Goal: Submit feedback/report problem: Submit feedback/report problem

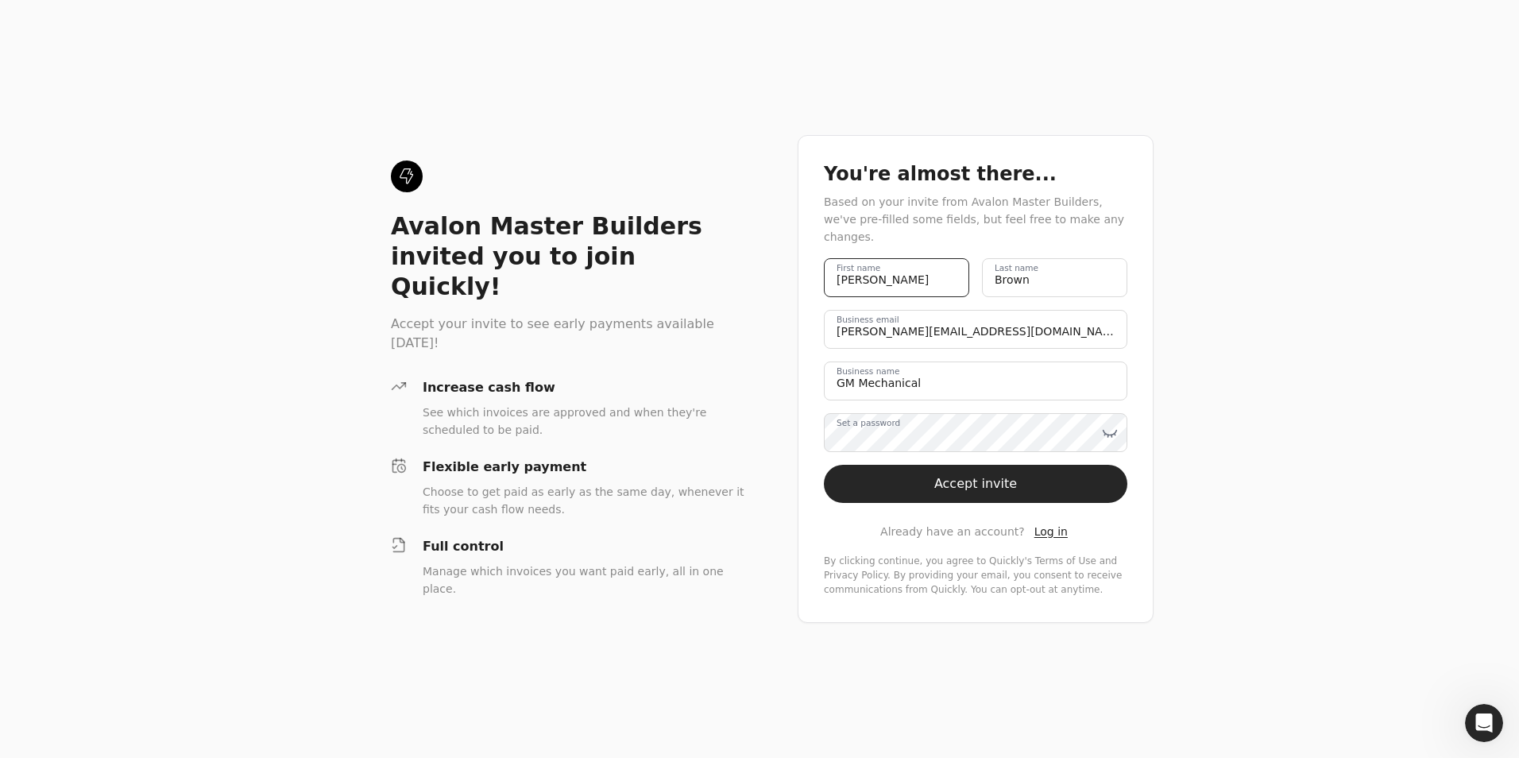
drag, startPoint x: 881, startPoint y: 271, endPoint x: 801, endPoint y: 269, distance: 80.3
click at [801, 269] on div "You're almost there... Based on your invite from Avalon Master Builders, we've …" at bounding box center [976, 379] width 356 height 488
type name "[PERSON_NAME]"
click at [864, 325] on email "[PERSON_NAME][EMAIL_ADDRESS][DOMAIN_NAME]" at bounding box center [976, 329] width 304 height 39
click at [841, 319] on email "[PERSON_NAME][EMAIL_ADDRESS][DOMAIN_NAME]" at bounding box center [976, 329] width 304 height 39
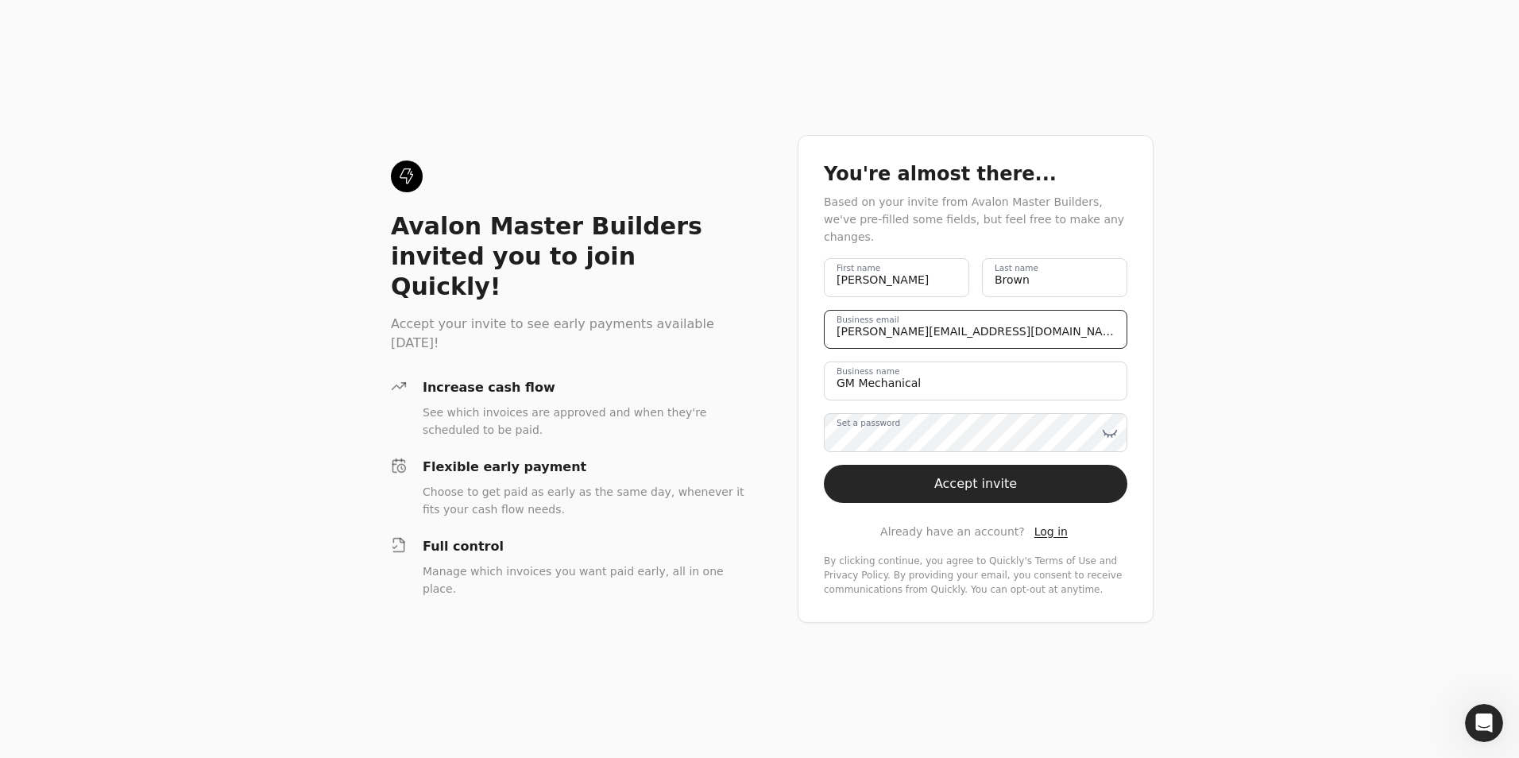
click at [886, 320] on email "[PERSON_NAME][EMAIL_ADDRESS][DOMAIN_NAME]" at bounding box center [976, 329] width 304 height 39
type email "[PERSON_NAME][EMAIL_ADDRESS][DOMAIN_NAME]"
click at [1106, 425] on icon at bounding box center [1110, 433] width 16 height 16
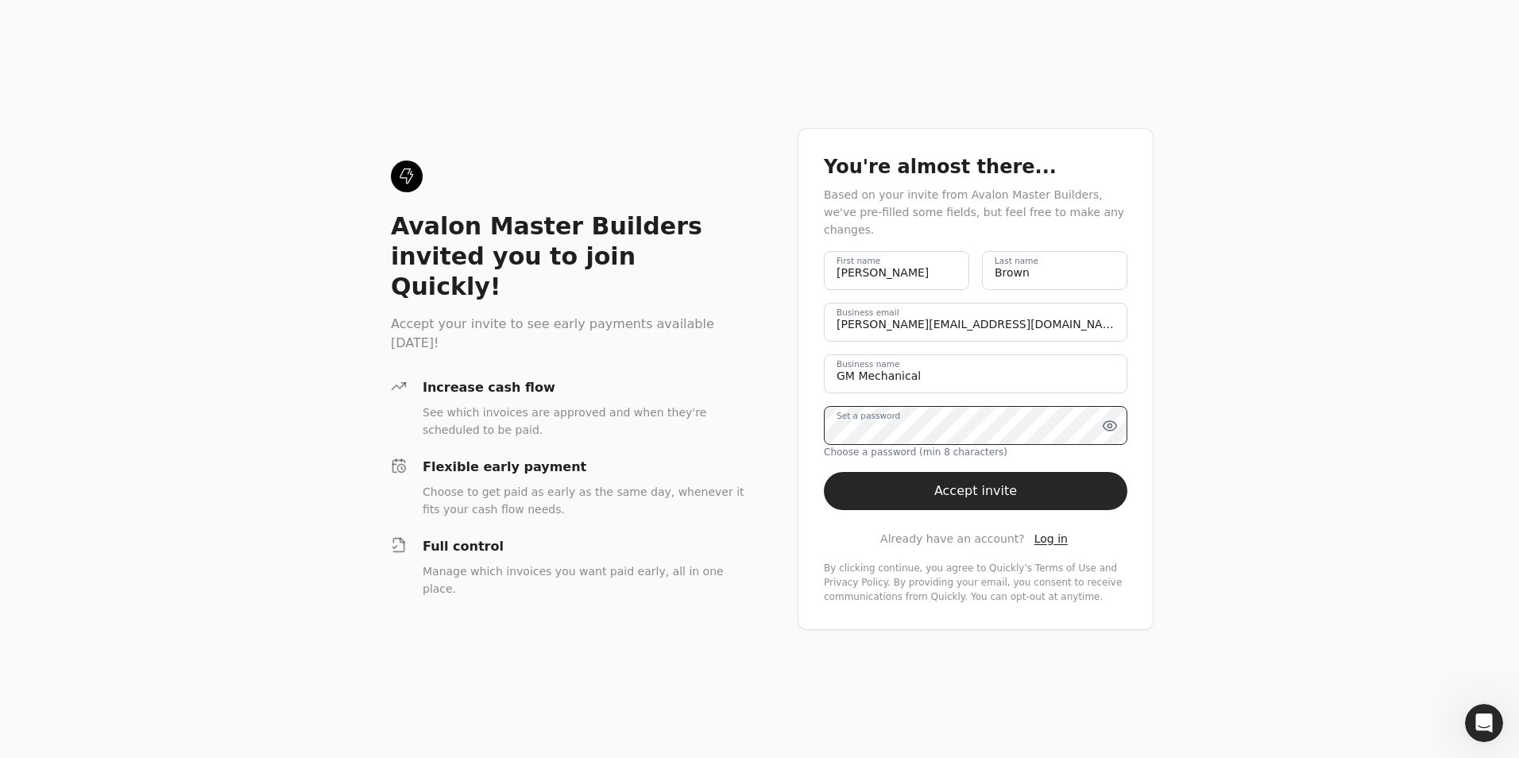
click at [812, 427] on div "You're almost there... Based on your invite from Avalon Master Builders, we've …" at bounding box center [976, 379] width 356 height 502
click at [966, 484] on button "Accept invite" at bounding box center [976, 491] width 304 height 38
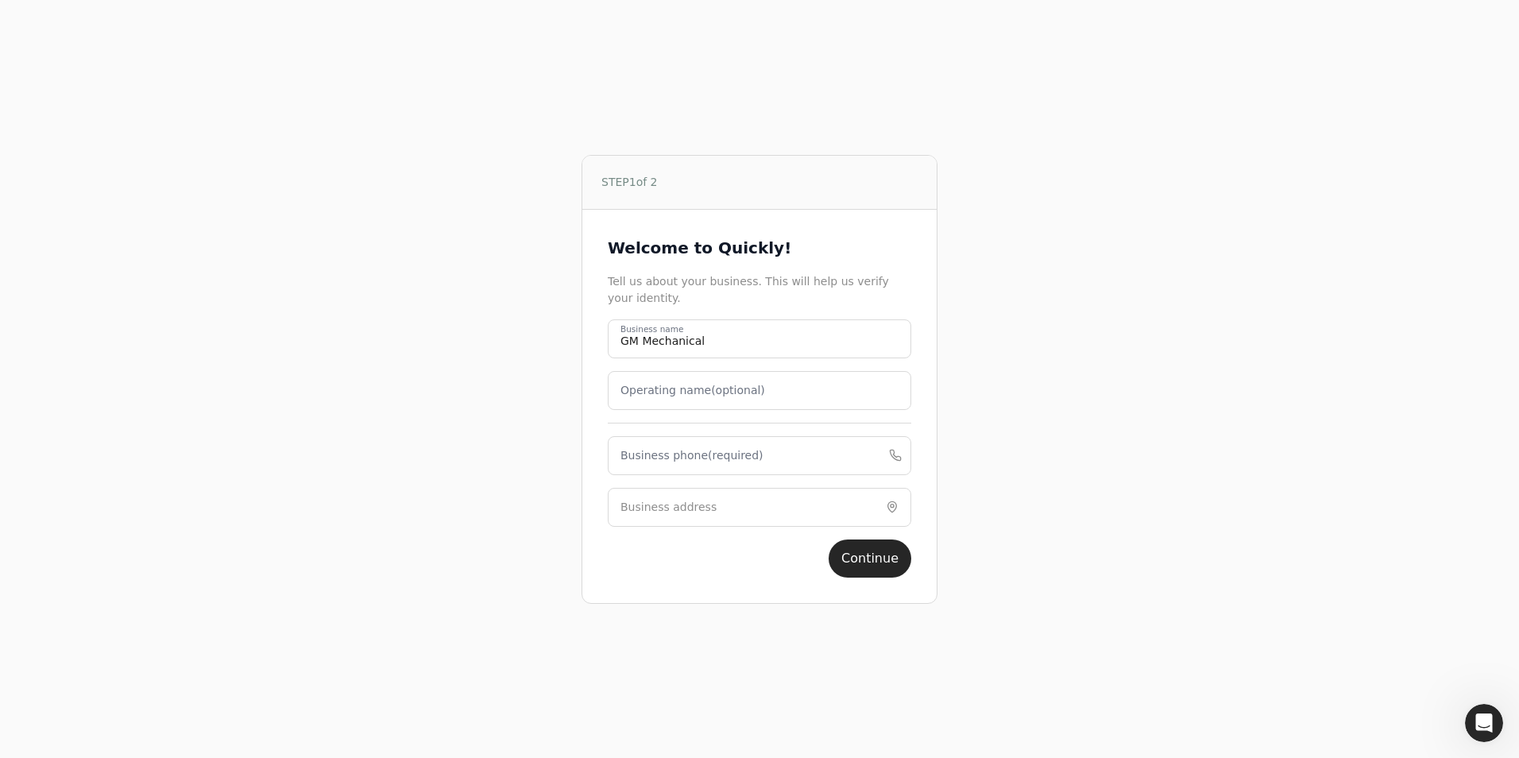
click at [680, 392] on label "Operating name (optional)" at bounding box center [693, 390] width 145 height 17
click at [680, 392] on name "Operating name (optional)" at bounding box center [760, 390] width 304 height 39
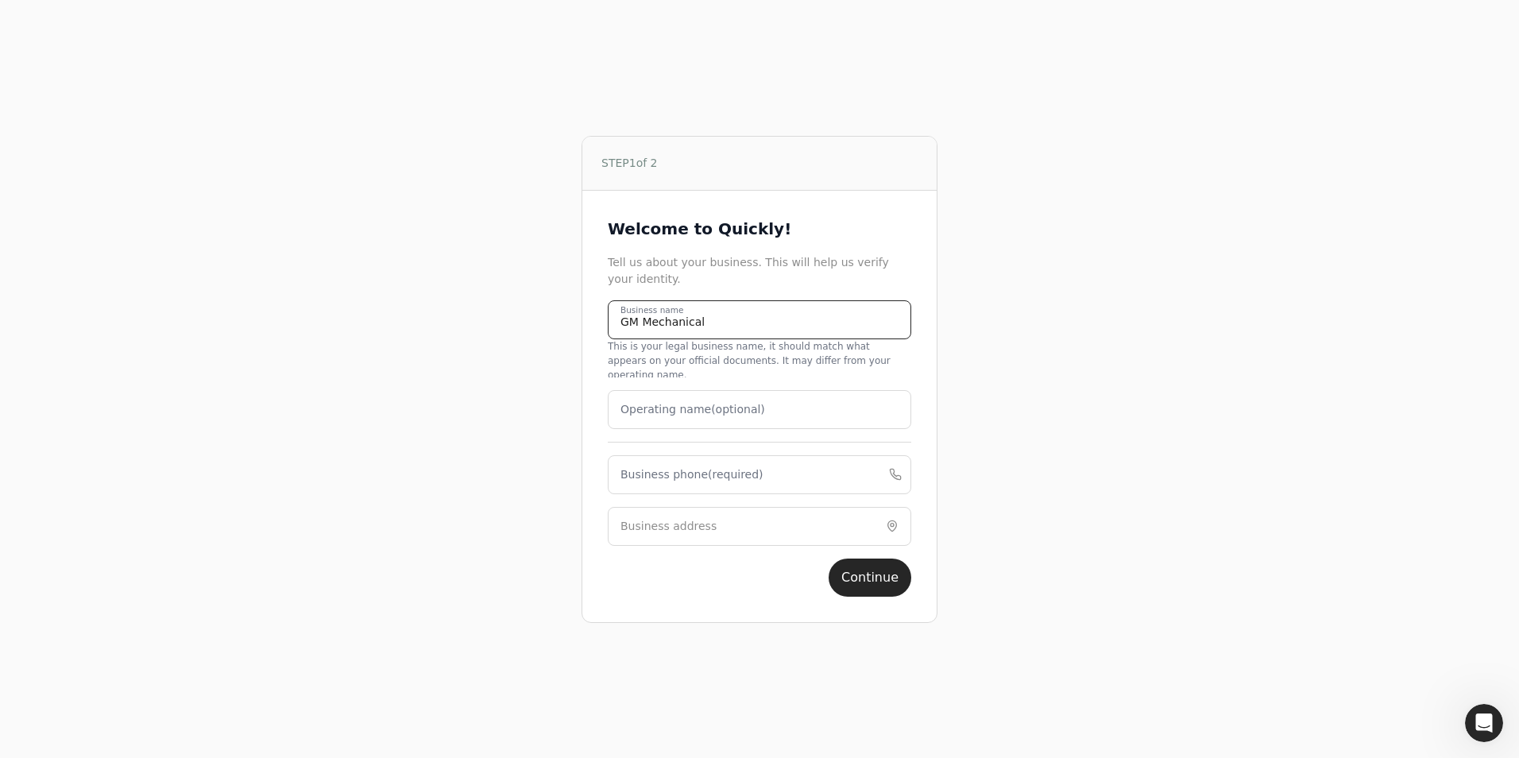
click at [629, 335] on name "GM Mechanical" at bounding box center [760, 319] width 304 height 39
click at [641, 325] on name "G.M Mechanical" at bounding box center [760, 319] width 304 height 39
click at [708, 323] on name "G.M. Mechanical" at bounding box center [760, 319] width 304 height 39
type name "G.M. Mechanical Ltd."
click at [679, 401] on label "Operating name (optional)" at bounding box center [693, 409] width 145 height 17
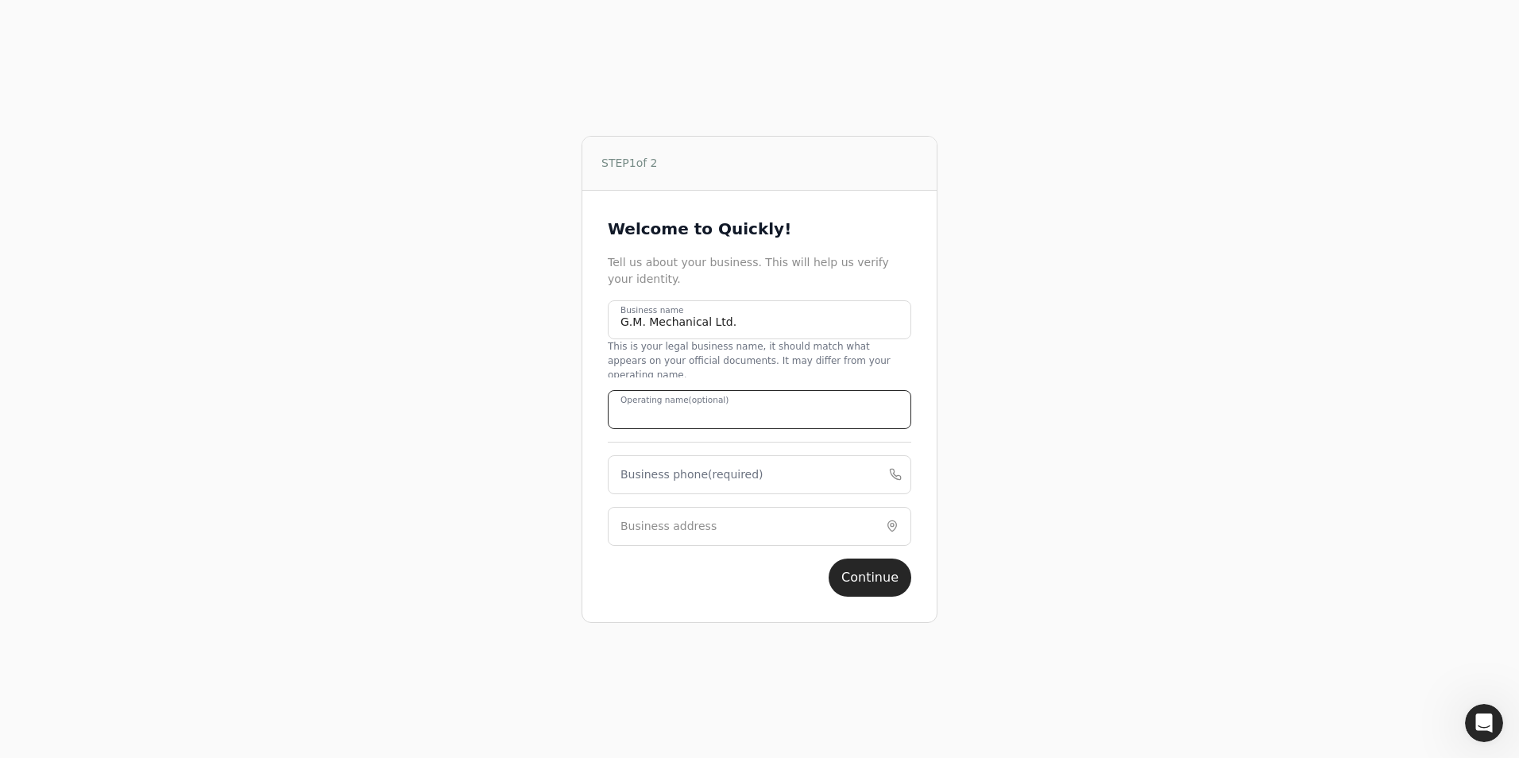
click at [679, 400] on name "Operating name (optional)" at bounding box center [760, 409] width 304 height 39
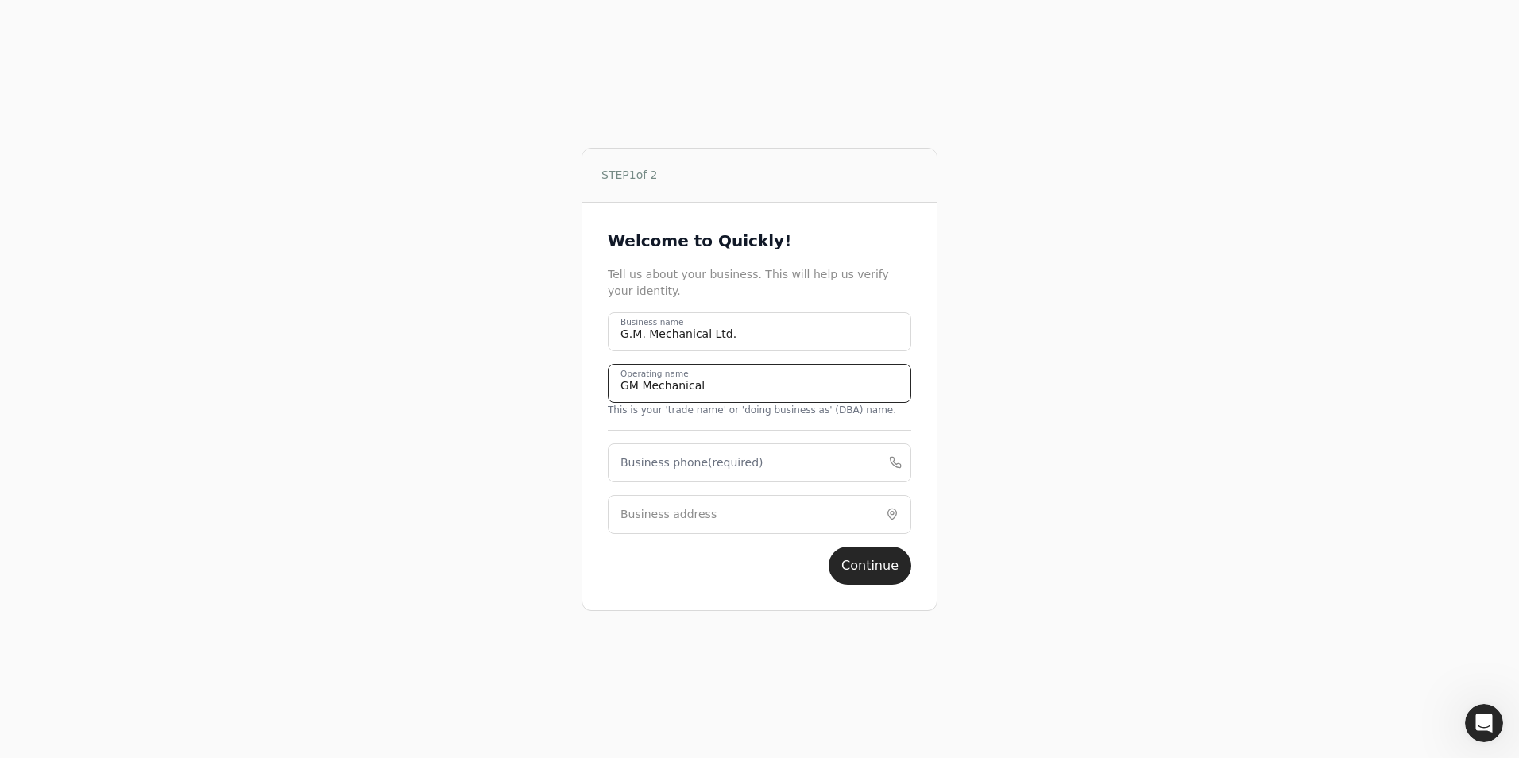
type name "GM Mechanical"
click at [655, 457] on label "Business phone (required)" at bounding box center [692, 462] width 143 height 17
click at [655, 457] on phone "Business phone (required)" at bounding box center [760, 462] width 304 height 39
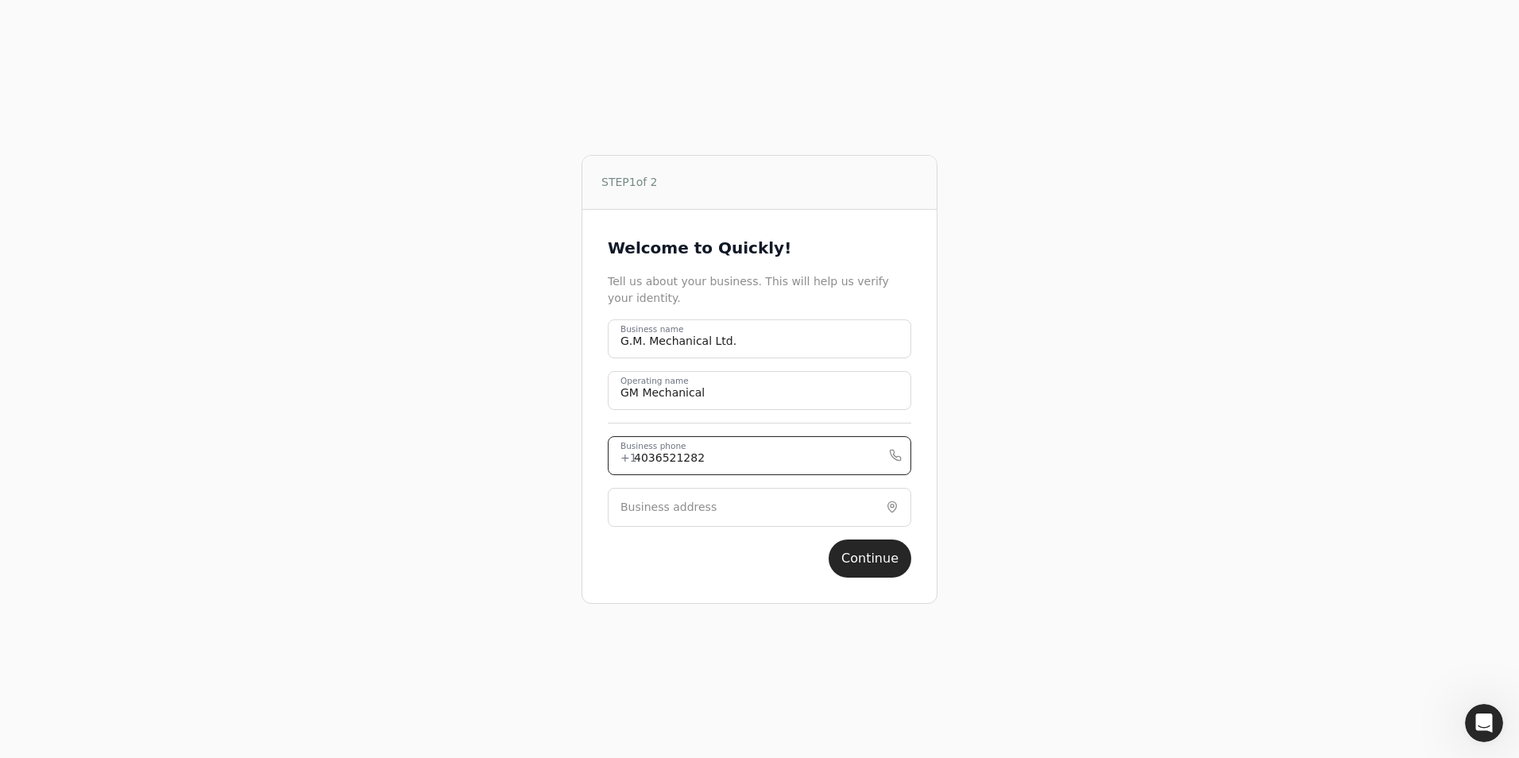
type phone "4036521282"
click at [630, 505] on label "Business address" at bounding box center [669, 507] width 96 height 17
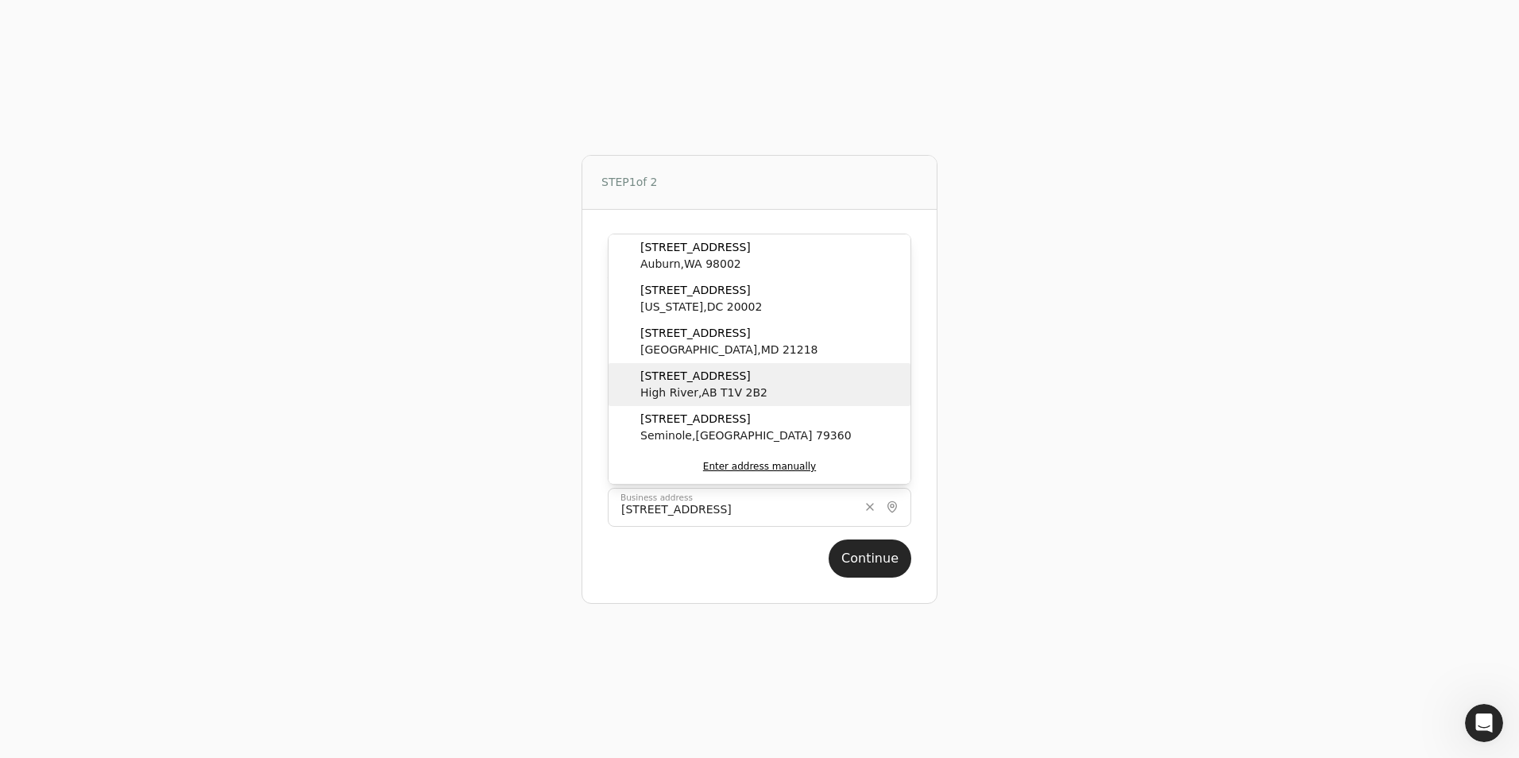
click at [694, 380] on span "[STREET_ADDRESS]" at bounding box center [703, 376] width 127 height 17
type input "[STREET_ADDRESS]"
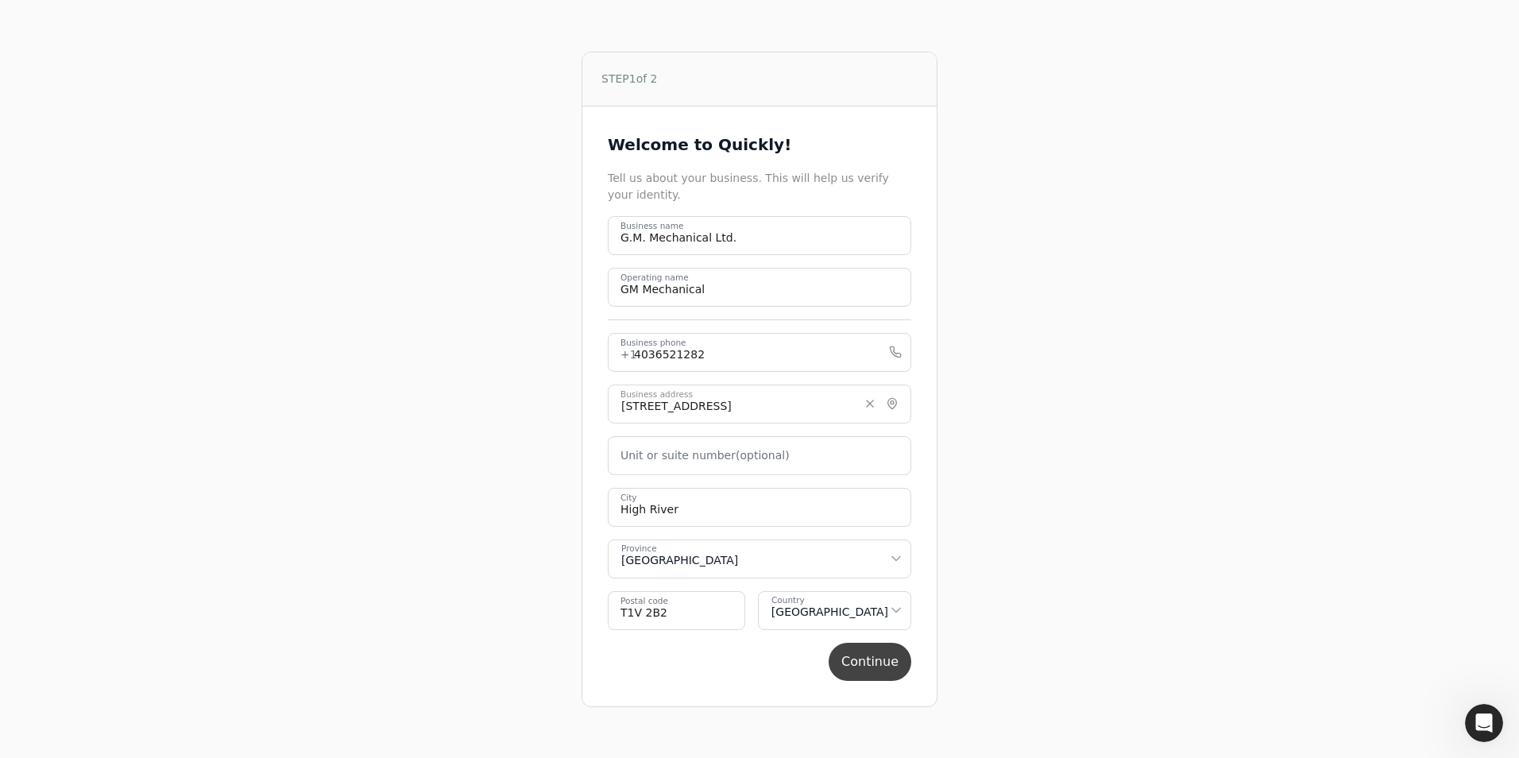
click at [877, 667] on button "Continue" at bounding box center [870, 662] width 83 height 38
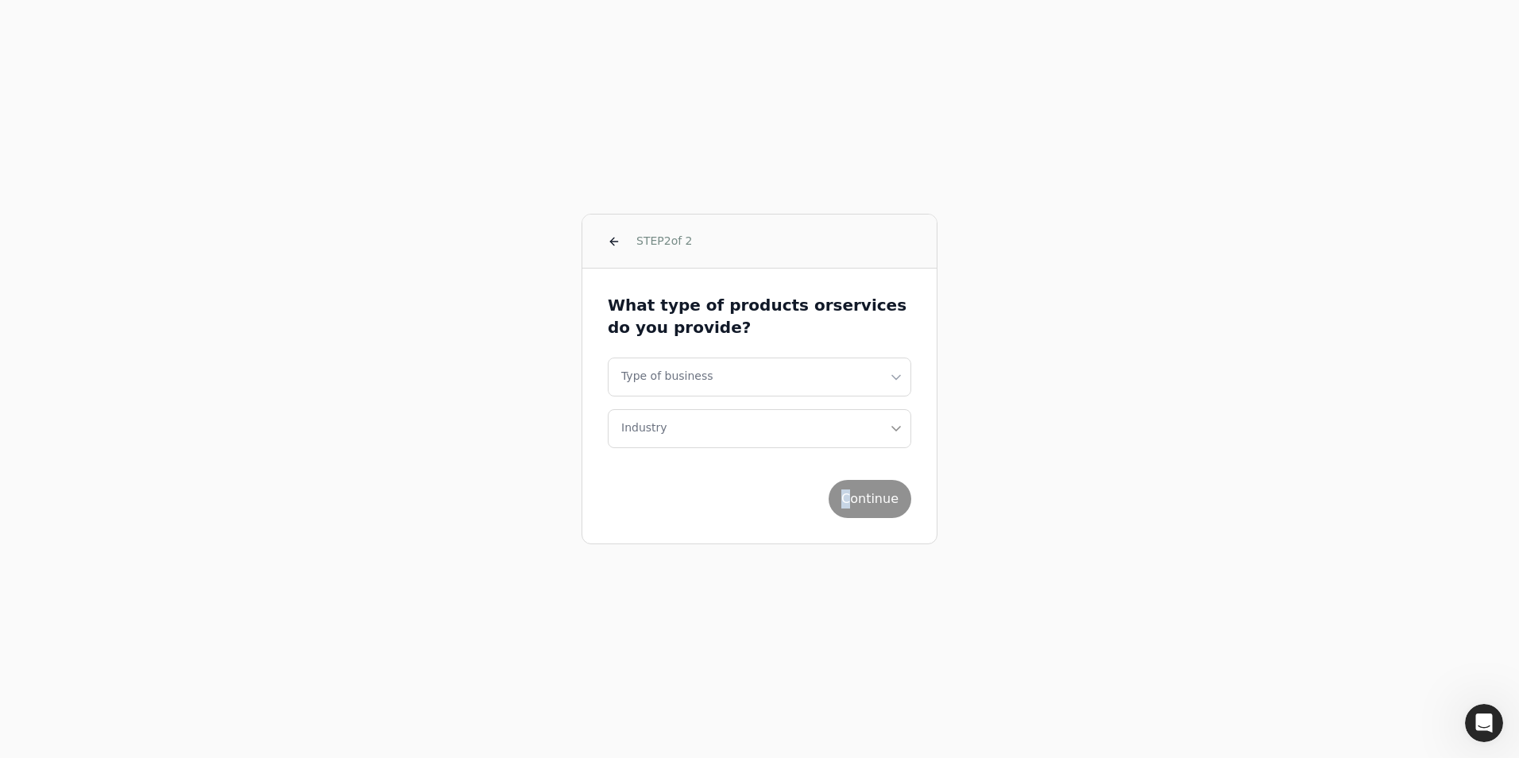
click at [847, 663] on div "STEP 2 of 2 What type of products or services do you provide? Type of business …" at bounding box center [759, 379] width 957 height 758
click at [613, 243] on button "button" at bounding box center [613, 241] width 25 height 25
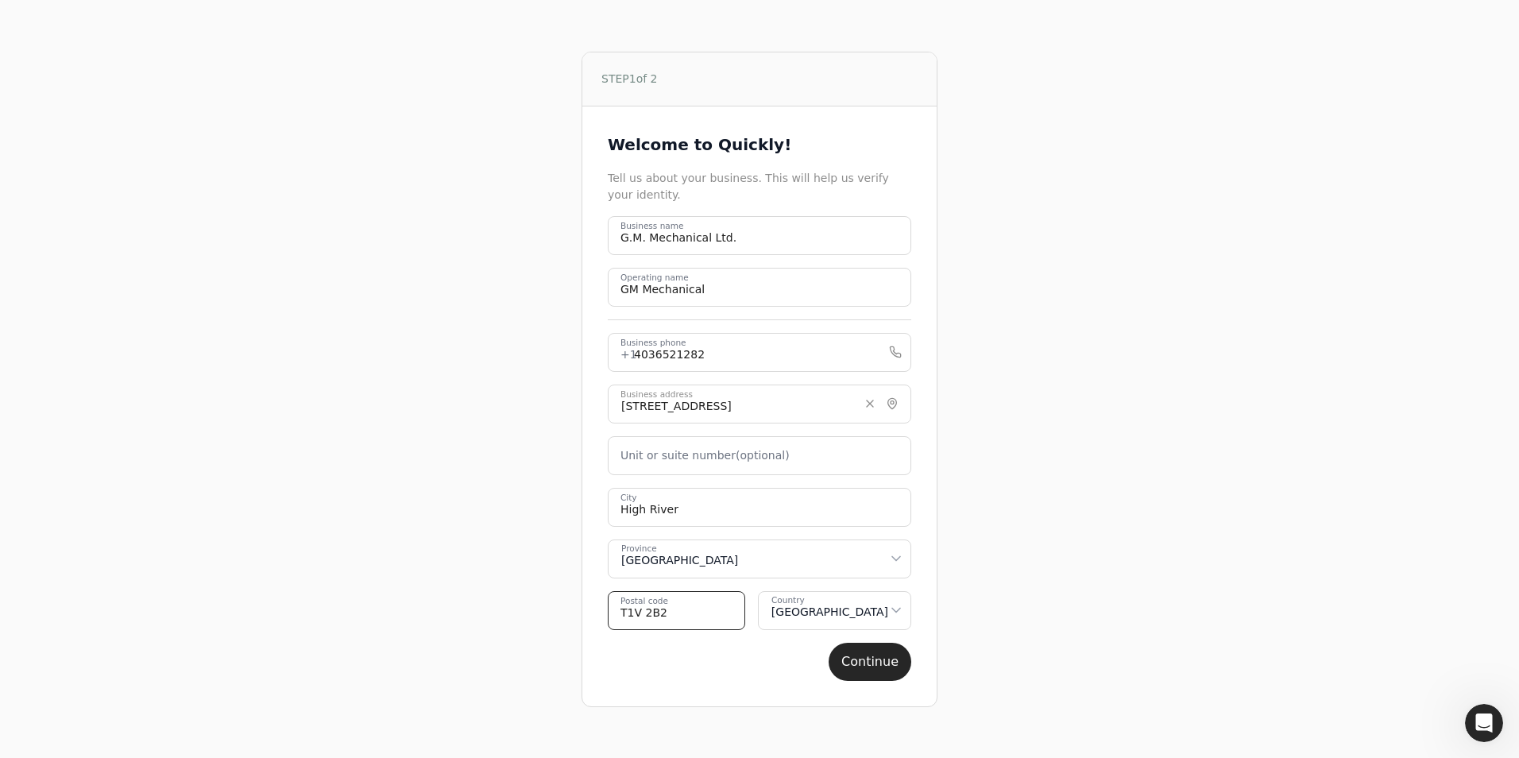
click at [651, 614] on code "T1V 2B2" at bounding box center [676, 610] width 137 height 39
type code "T1V 2A7"
click at [873, 663] on button "Continue" at bounding box center [870, 662] width 83 height 38
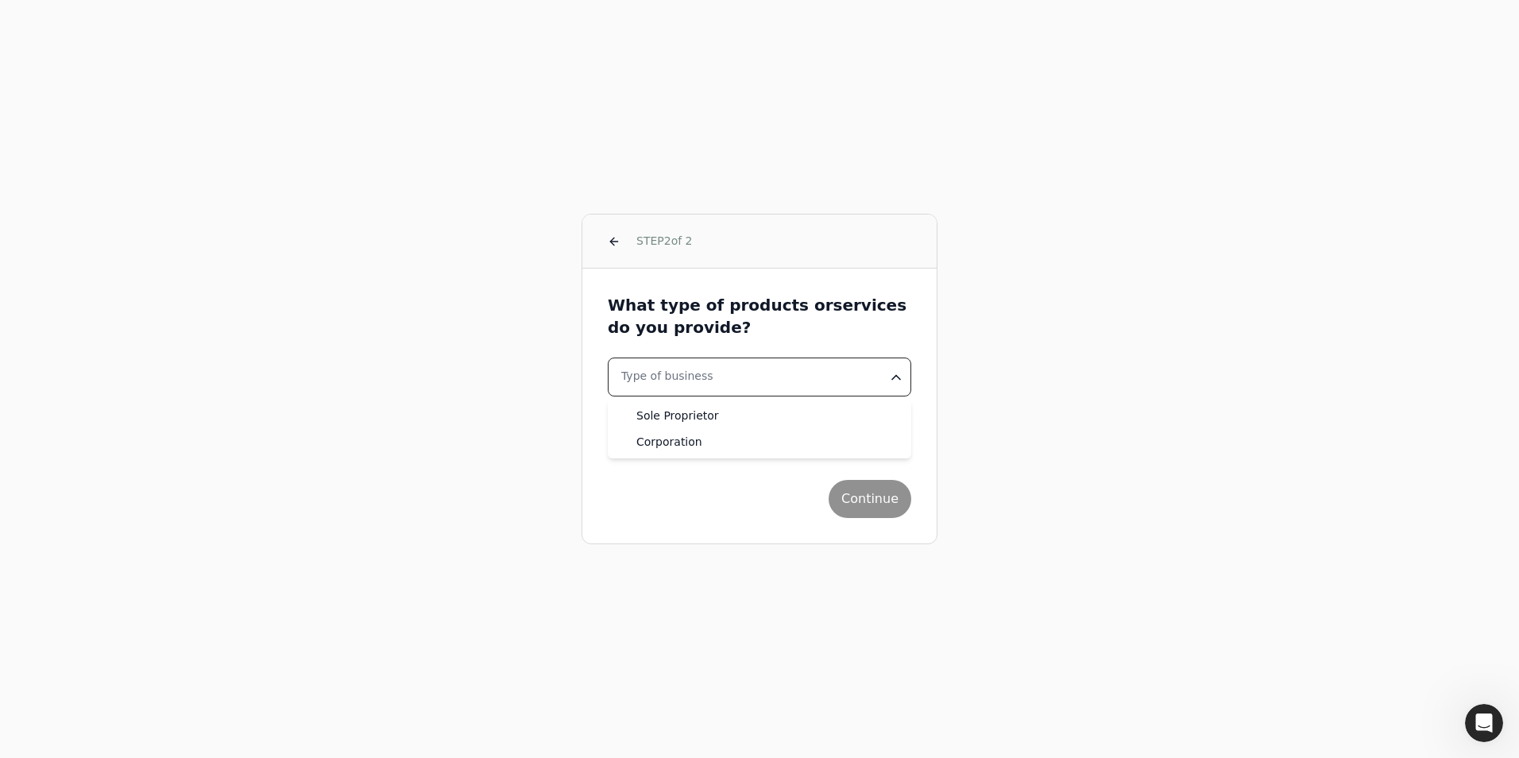
click at [895, 371] on html "STEP 2 of 2 What type of products or services do you provide? Type of business …" at bounding box center [759, 379] width 1519 height 758
select select "corporation"
click at [778, 427] on button "Industry" at bounding box center [760, 428] width 304 height 39
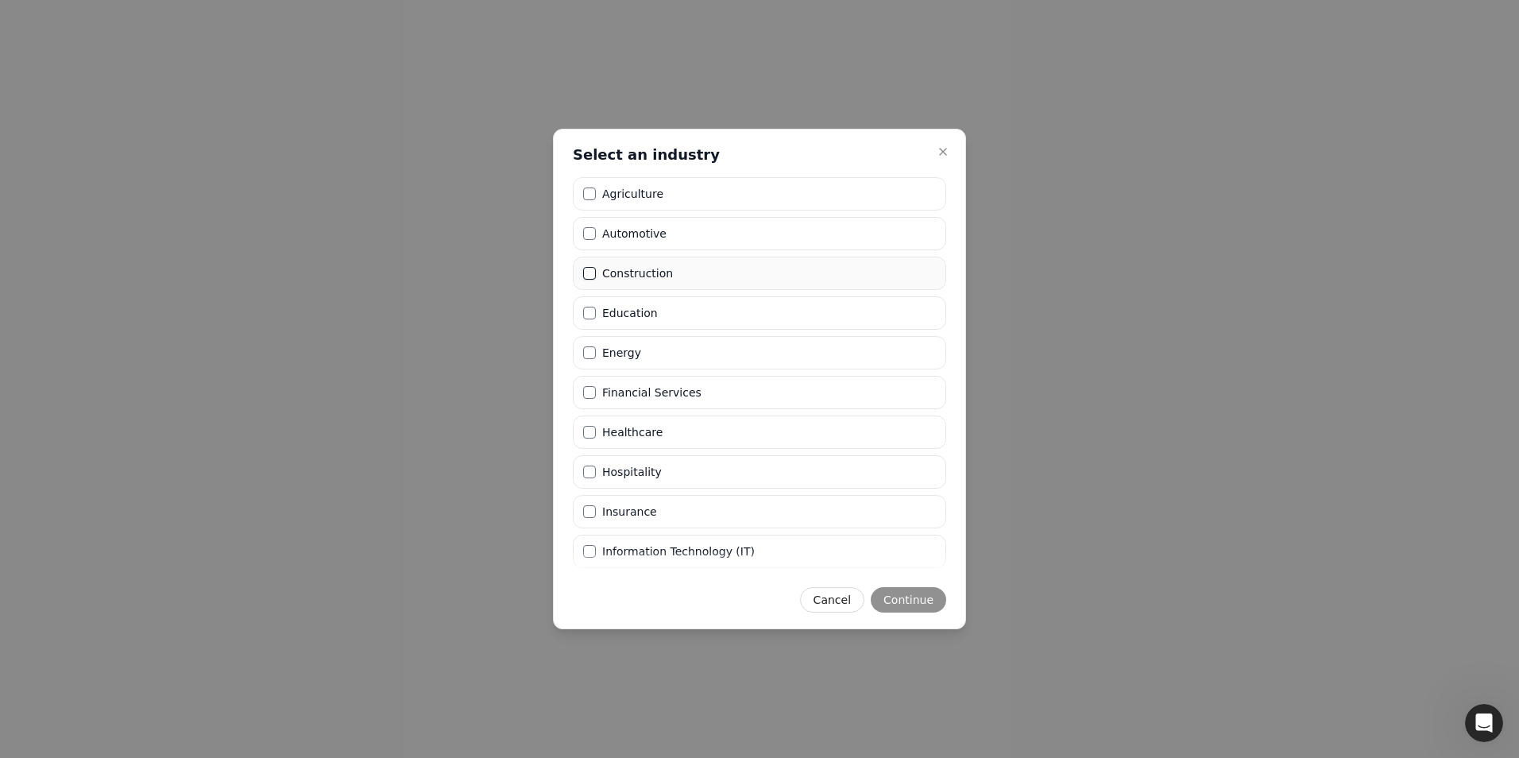
click at [590, 272] on button "Construction" at bounding box center [589, 273] width 13 height 13
click at [899, 601] on button "Continue" at bounding box center [908, 599] width 75 height 25
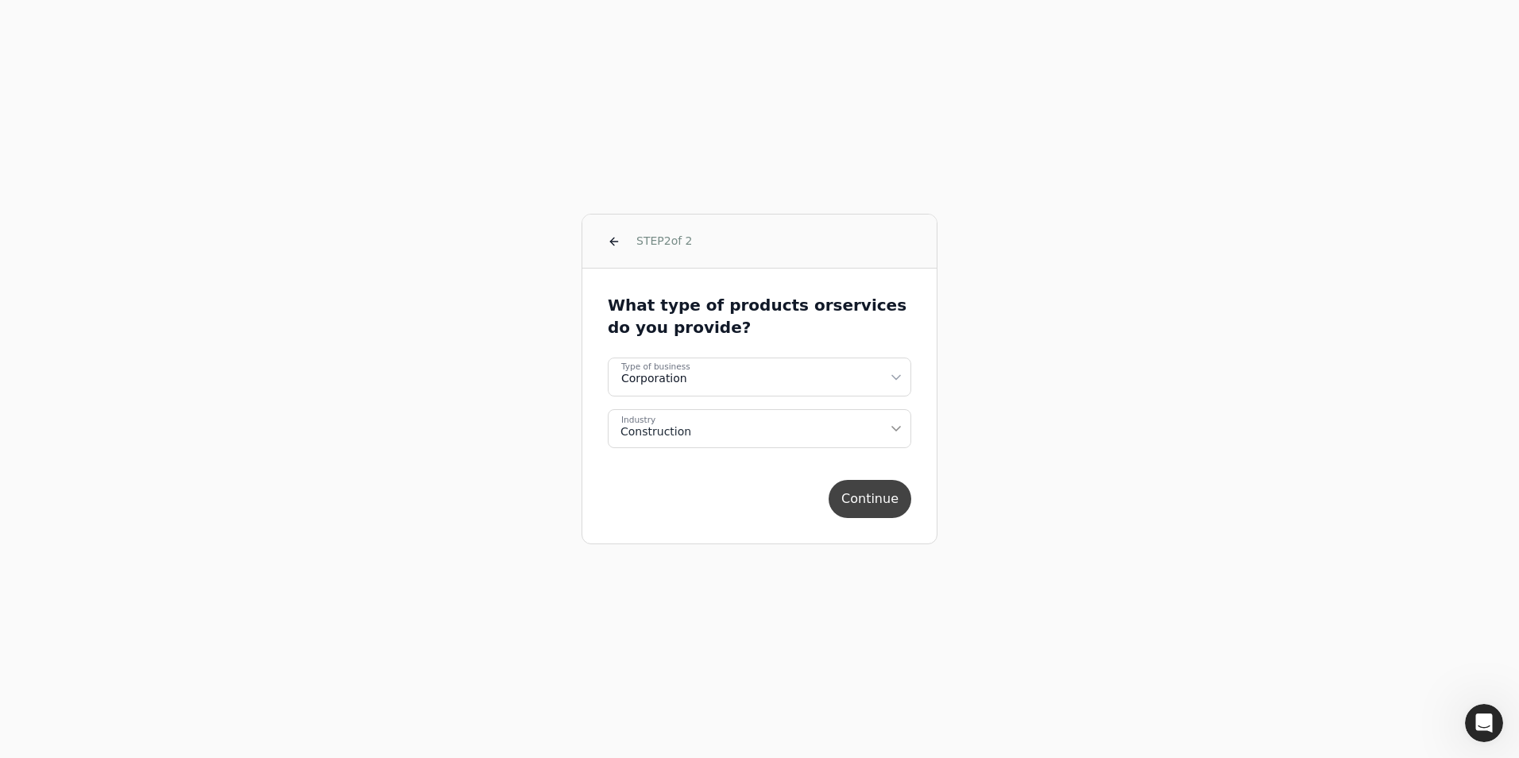
click at [881, 493] on button "Continue" at bounding box center [870, 499] width 83 height 38
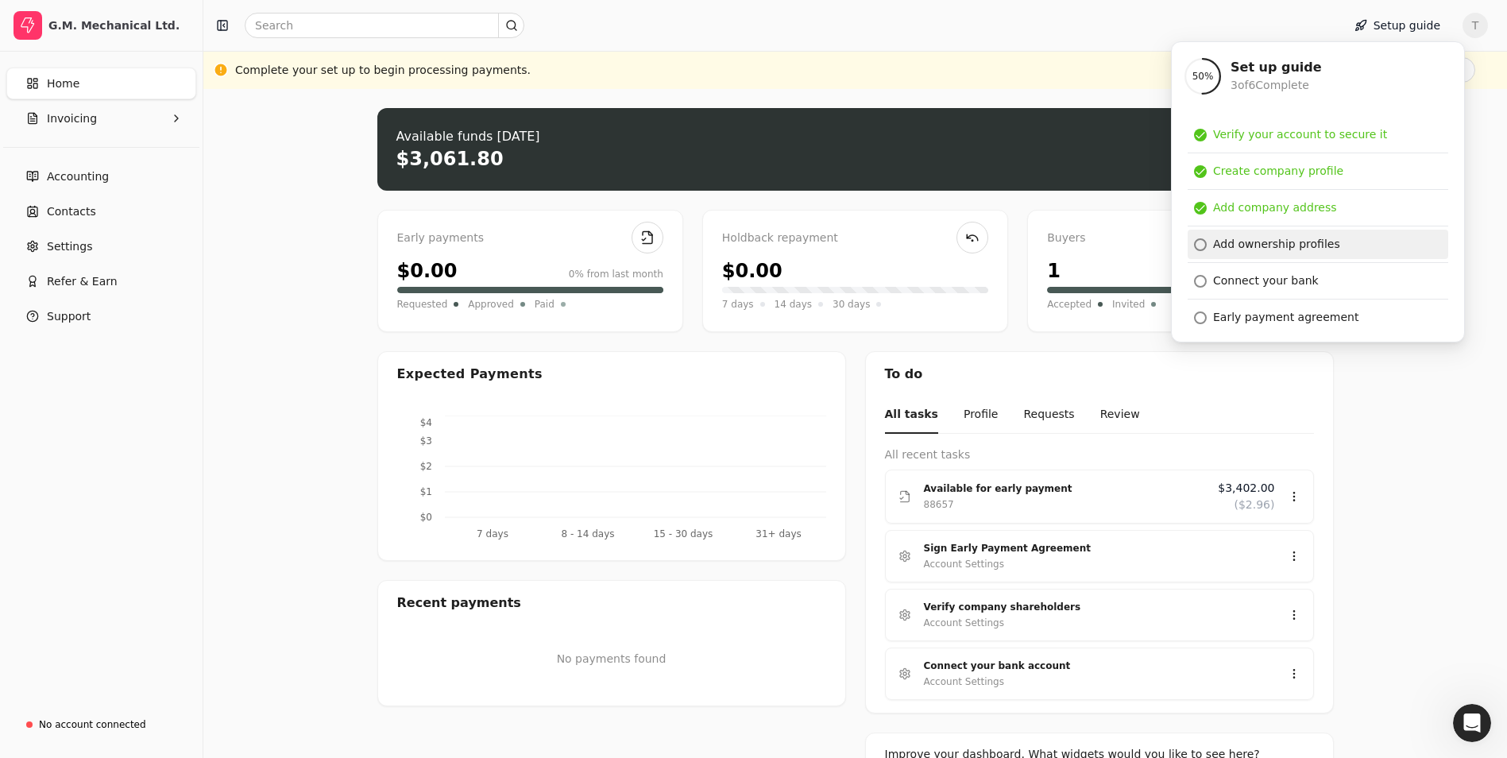
click at [1268, 242] on div "Add ownership profiles" at bounding box center [1276, 244] width 127 height 17
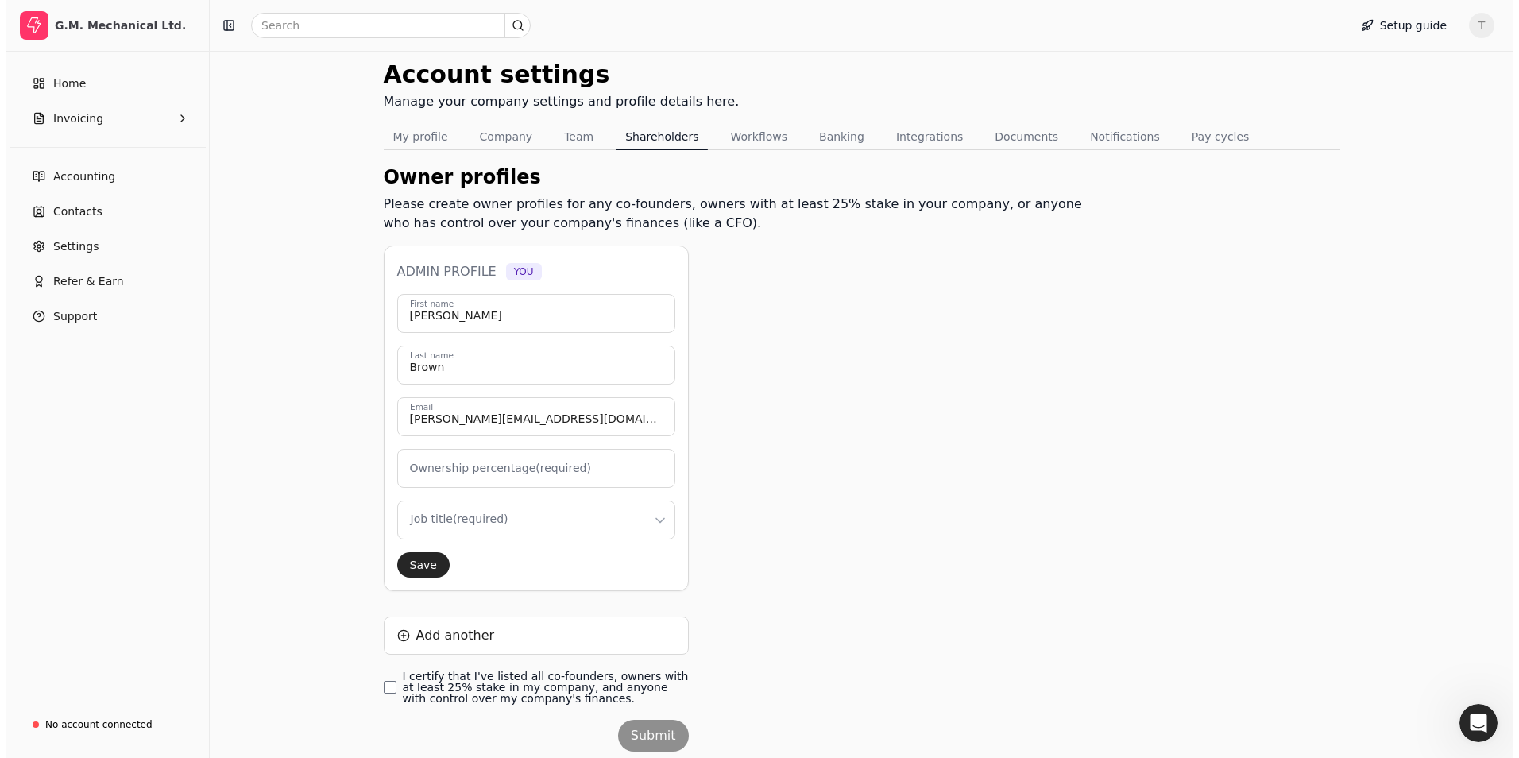
scroll to position [79, 0]
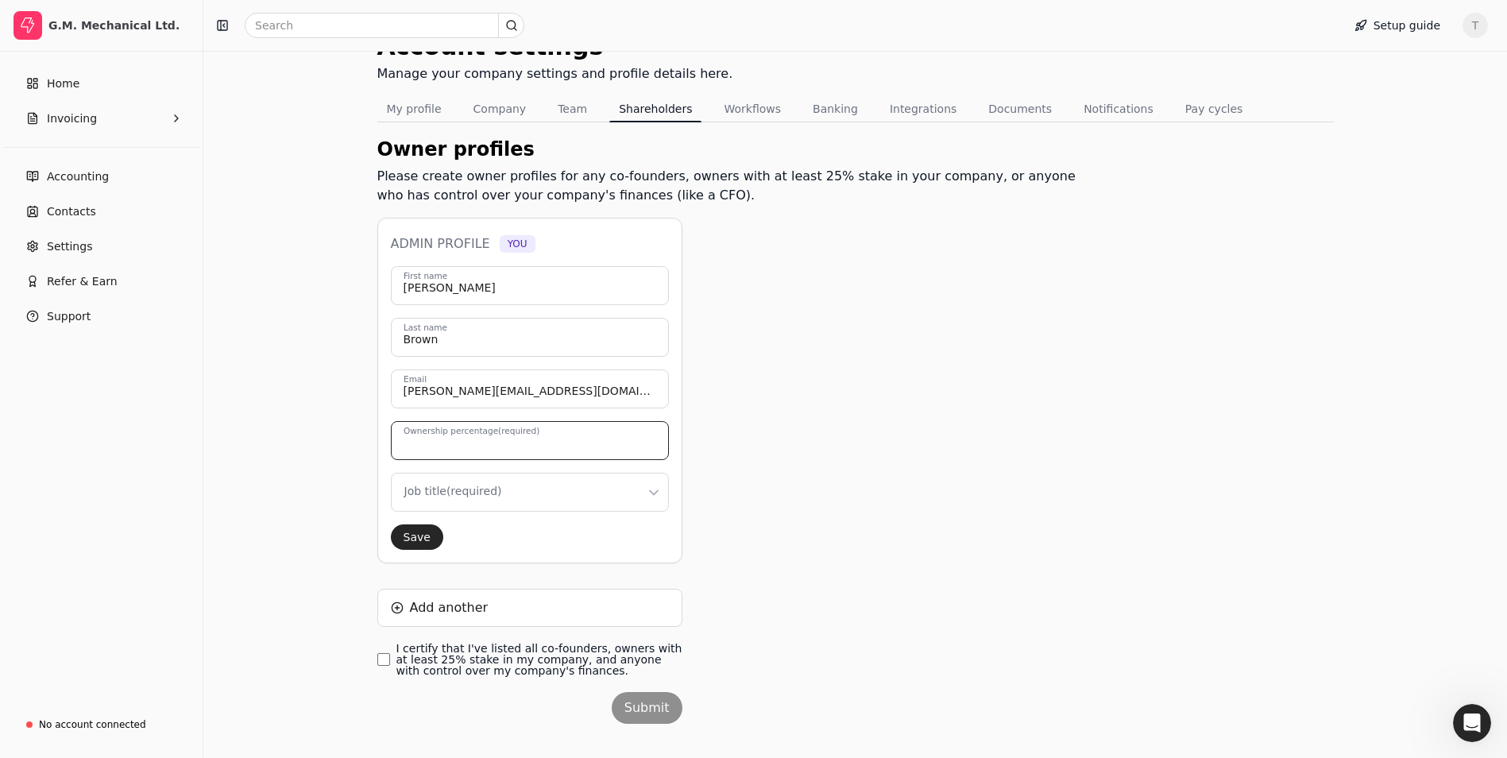
click at [571, 437] on input "Ownership percentage (required)" at bounding box center [530, 440] width 278 height 39
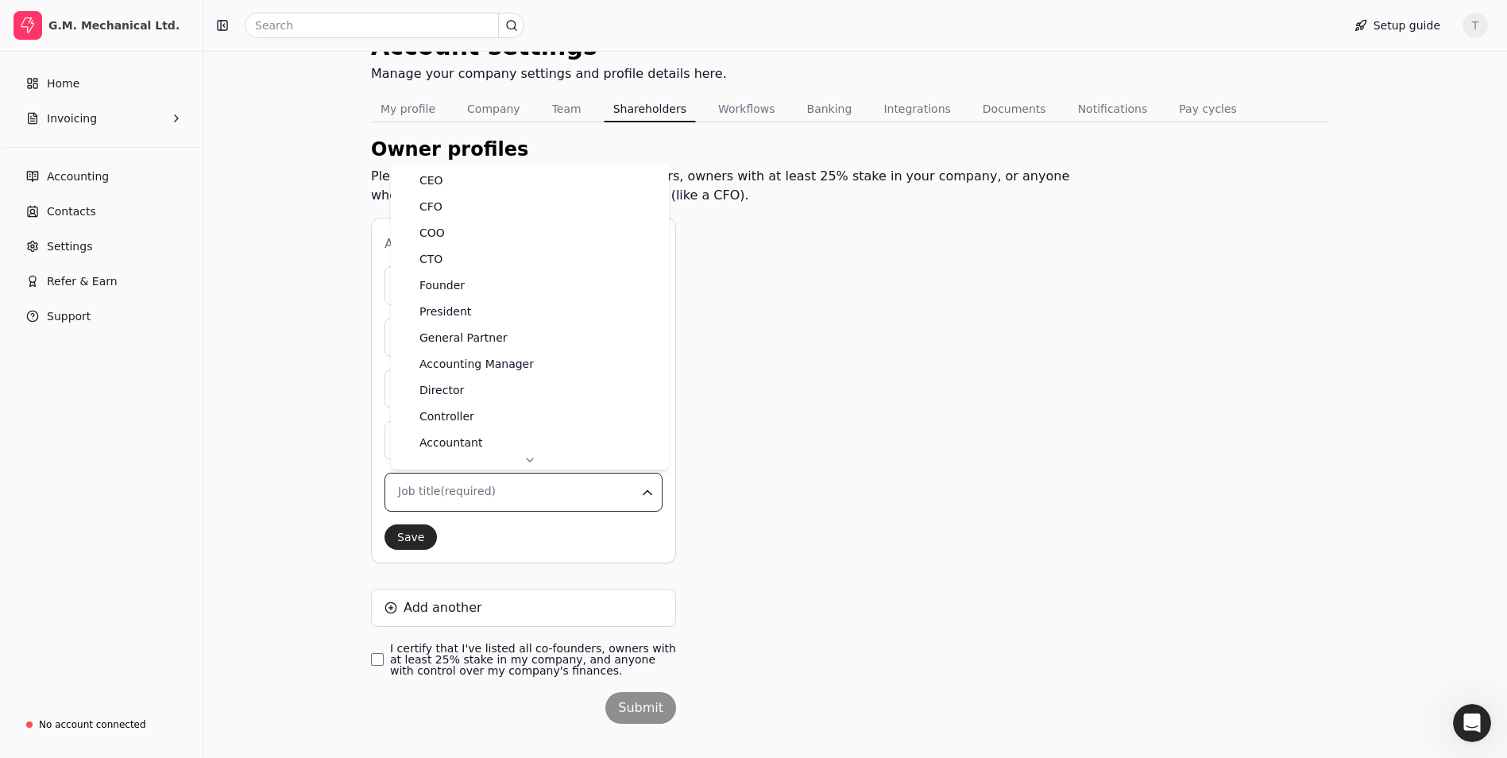
click at [656, 487] on html "G.M. Mechanical Ltd. Home Invoicing Accounting Contacts Settings Refer & Earn S…" at bounding box center [753, 351] width 1507 height 860
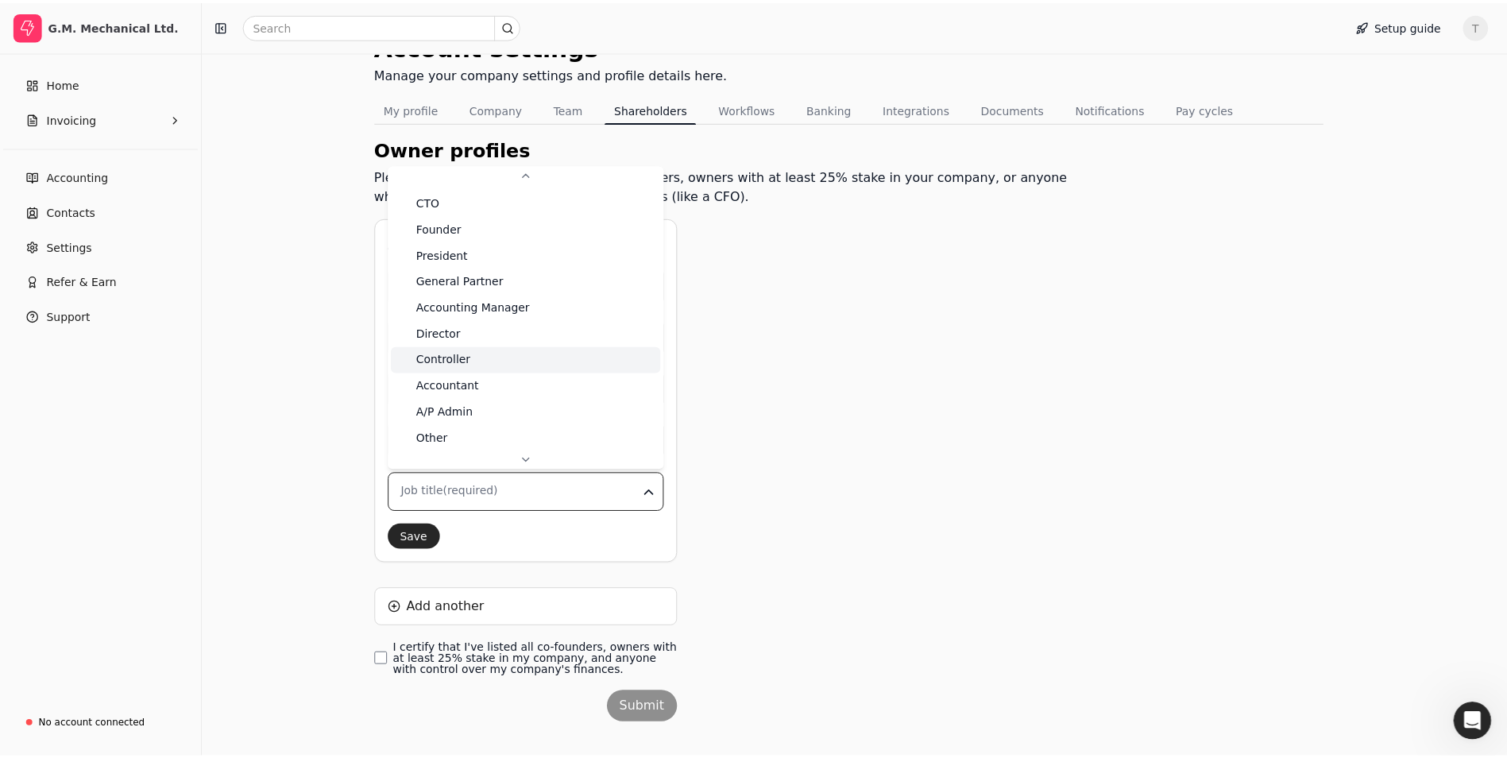
scroll to position [61, 0]
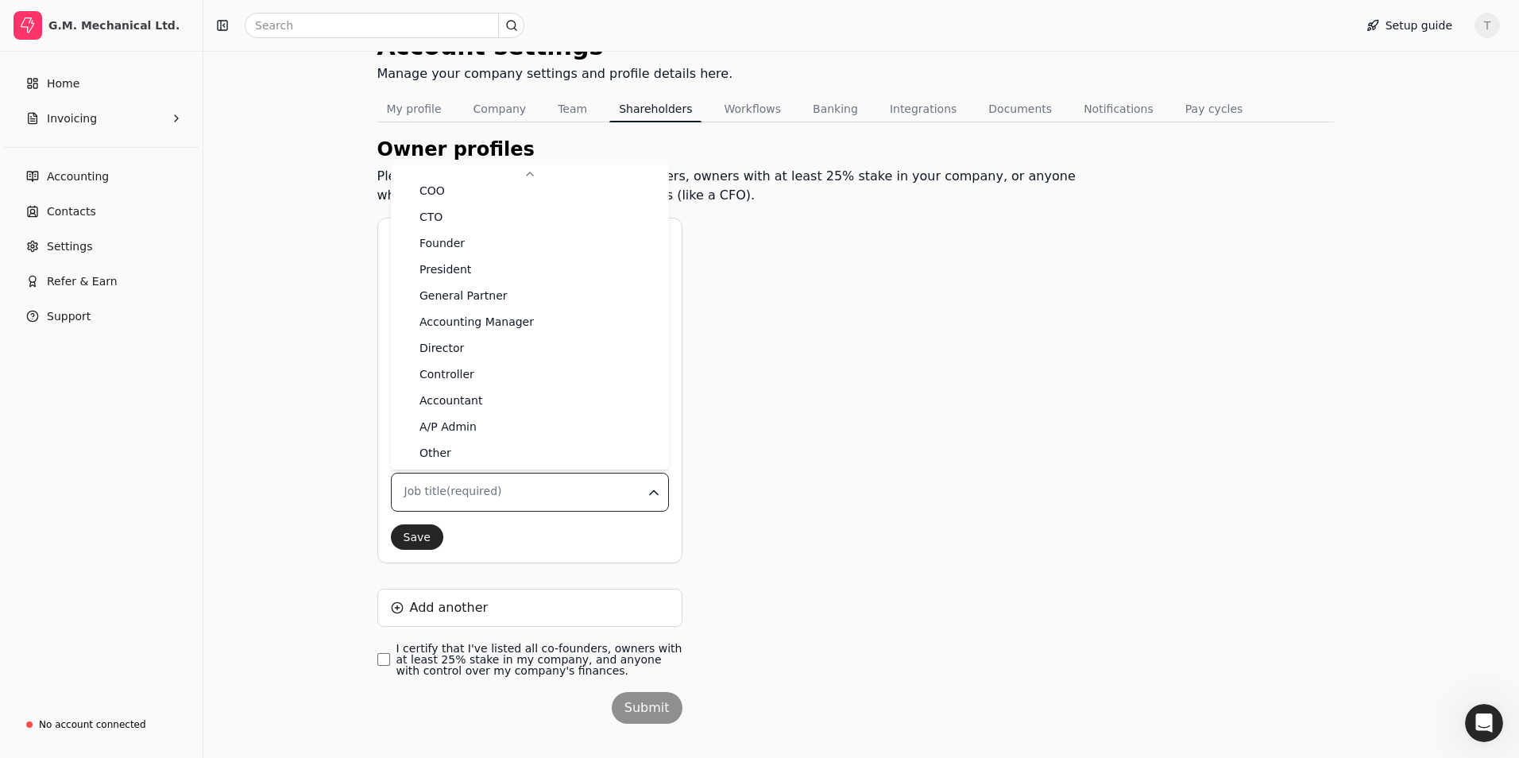
type input "0"
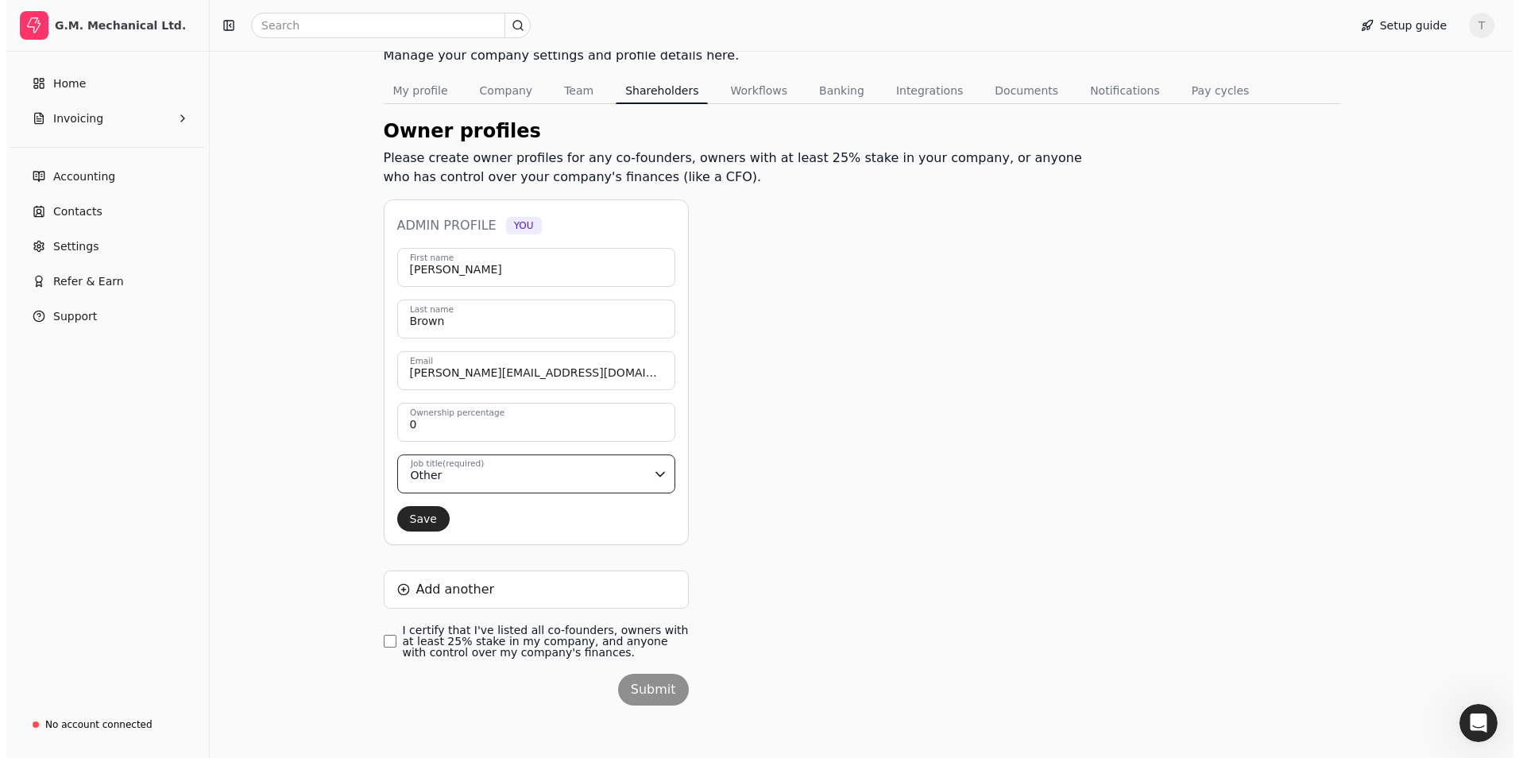
scroll to position [102, 0]
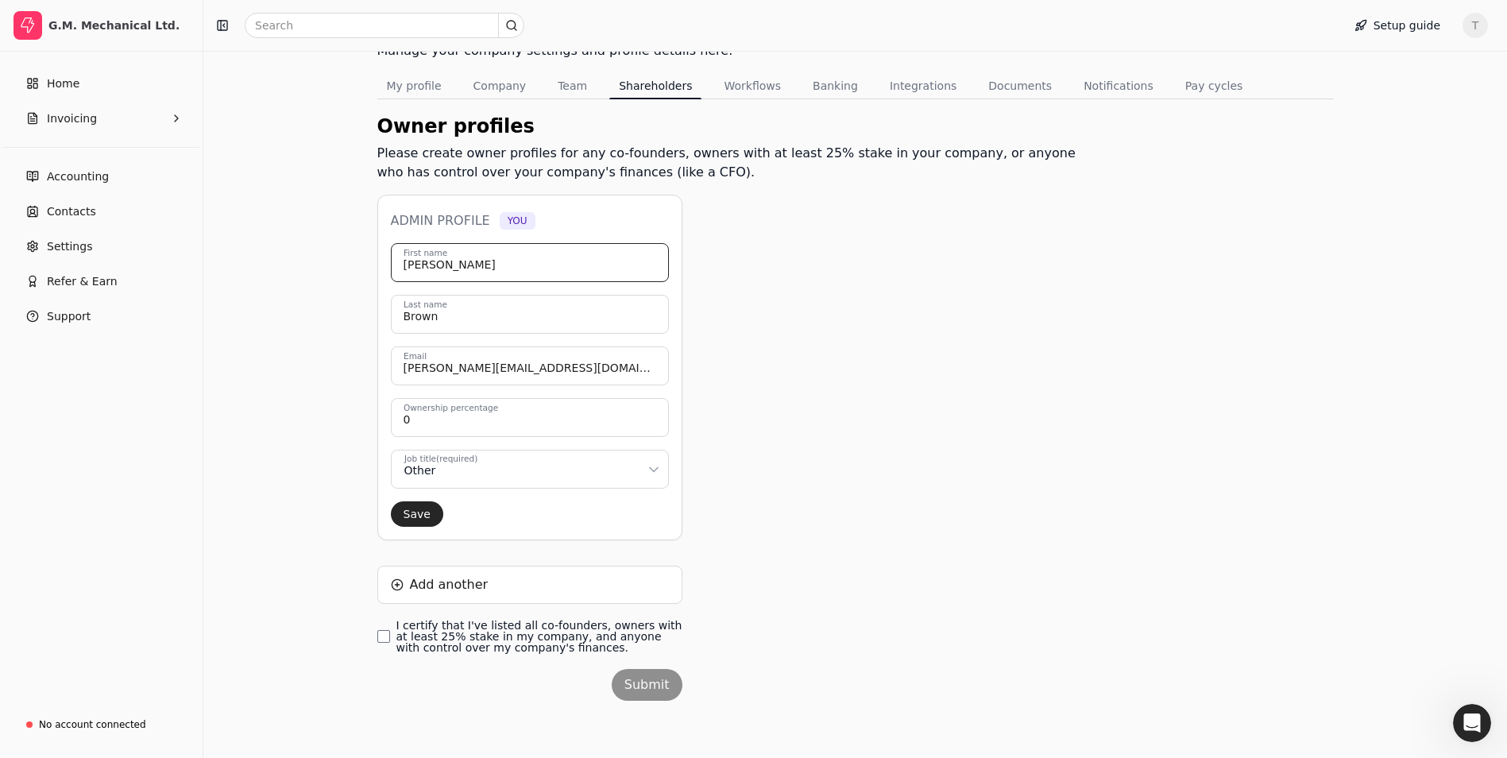
drag, startPoint x: 454, startPoint y: 265, endPoint x: 375, endPoint y: 271, distance: 79.7
click at [375, 271] on div "Account settings Manage your company settings and profile details here. My prof…" at bounding box center [855, 371] width 1304 height 771
type input "[PERSON_NAME]"
type input "J"
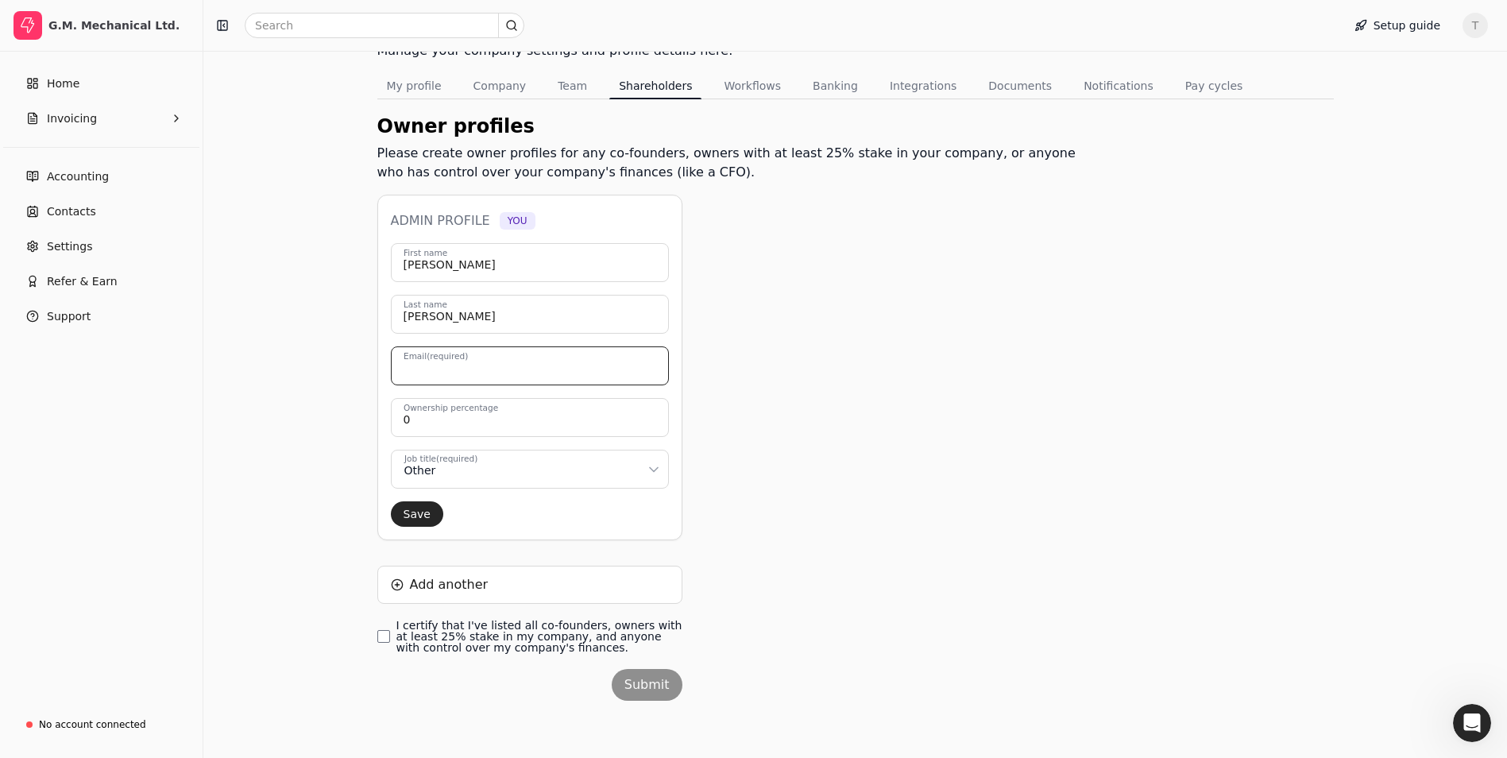
type input "j"
type input "J"
type input "[PERSON_NAME][EMAIL_ADDRESS][DOMAIN_NAME]"
click at [533, 431] on input "0" at bounding box center [530, 417] width 278 height 39
click at [599, 469] on html "G.M. Mechanical Ltd. Home Invoicing Accounting Contacts Settings Refer & Earn S…" at bounding box center [759, 328] width 1519 height 860
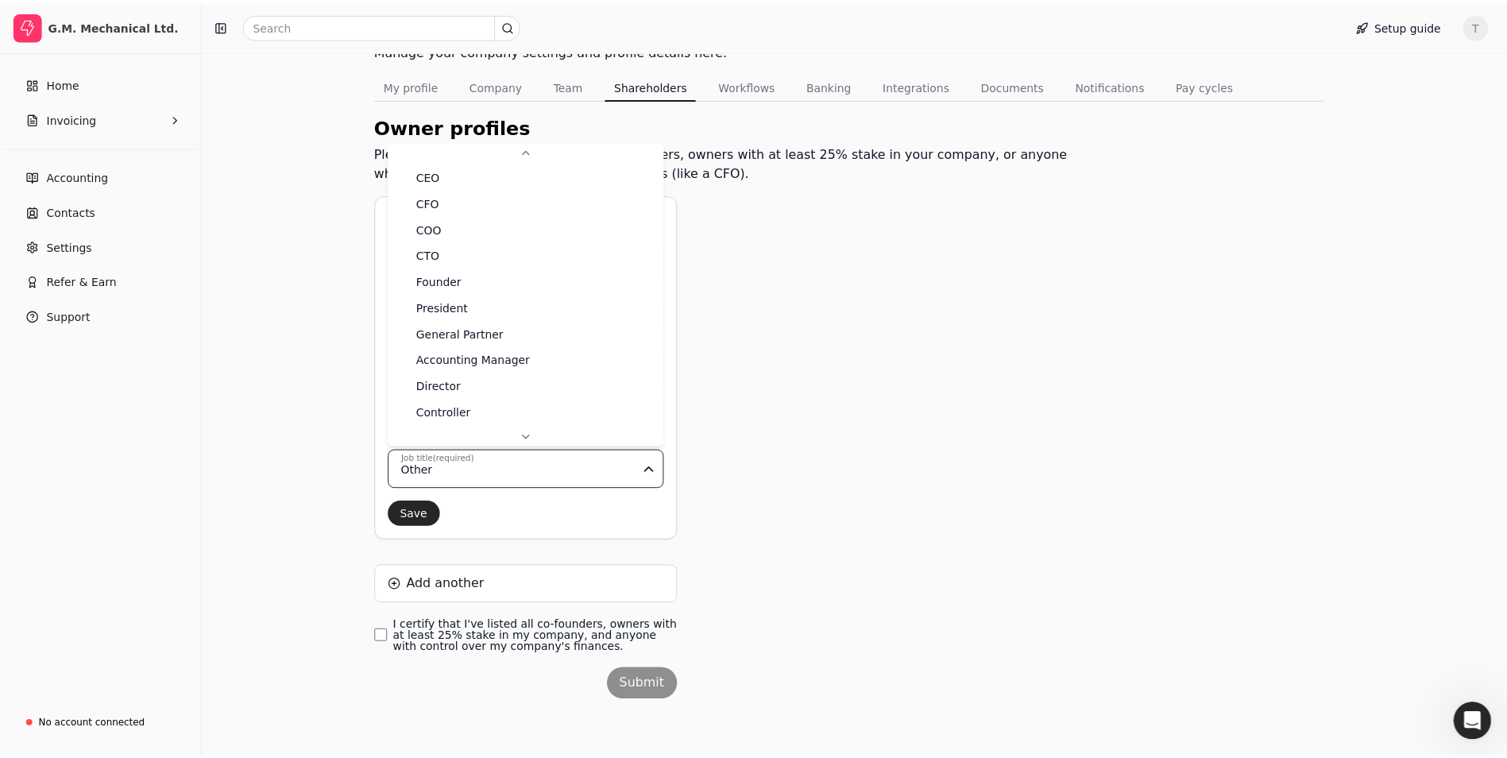
scroll to position [77, 0]
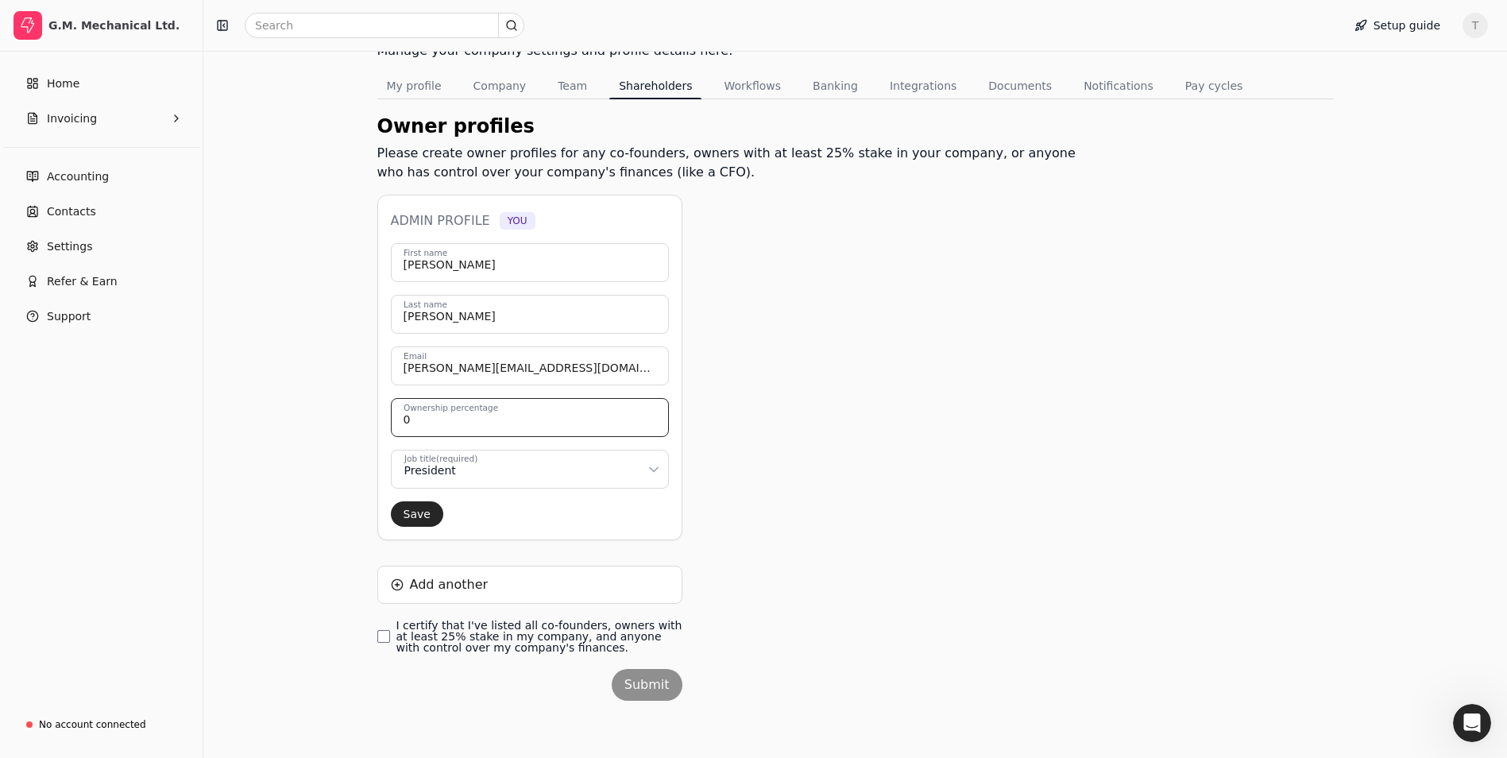
drag, startPoint x: 416, startPoint y: 423, endPoint x: 377, endPoint y: 418, distance: 39.2
click at [383, 418] on div "Admin profile You [PERSON_NAME] First name [PERSON_NAME] Last name [PERSON_NAME…" at bounding box center [529, 368] width 305 height 346
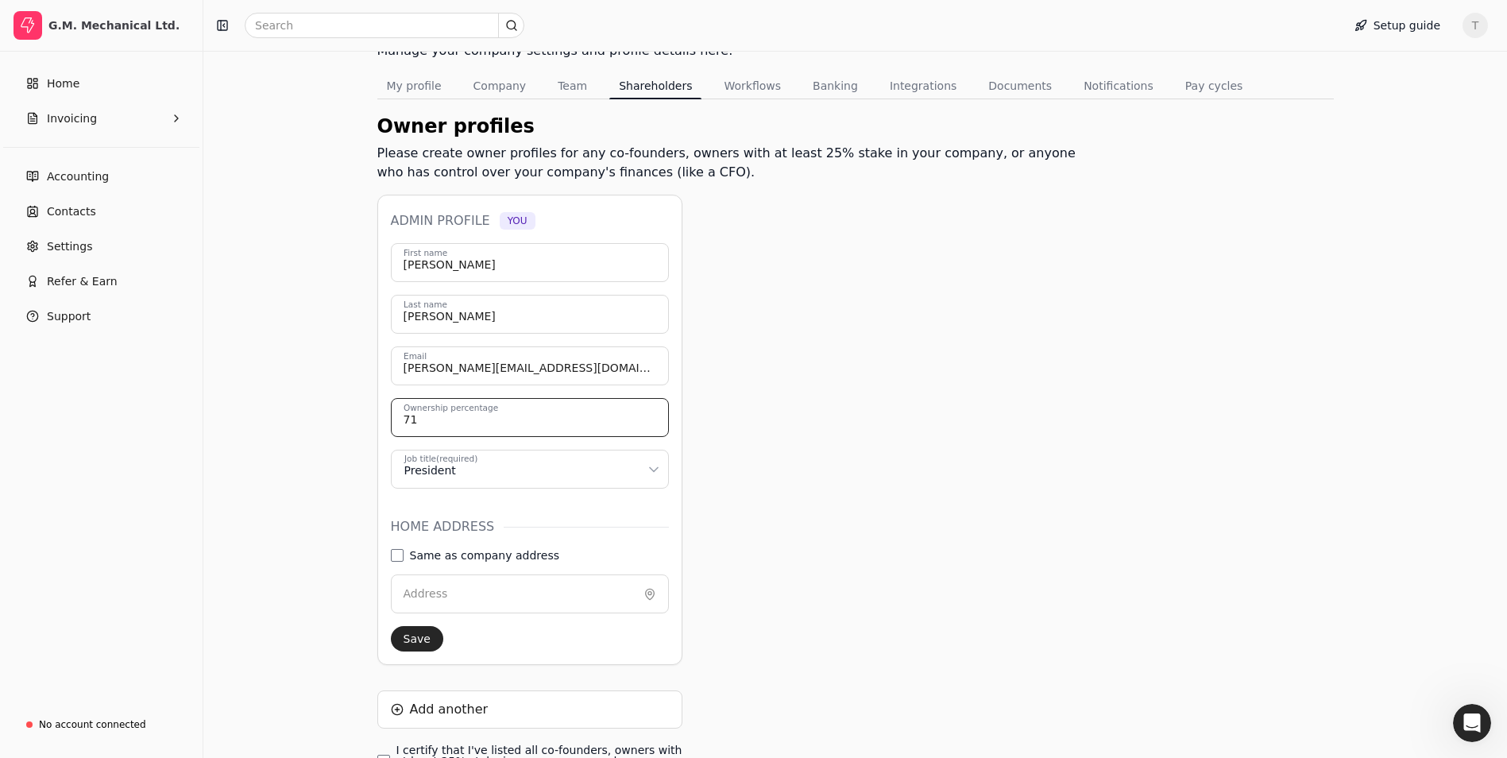
type input "71"
click at [439, 591] on label "Address" at bounding box center [426, 594] width 44 height 17
click at [447, 590] on input "Address" at bounding box center [530, 593] width 278 height 39
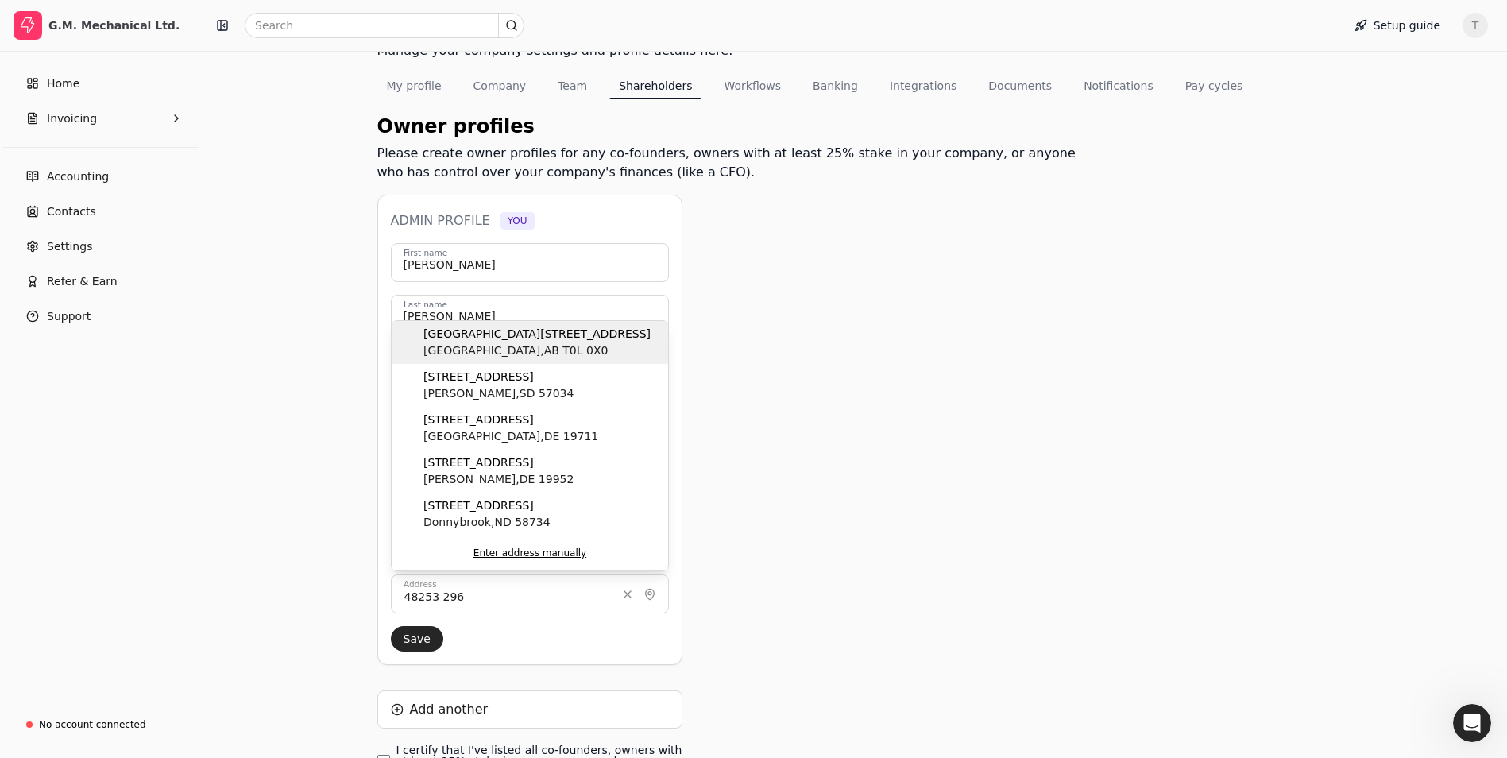
click at [543, 342] on span "[GEOGRAPHIC_DATA] , AB T0L 0X0" at bounding box center [536, 350] width 227 height 17
type input "[GEOGRAPHIC_DATA][STREET_ADDRESS]"
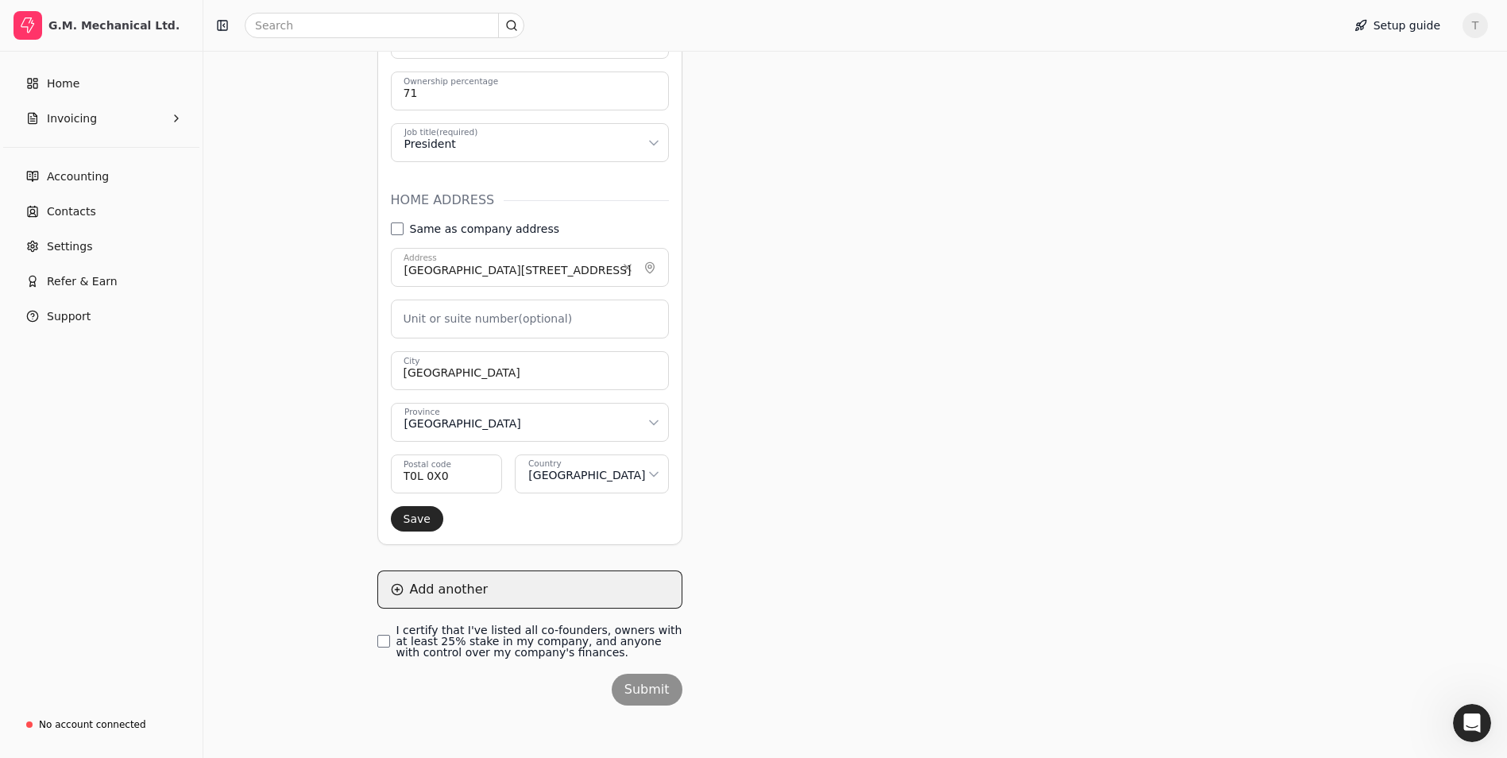
scroll to position [434, 0]
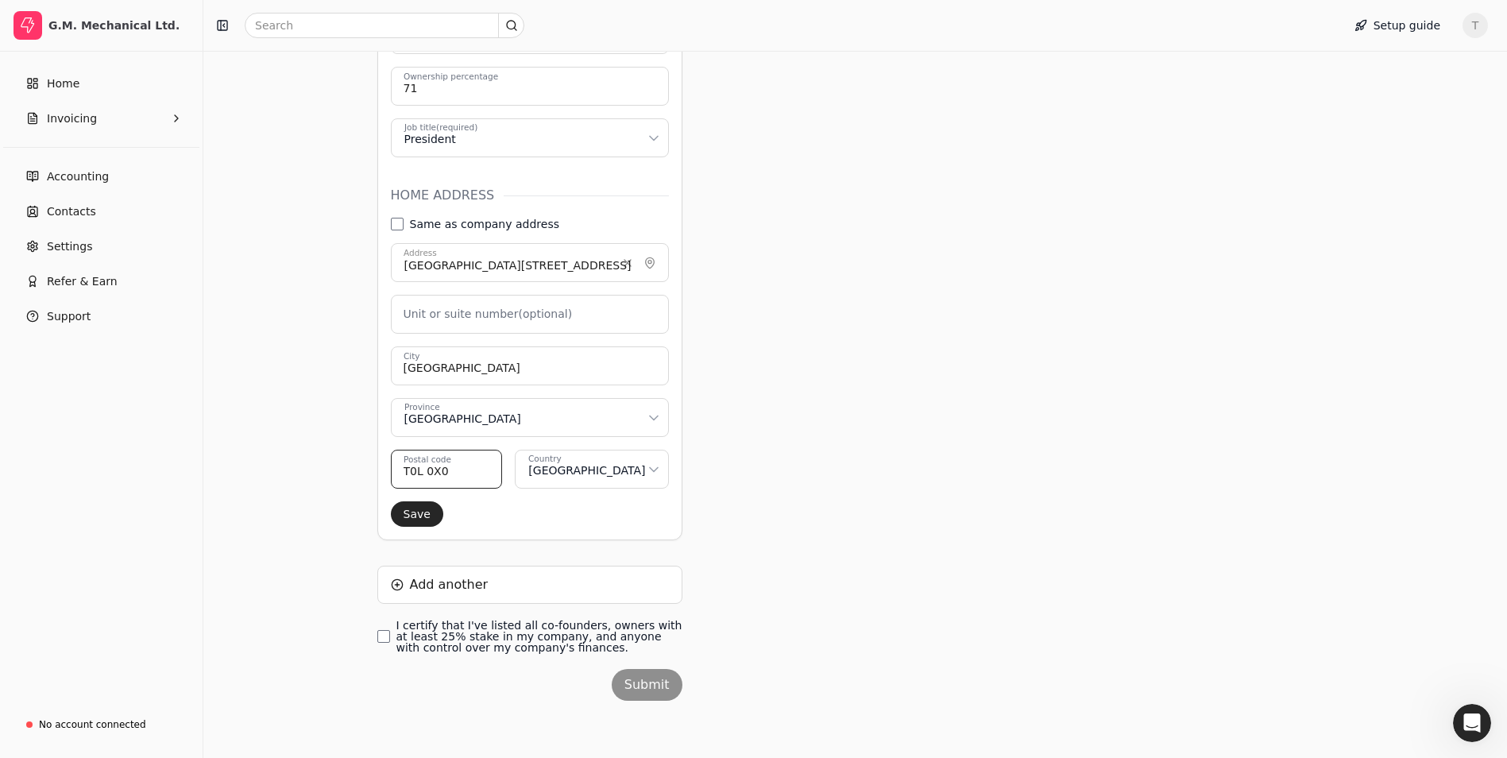
drag, startPoint x: 442, startPoint y: 470, endPoint x: 387, endPoint y: 466, distance: 55.0
click at [387, 466] on div "Admin profile You [PERSON_NAME] First name [PERSON_NAME] Last name [PERSON_NAME…" at bounding box center [529, 201] width 305 height 677
type code "t"
type code "T1S 4P8"
click at [423, 514] on button "Save" at bounding box center [417, 513] width 52 height 25
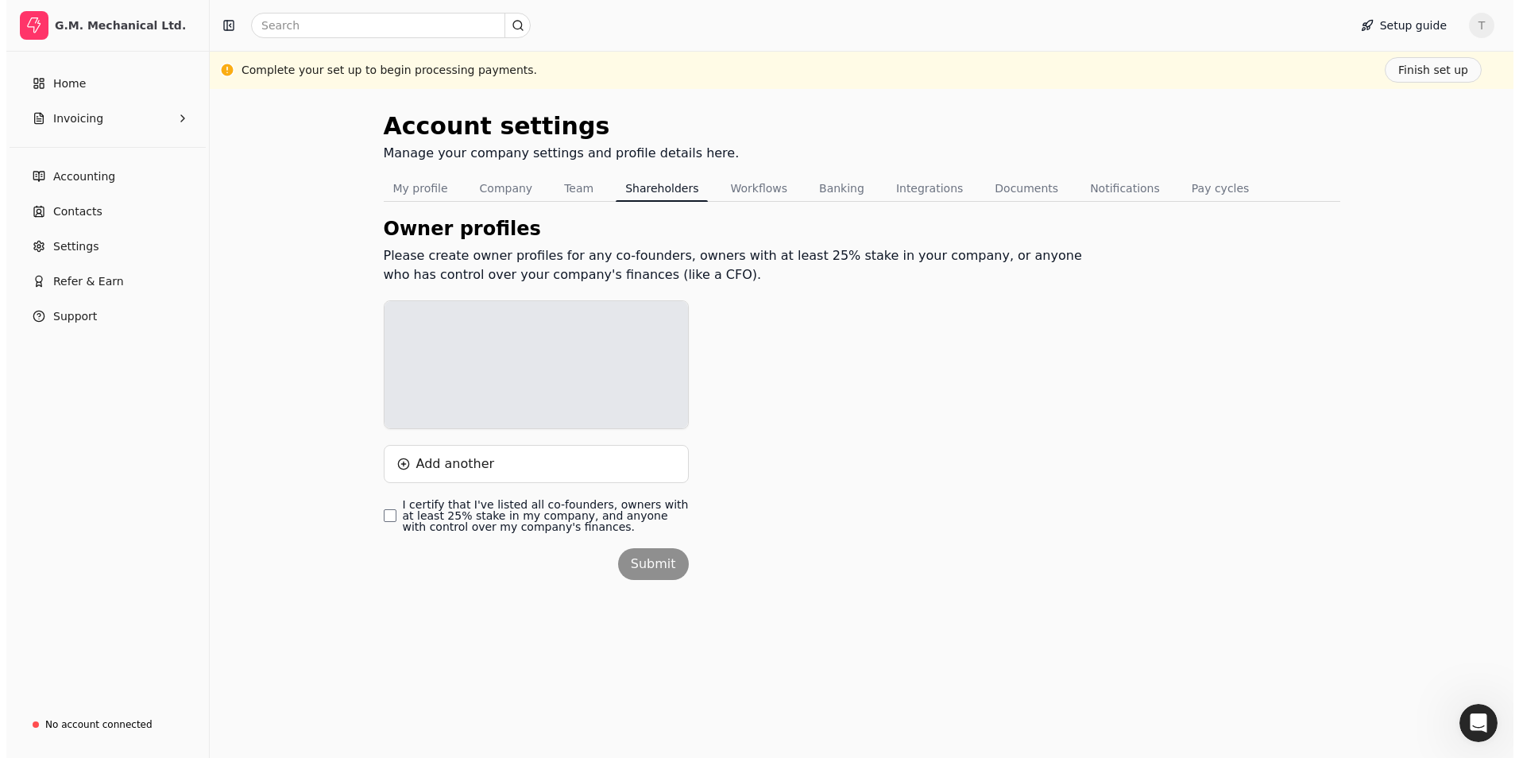
scroll to position [0, 0]
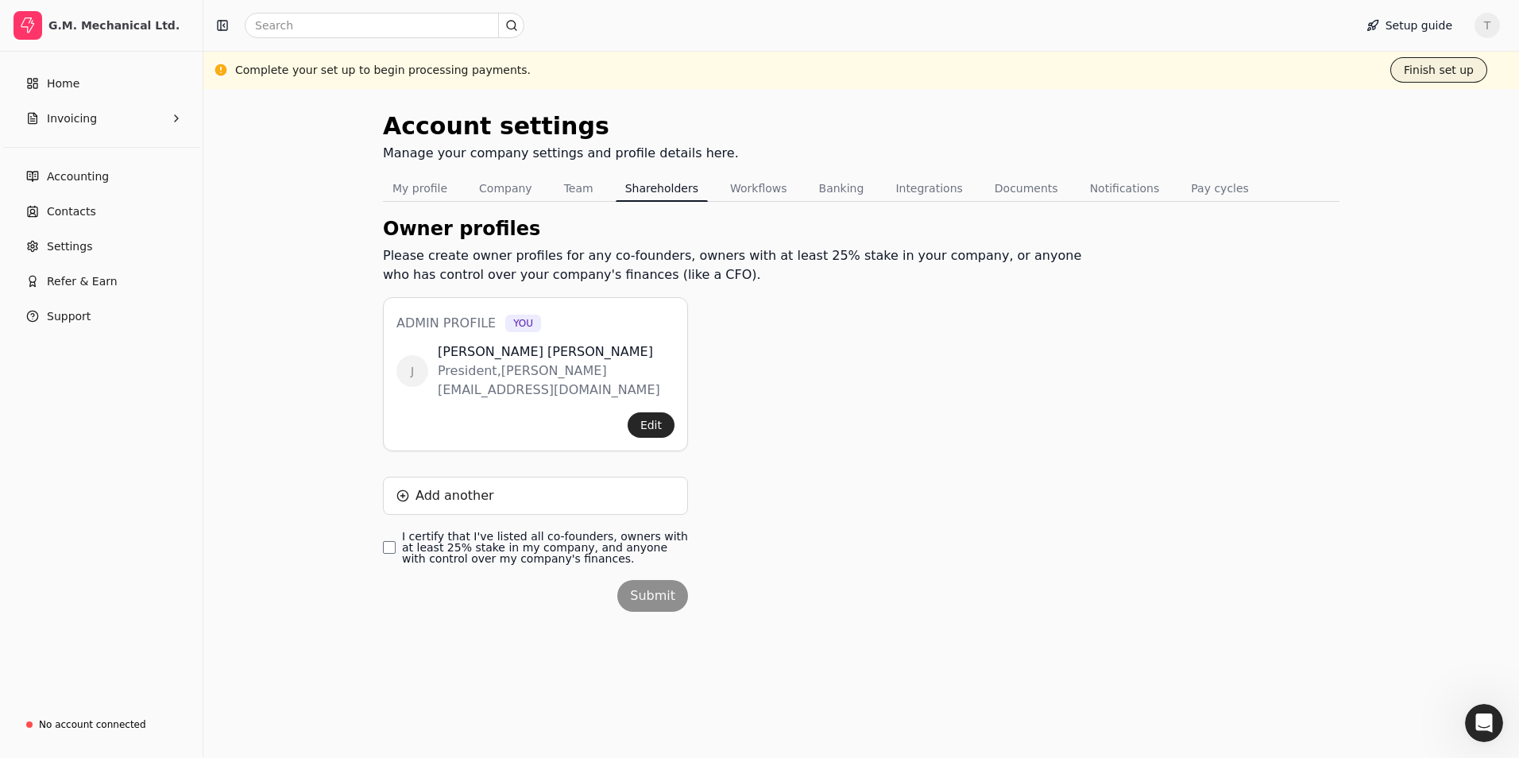
click at [1444, 73] on button "Finish set up" at bounding box center [1438, 69] width 97 height 25
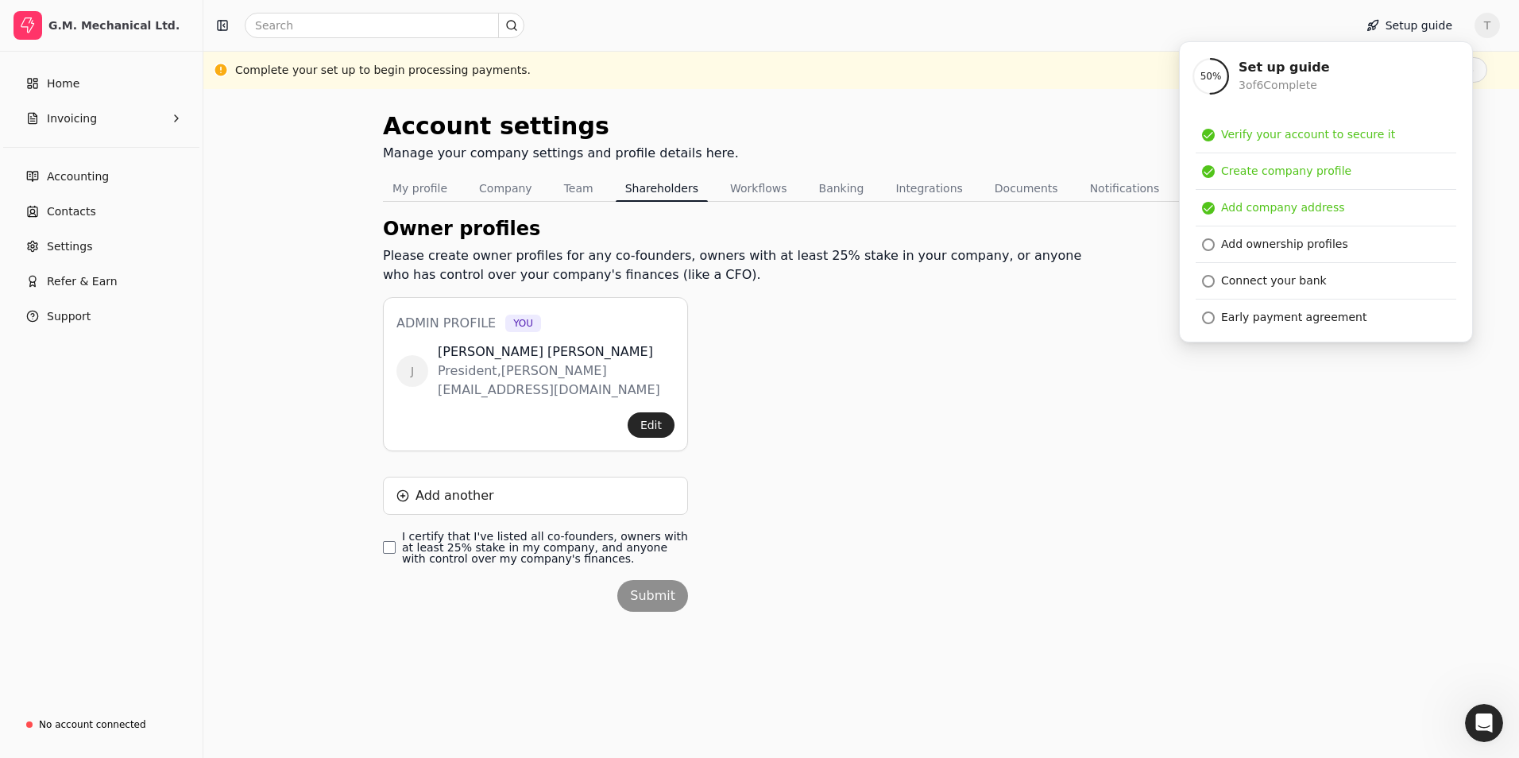
click at [654, 580] on div "Submit" at bounding box center [535, 602] width 305 height 44
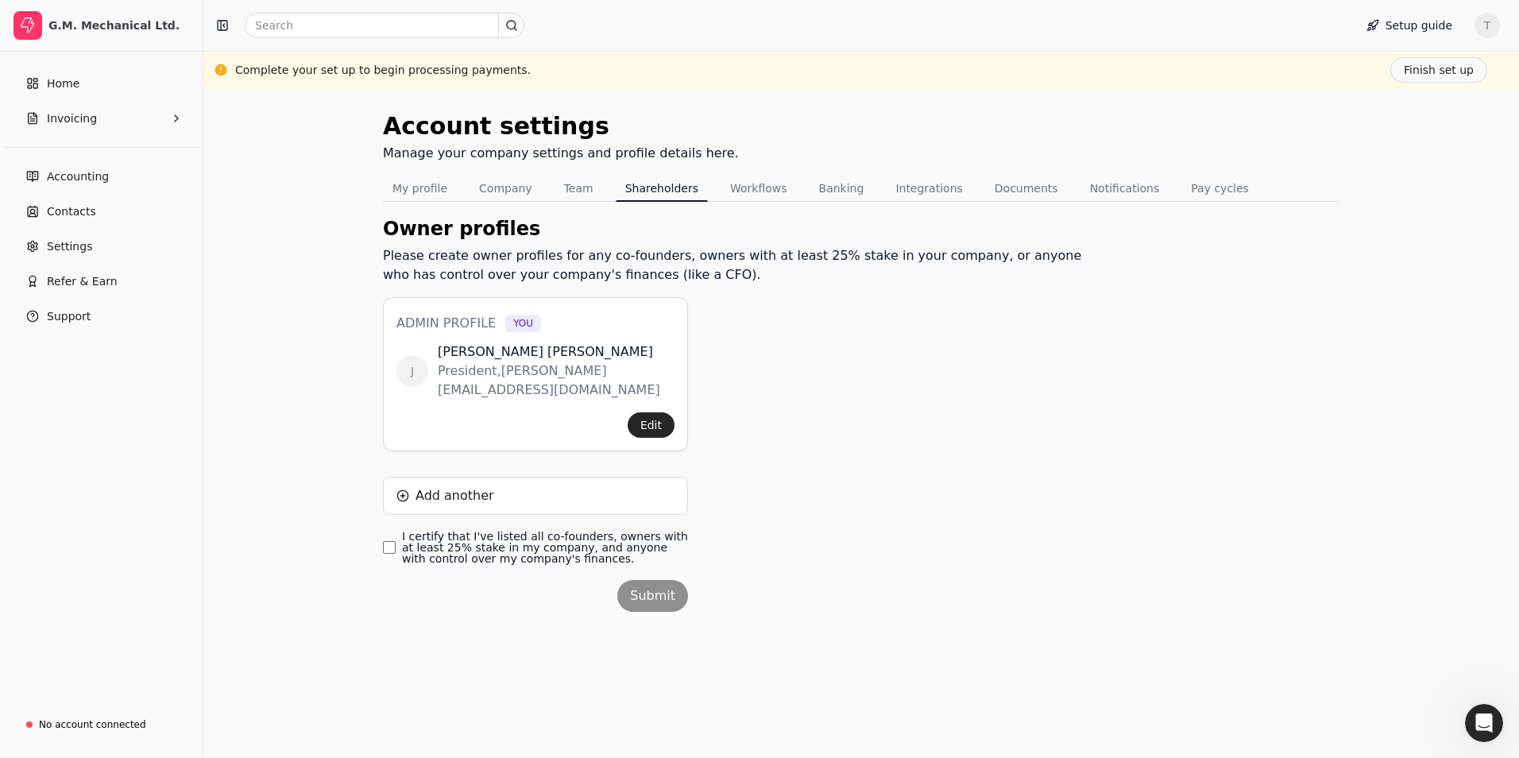
click at [652, 580] on div "Submit" at bounding box center [535, 602] width 305 height 44
click at [393, 541] on finances\ "I certify that I've listed all co-founders, owners with at least 25% stake in m…" at bounding box center [389, 547] width 13 height 13
click at [671, 580] on button "Submit" at bounding box center [652, 596] width 71 height 32
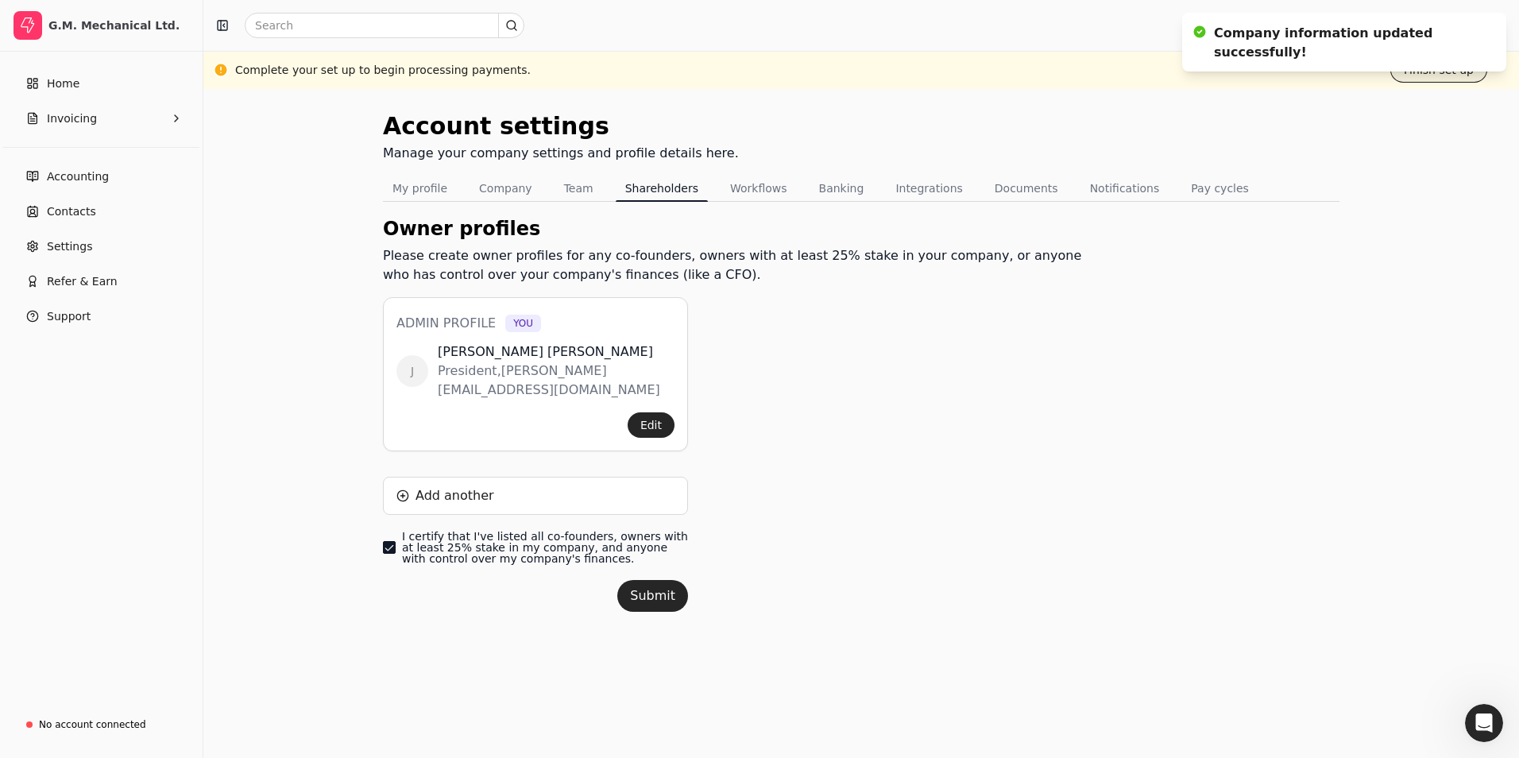
click at [1427, 69] on button "Finish set up" at bounding box center [1438, 69] width 97 height 25
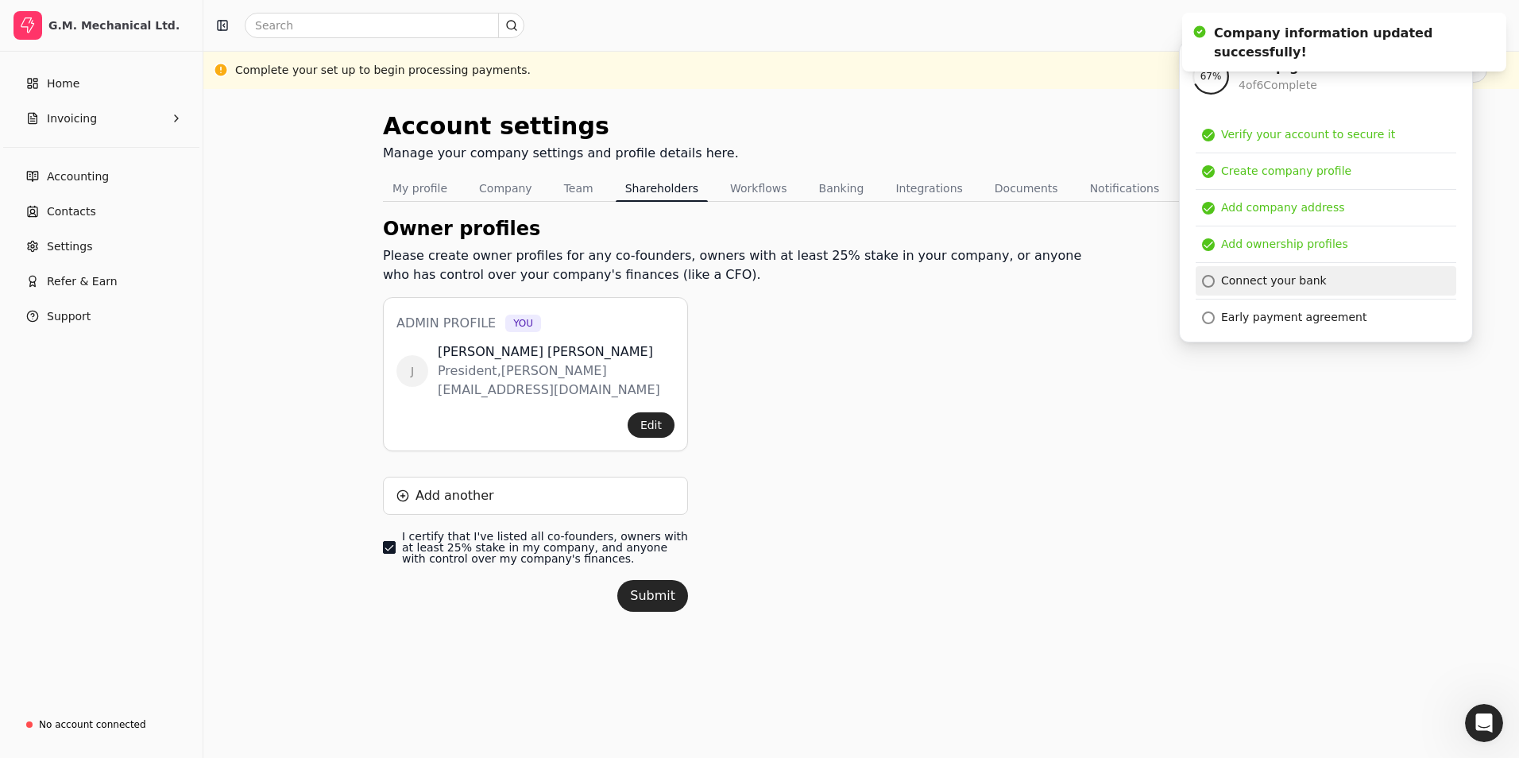
click at [1208, 280] on div at bounding box center [1208, 281] width 13 height 13
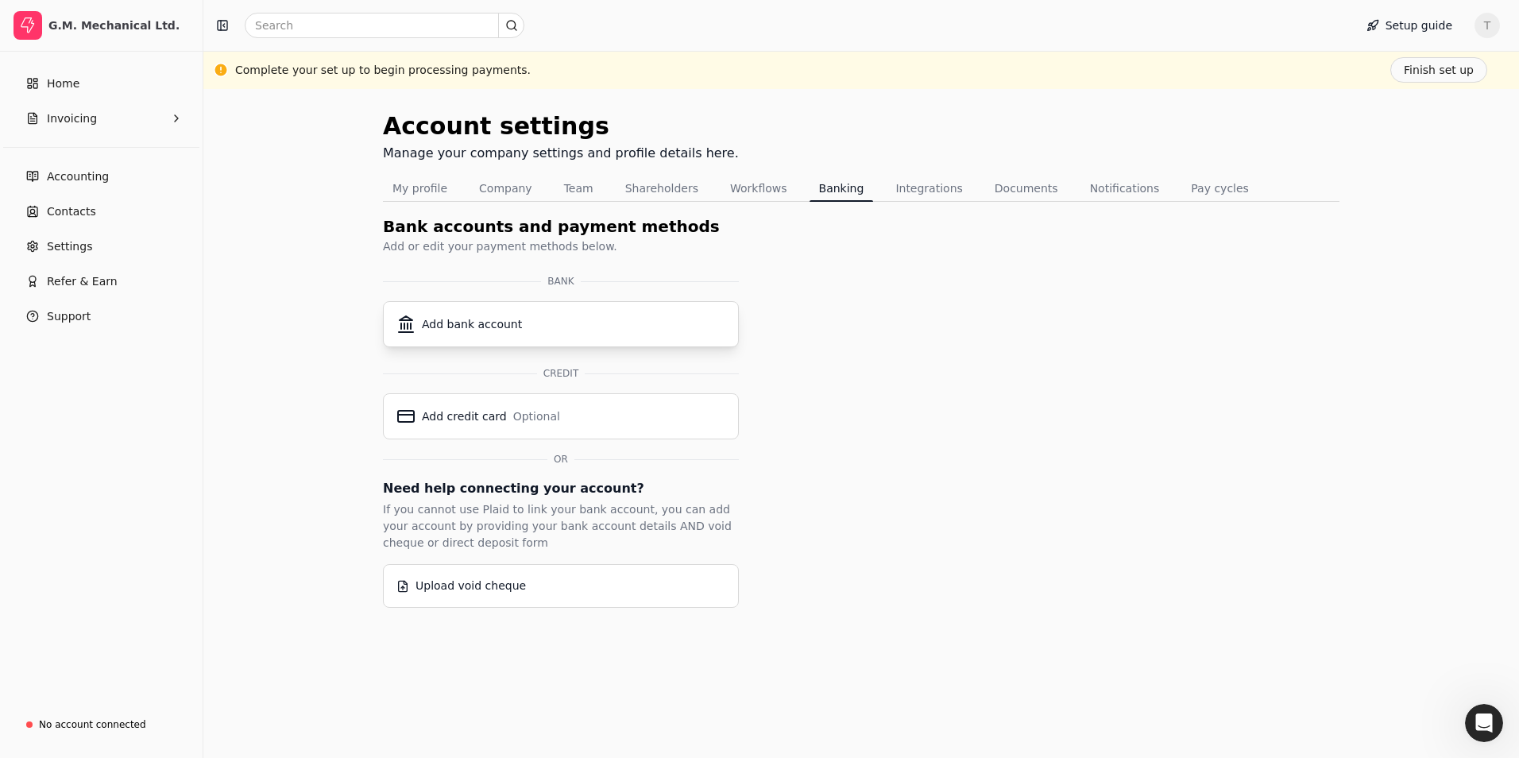
click at [530, 327] on div "Add bank account" at bounding box center [560, 324] width 329 height 19
click at [1414, 72] on button "Finish set up" at bounding box center [1438, 69] width 97 height 25
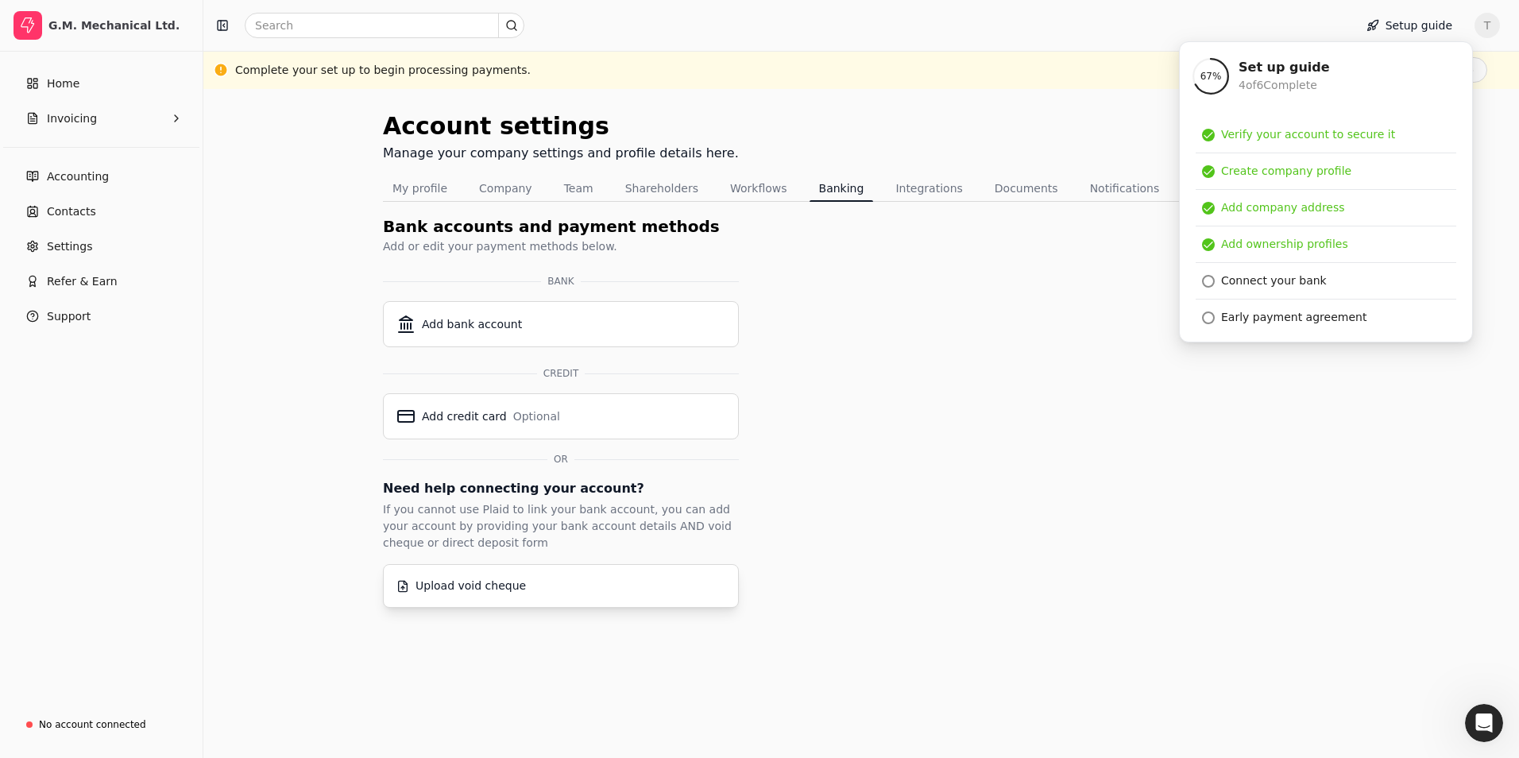
click at [463, 587] on div "Upload void cheque" at bounding box center [471, 586] width 110 height 17
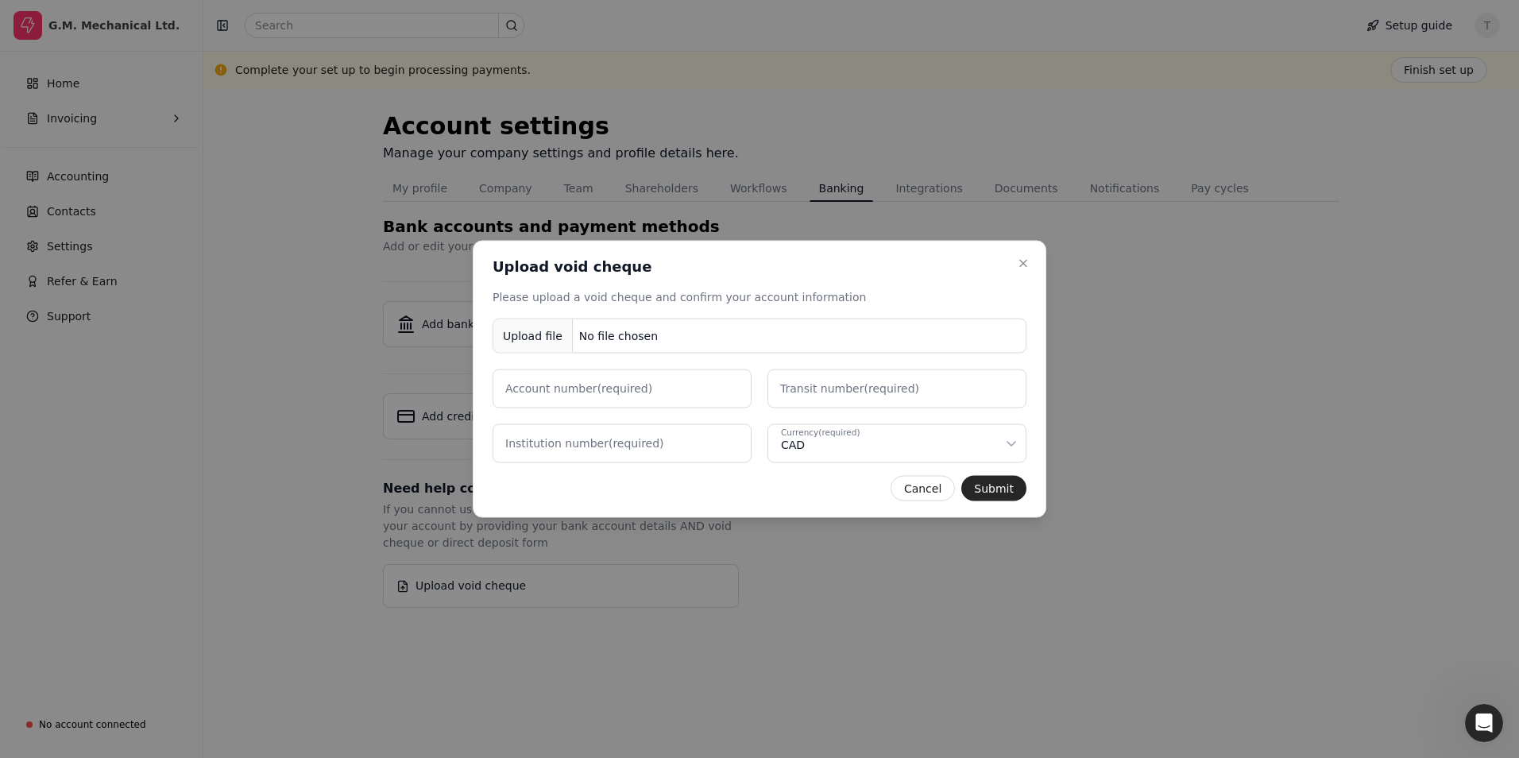
click at [546, 338] on div "Upload file" at bounding box center [532, 336] width 79 height 36
click at [679, 400] on number "Account number (required)" at bounding box center [622, 388] width 259 height 39
type number "4107012"
click at [790, 382] on label "Transit number (required)" at bounding box center [849, 389] width 139 height 17
click at [790, 382] on number "Transit number (required)" at bounding box center [896, 388] width 259 height 39
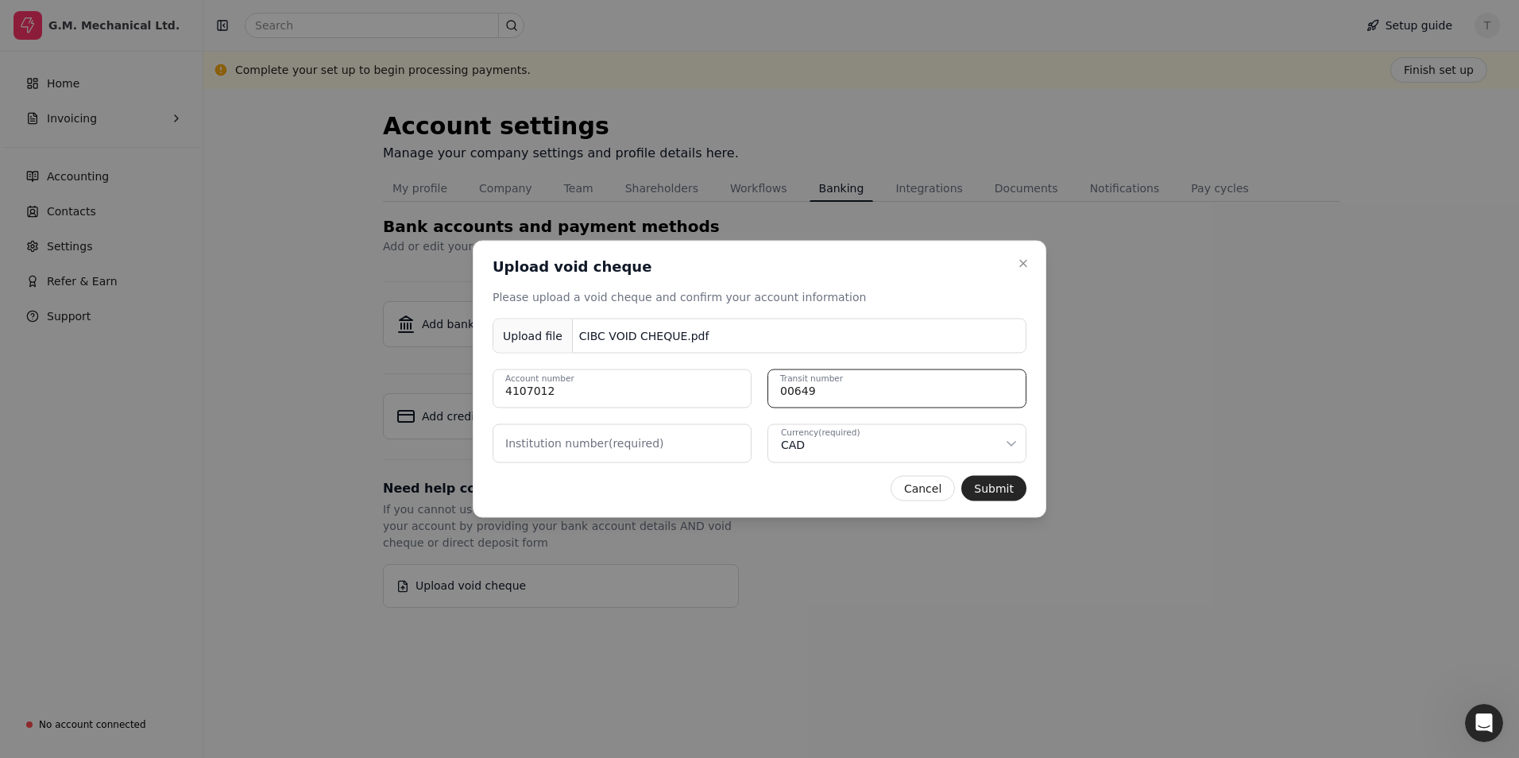
type number "00649"
click at [605, 443] on label "Institution number (required)" at bounding box center [584, 443] width 159 height 17
click at [605, 443] on number "Institution number (required)" at bounding box center [622, 443] width 259 height 39
type number "010"
click at [1001, 486] on button "Submit" at bounding box center [993, 488] width 65 height 25
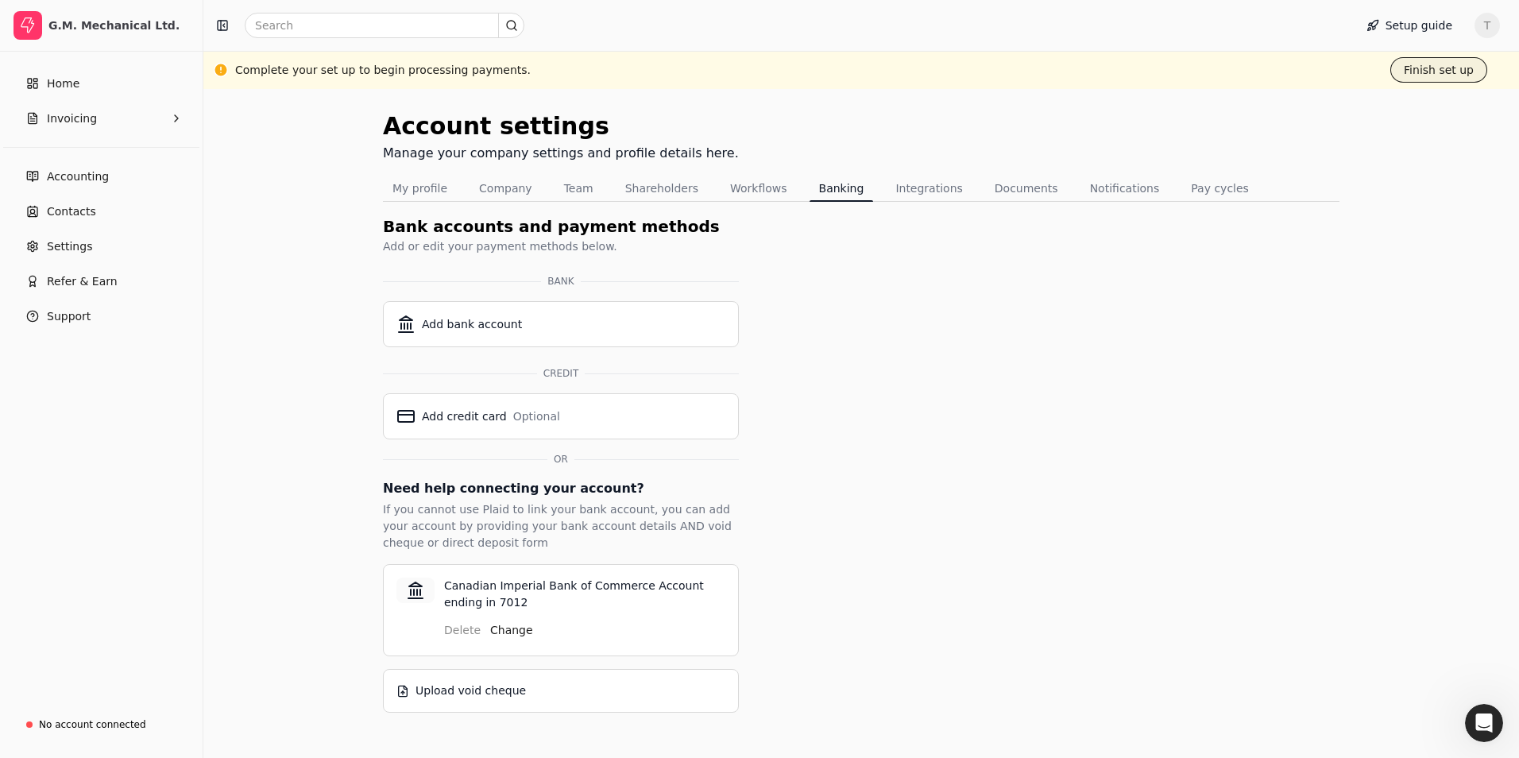
click at [1464, 72] on button "Finish set up" at bounding box center [1438, 69] width 97 height 25
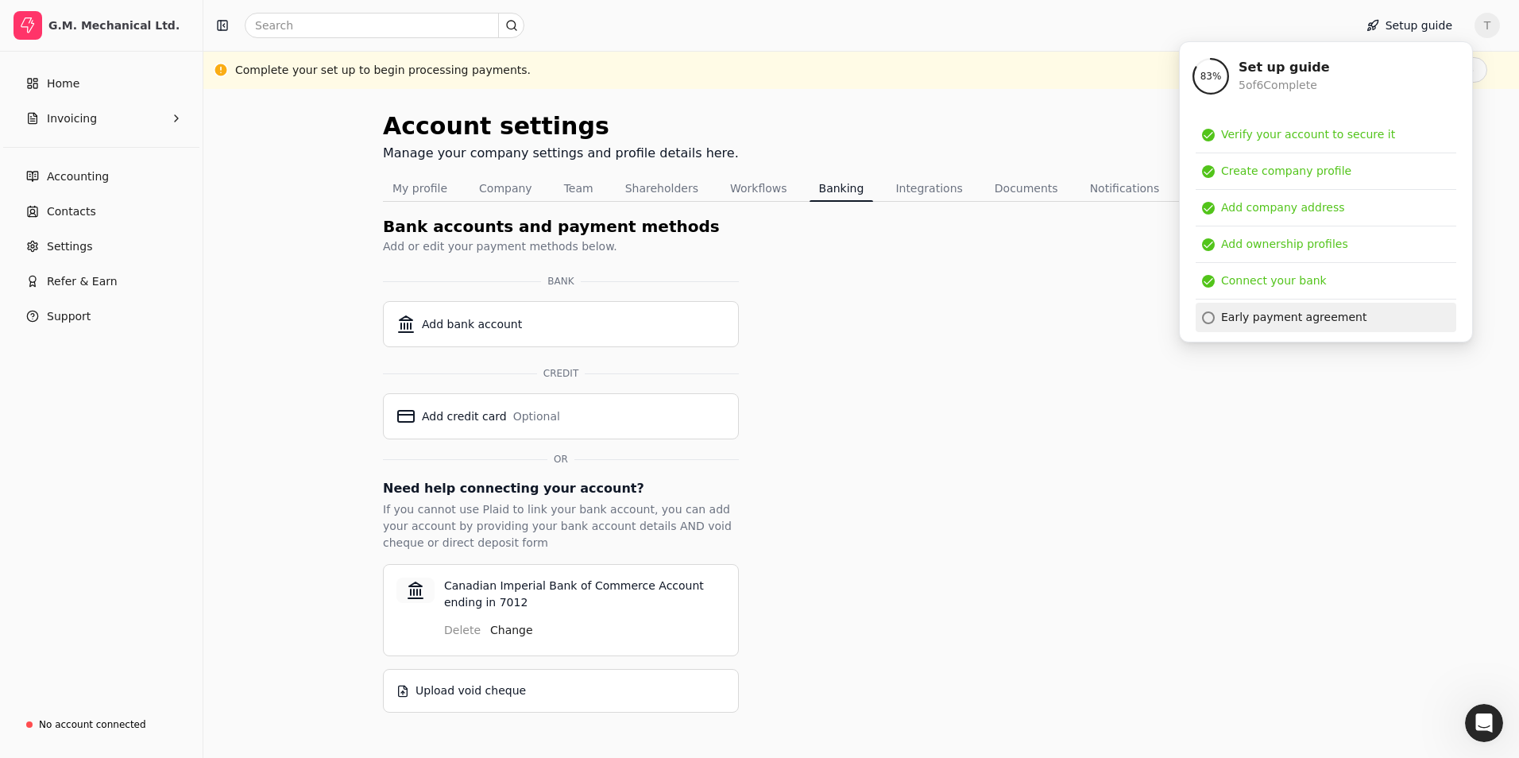
click at [1250, 319] on div "Early payment agreement" at bounding box center [1293, 317] width 145 height 17
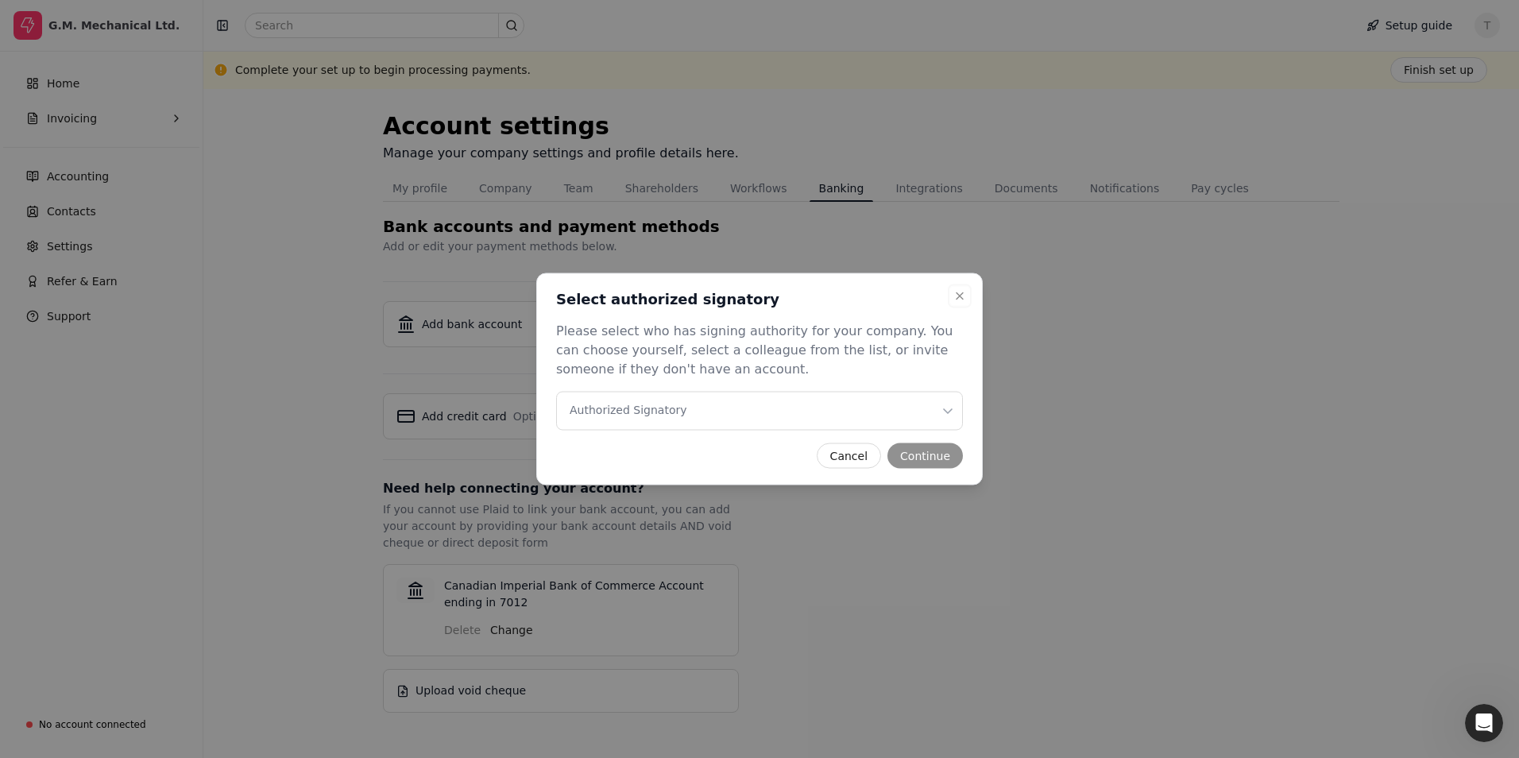
click at [913, 407] on Signatory "Authorized Signatory" at bounding box center [759, 411] width 407 height 39
click at [926, 458] on button "Continue" at bounding box center [924, 455] width 75 height 25
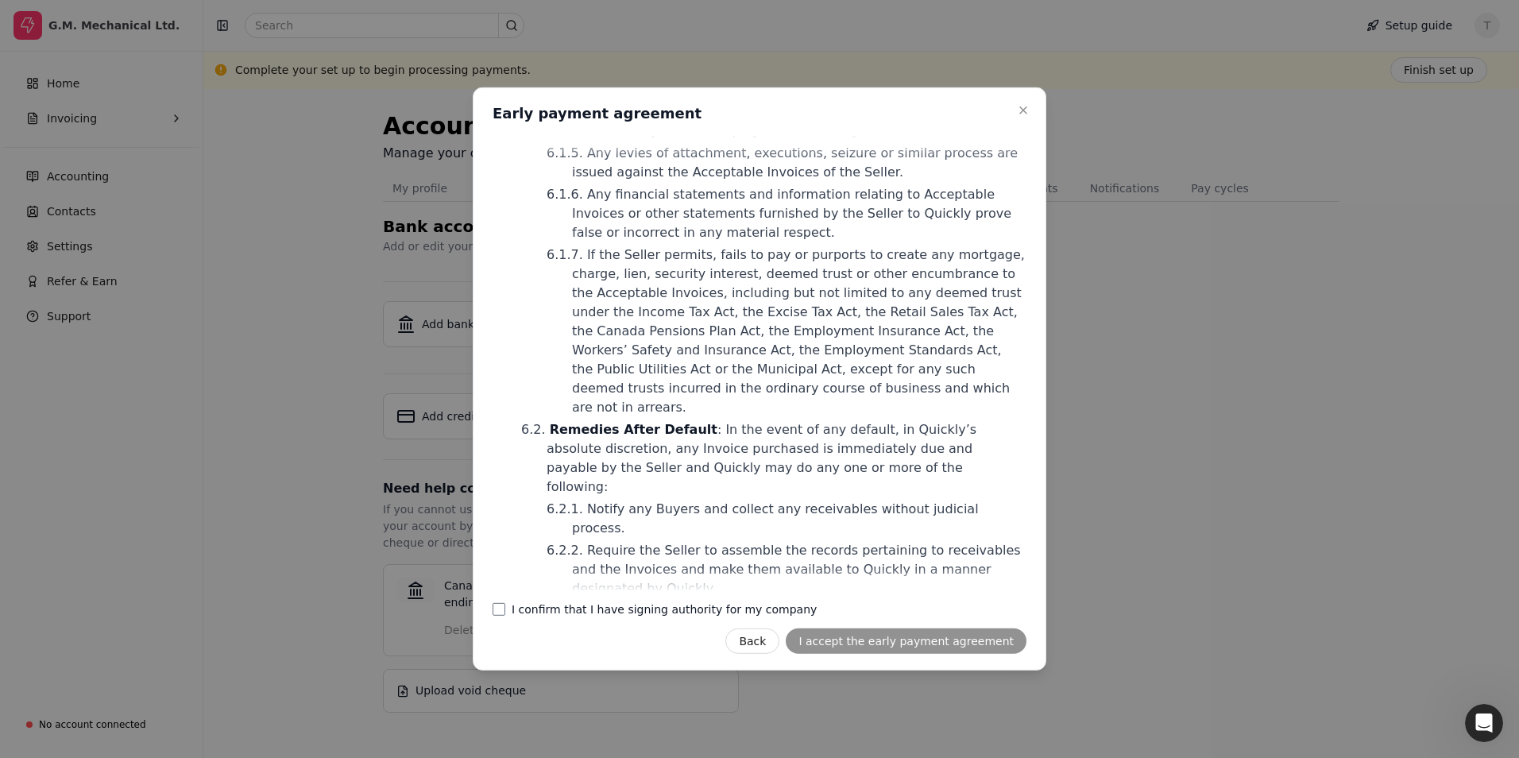
scroll to position [3778, 0]
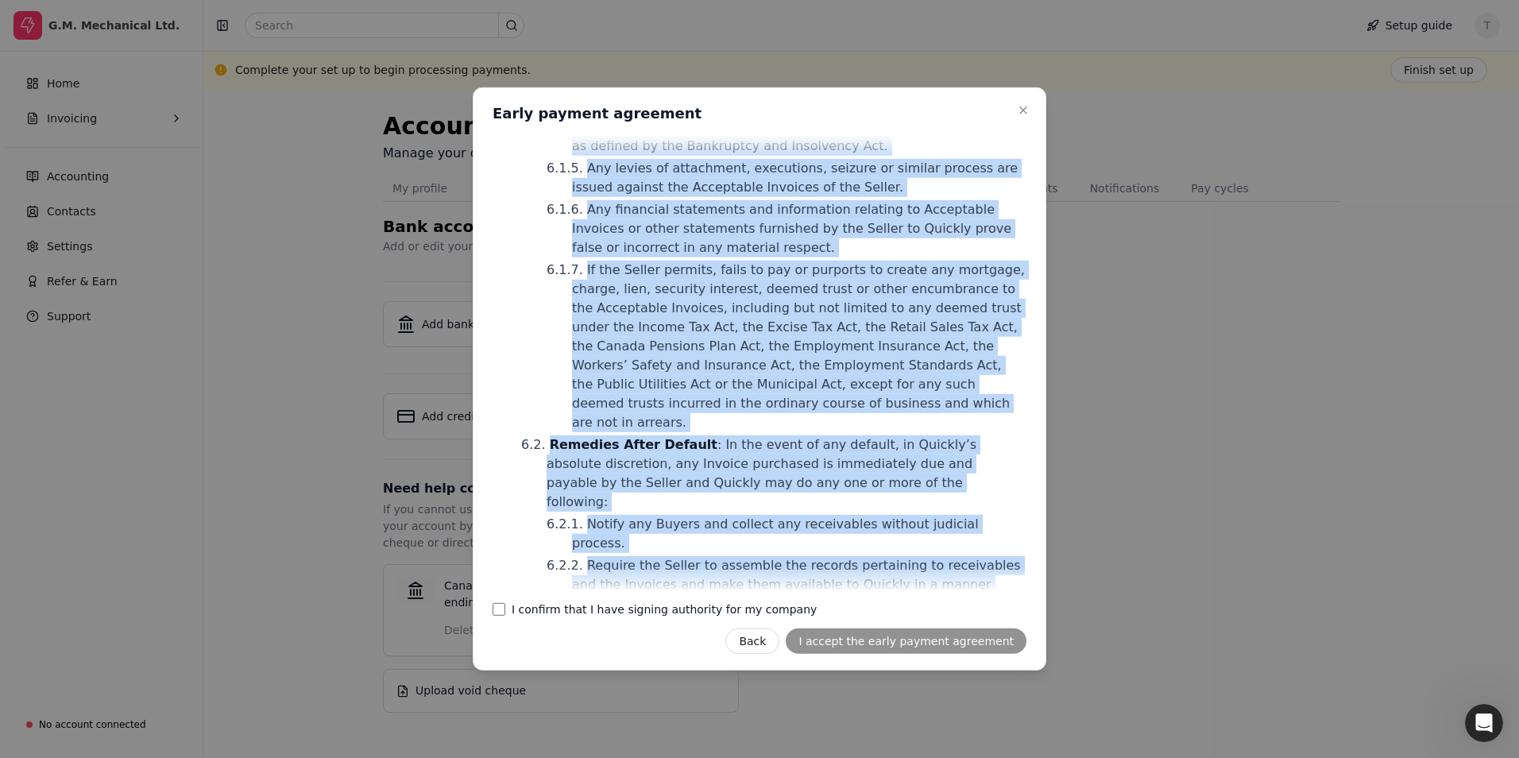
drag, startPoint x: 931, startPoint y: 102, endPoint x: 963, endPoint y: 189, distance: 92.2
click at [963, 189] on div "Close Early payment agreement Early payment agreement Master Early Payment Agre…" at bounding box center [760, 378] width 574 height 583
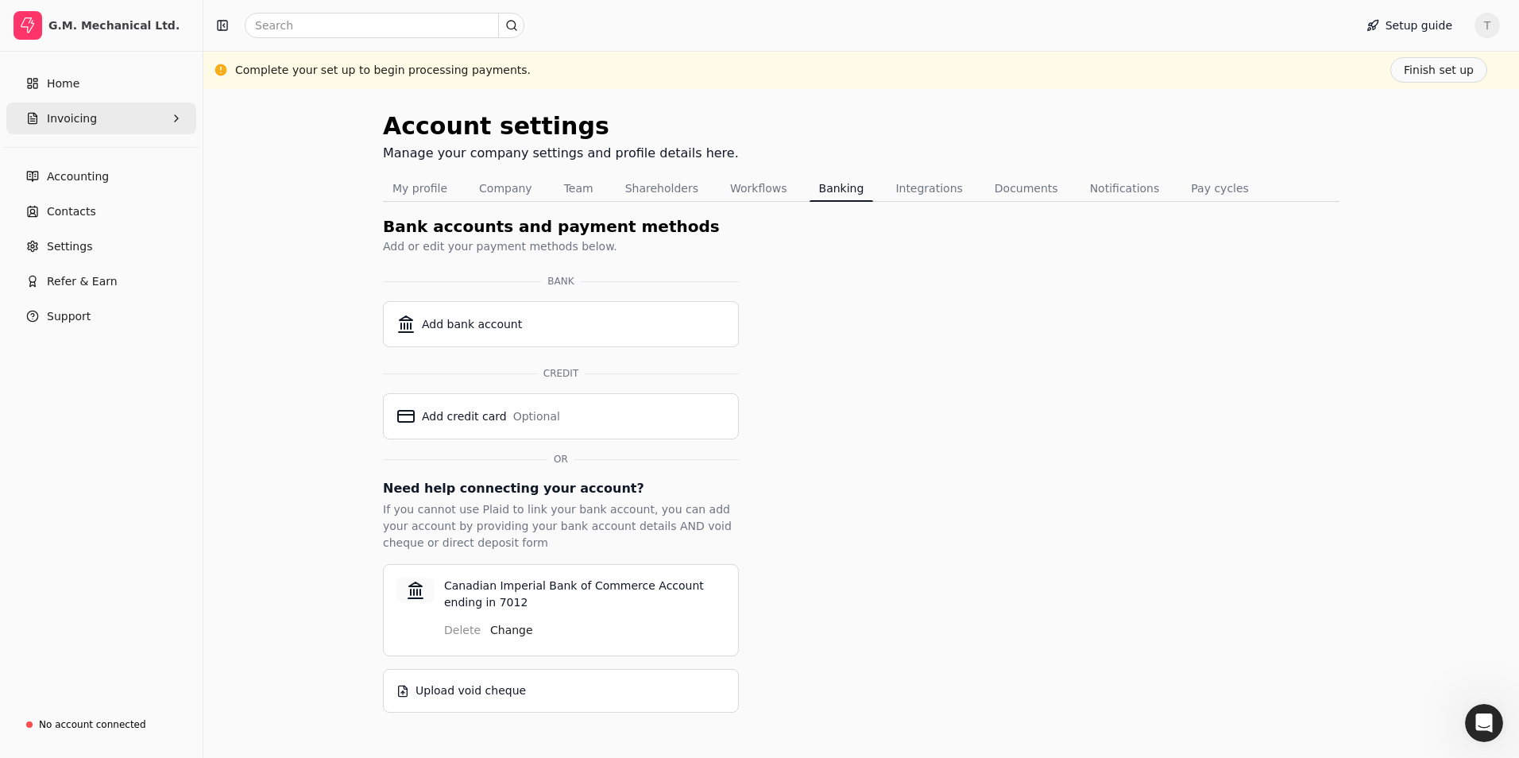
click at [100, 113] on button "Invoicing" at bounding box center [101, 118] width 190 height 32
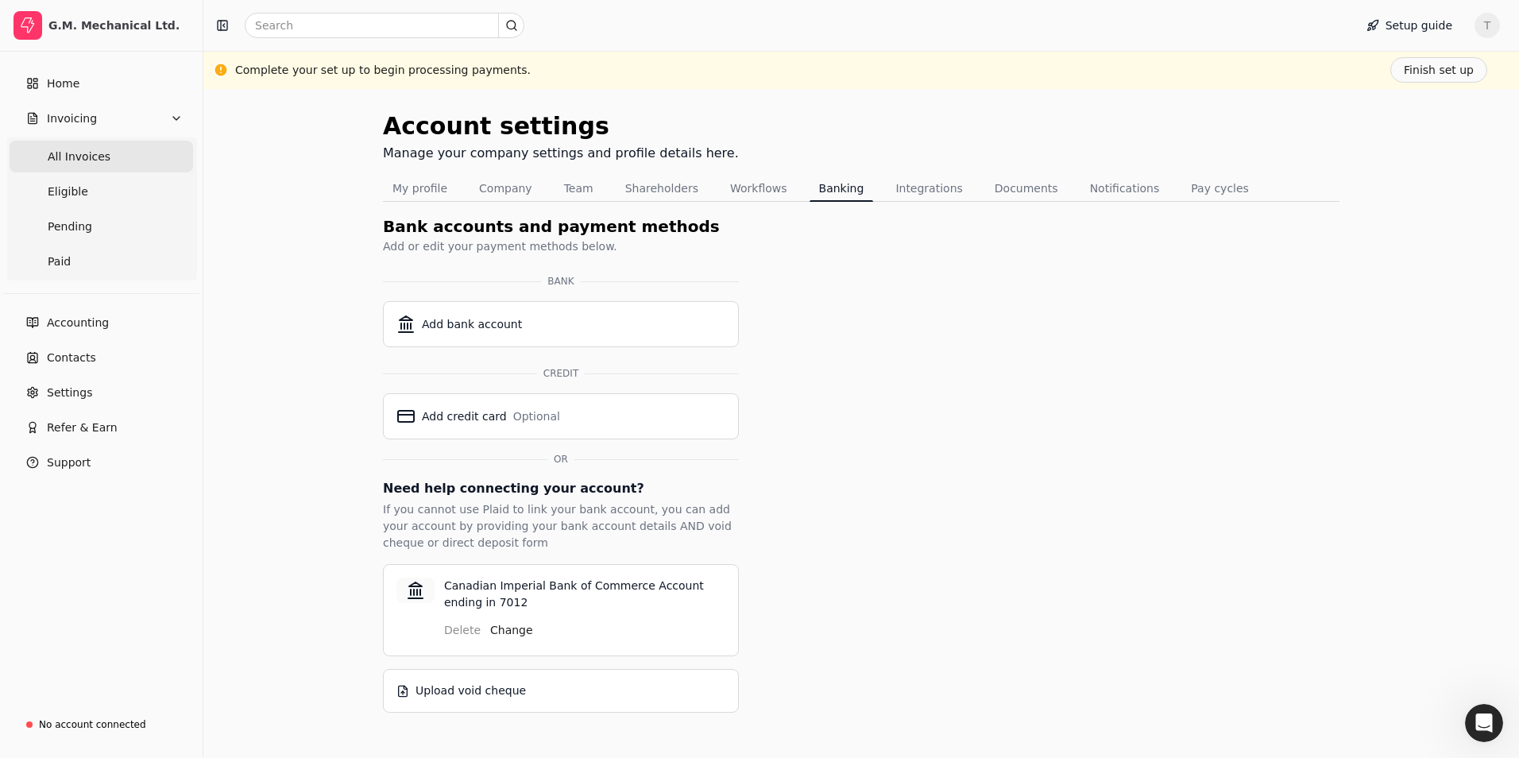
click at [82, 155] on span "All Invoices" at bounding box center [79, 157] width 63 height 17
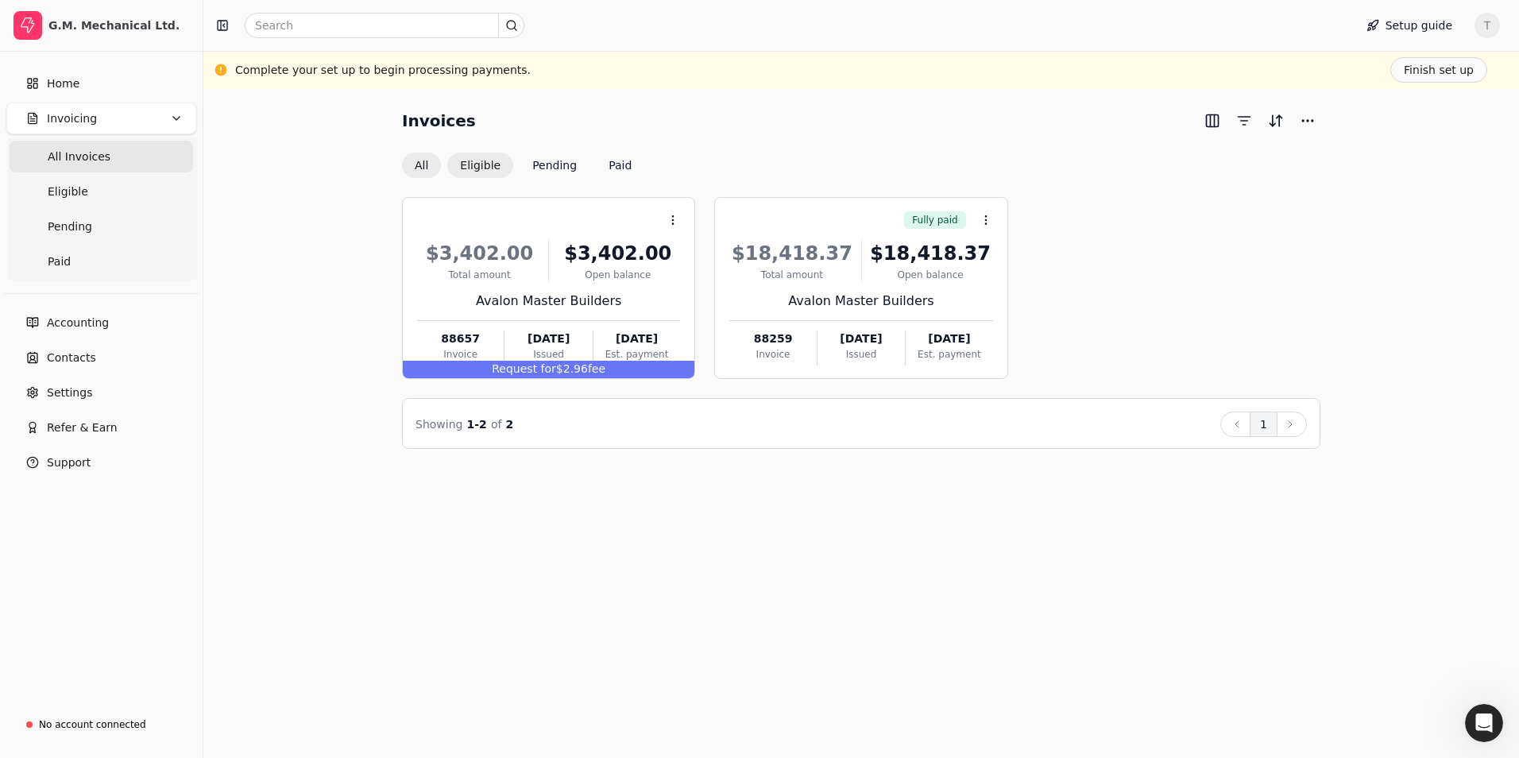
click at [476, 165] on button "Eligible" at bounding box center [480, 165] width 66 height 25
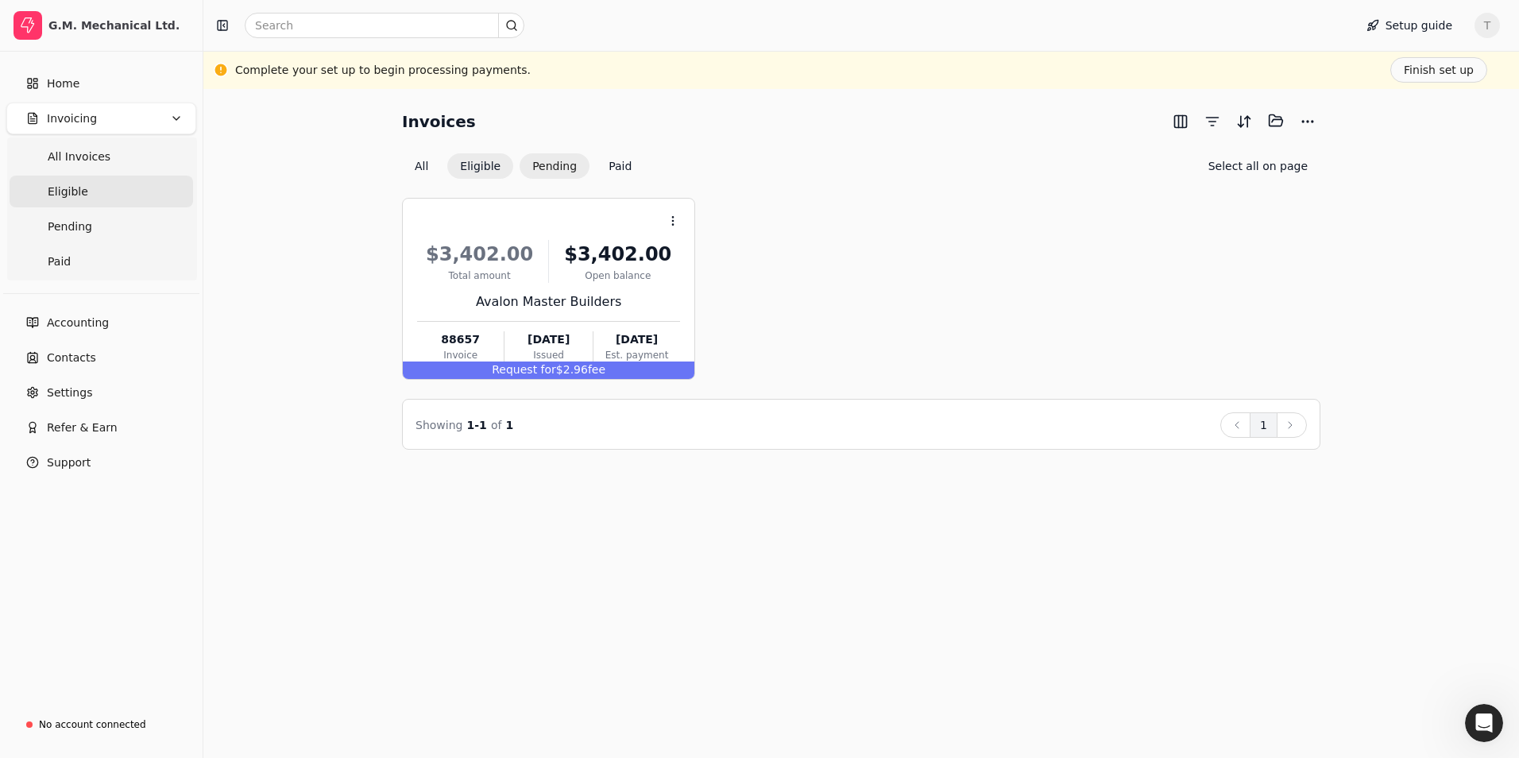
click at [543, 167] on button "Pending" at bounding box center [555, 165] width 70 height 25
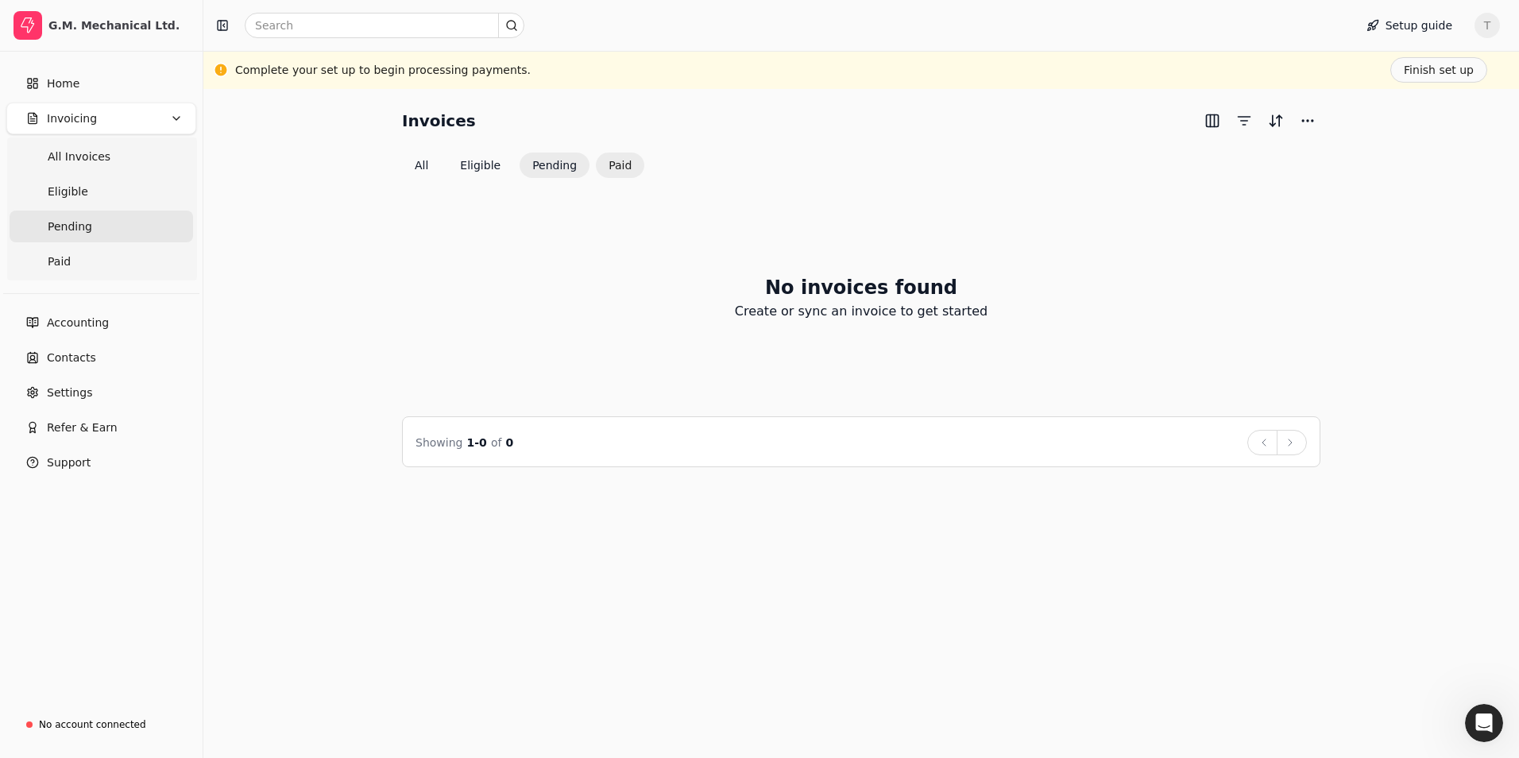
click at [612, 161] on button "Paid" at bounding box center [620, 165] width 48 height 25
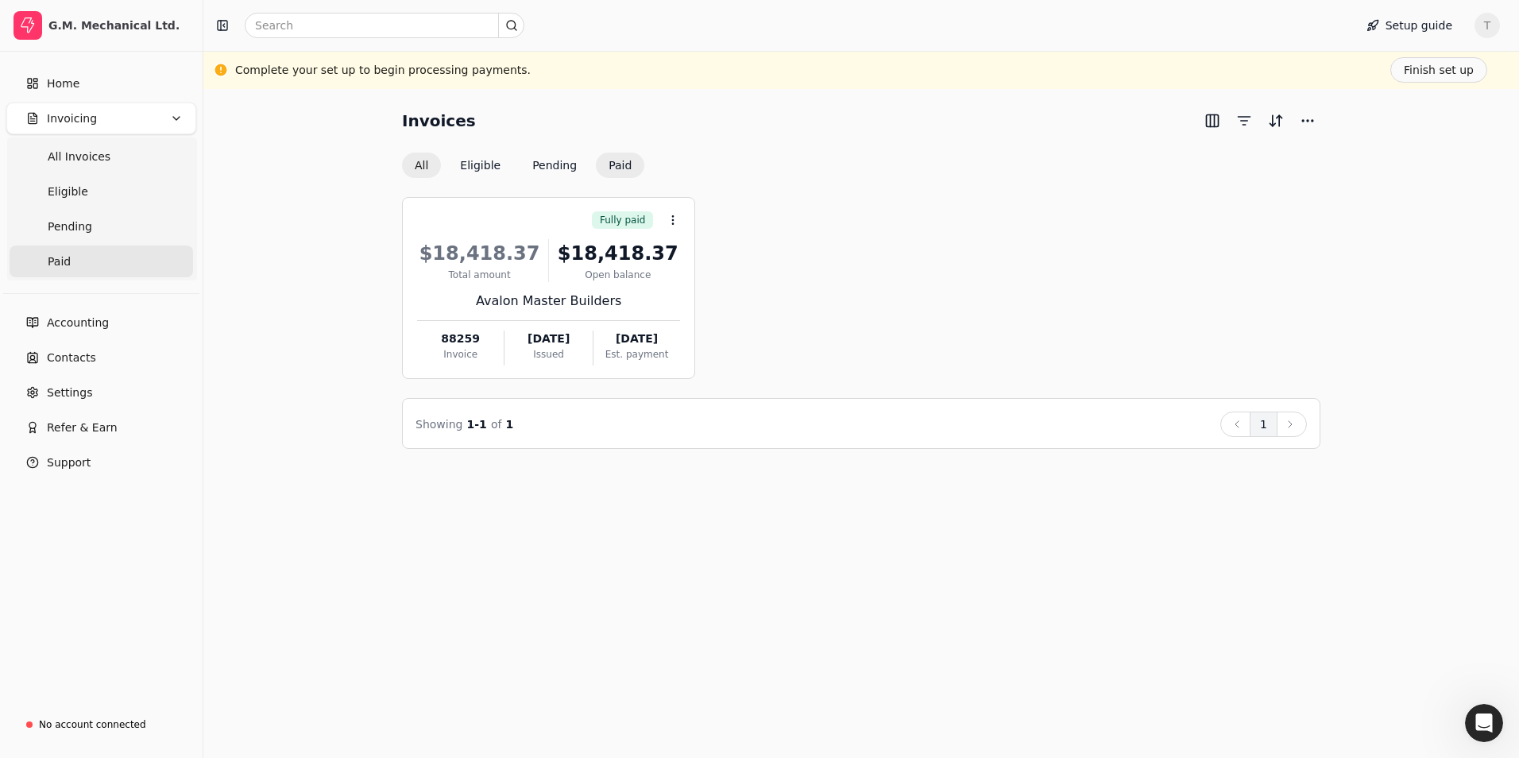
click at [425, 161] on button "All" at bounding box center [421, 165] width 39 height 25
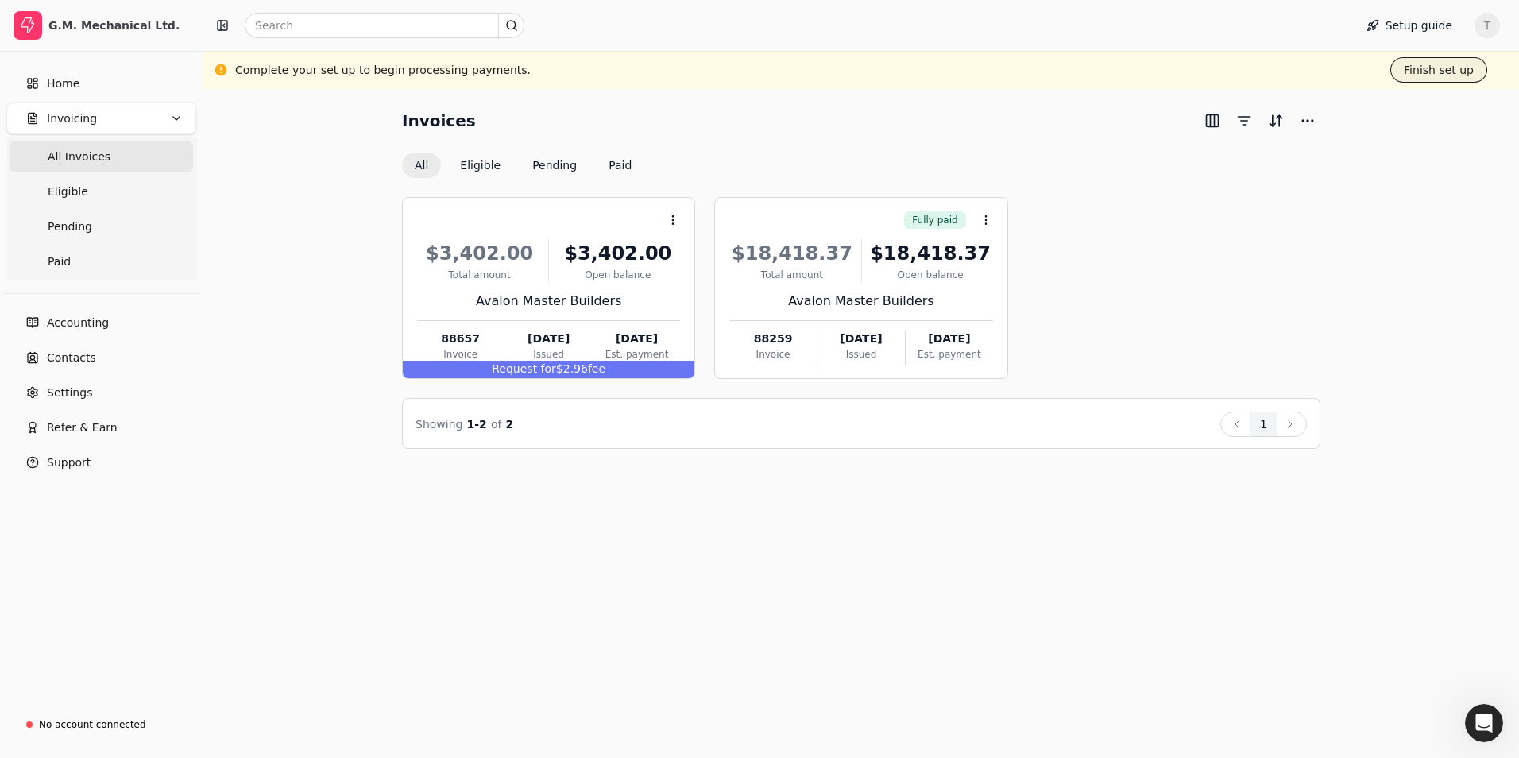
click at [1444, 69] on button "Finish set up" at bounding box center [1438, 69] width 97 height 25
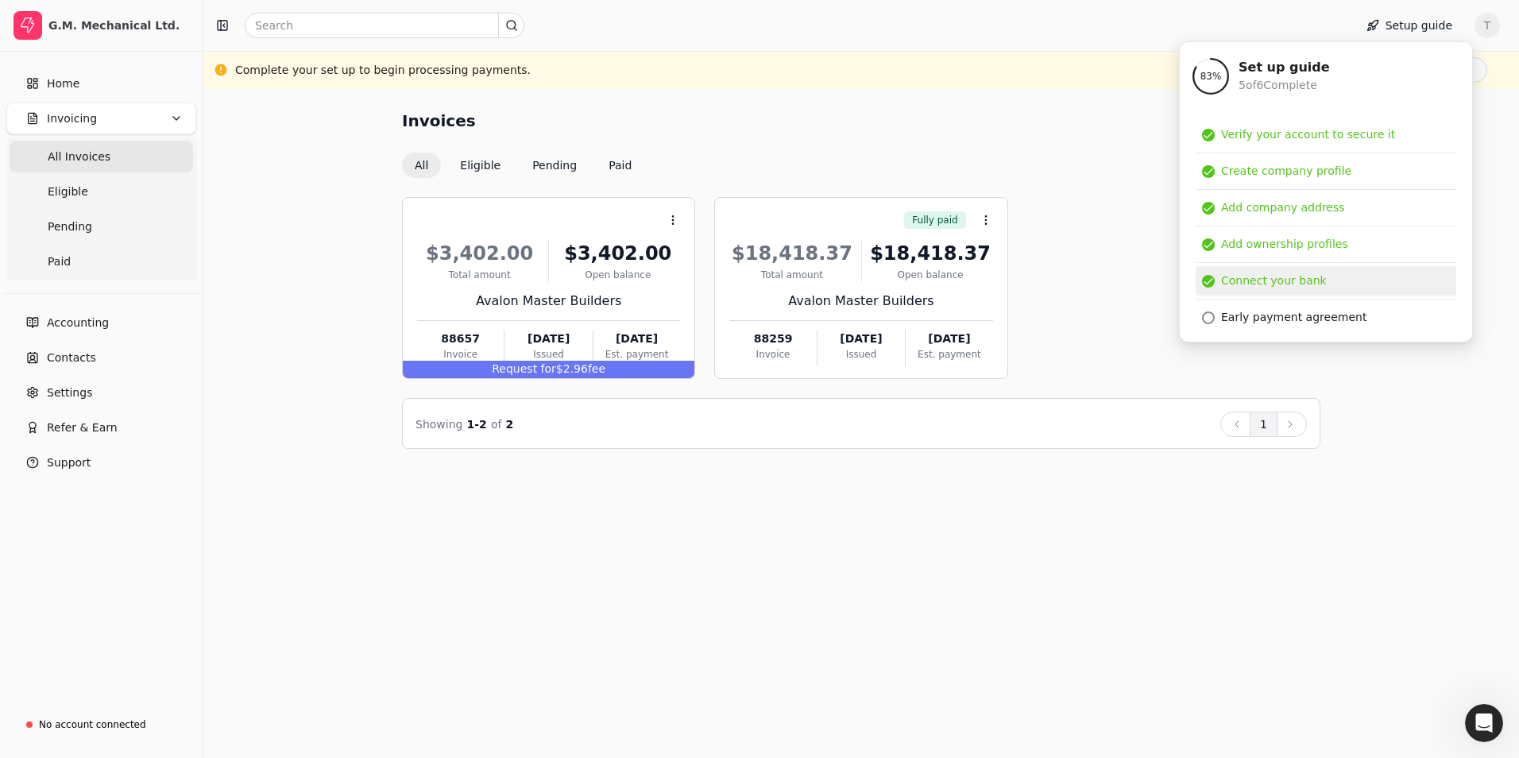
click at [1255, 280] on div "Connect your bank" at bounding box center [1274, 281] width 106 height 17
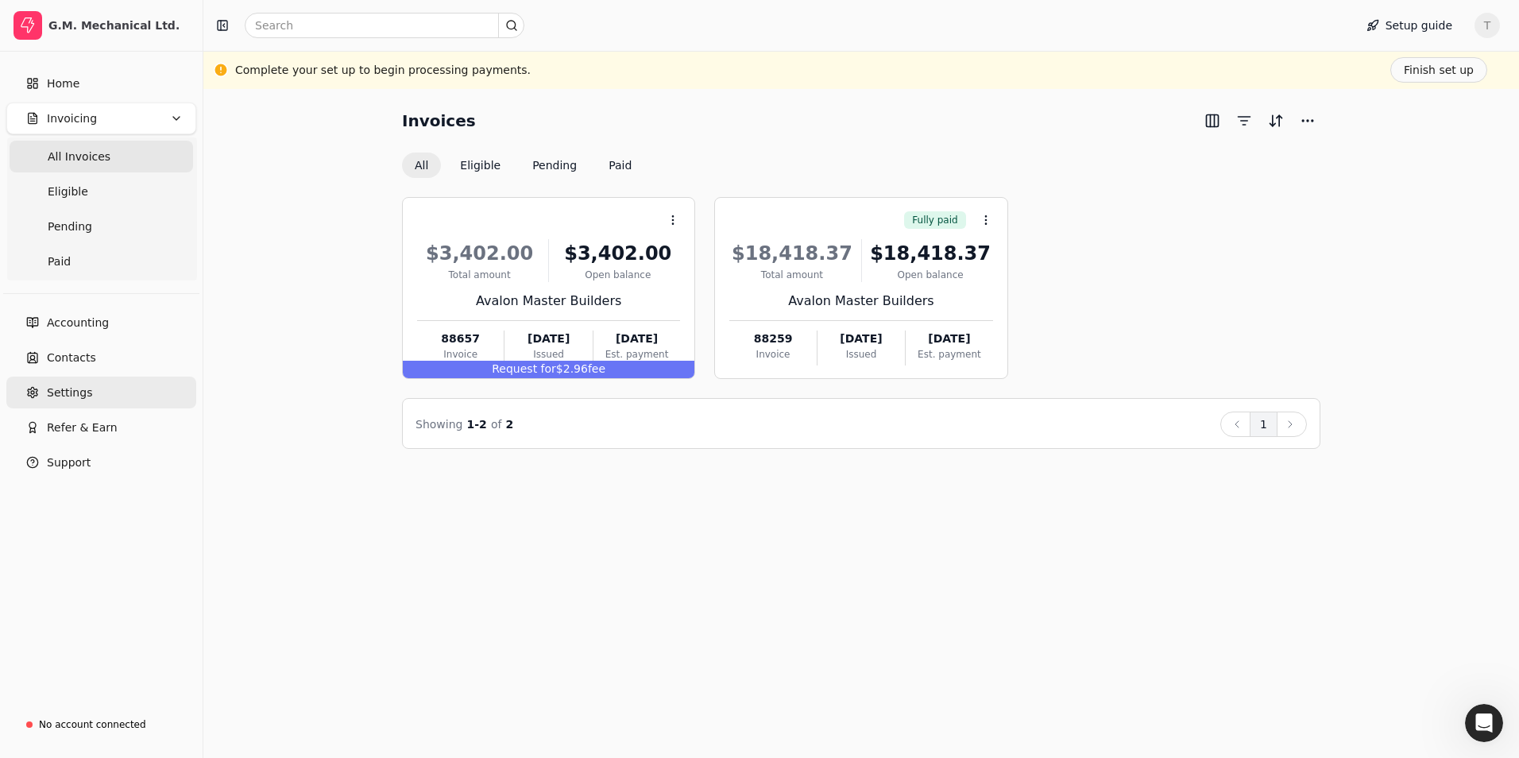
click at [60, 394] on span "Settings" at bounding box center [69, 393] width 45 height 17
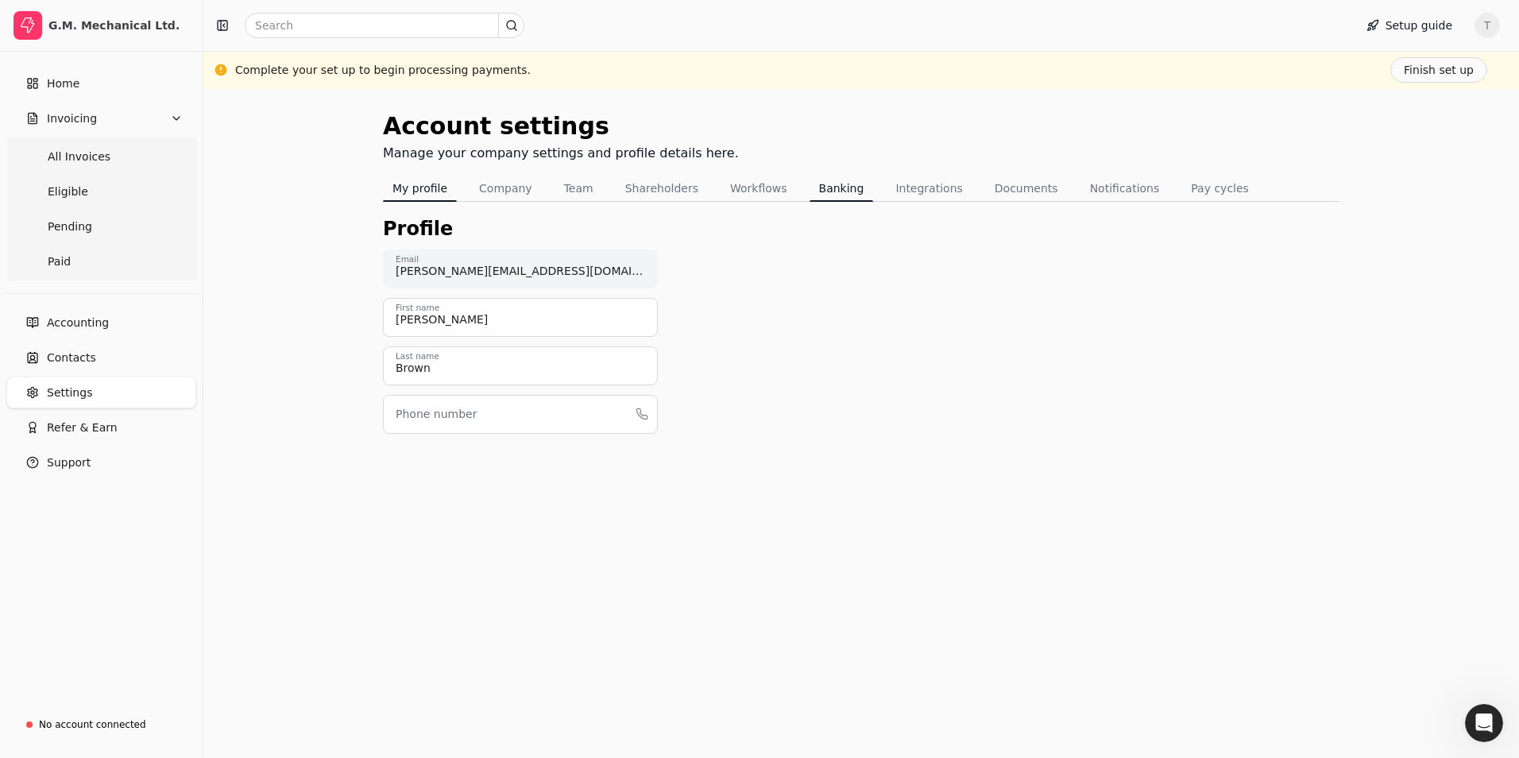
click at [817, 188] on button "Banking" at bounding box center [842, 188] width 64 height 25
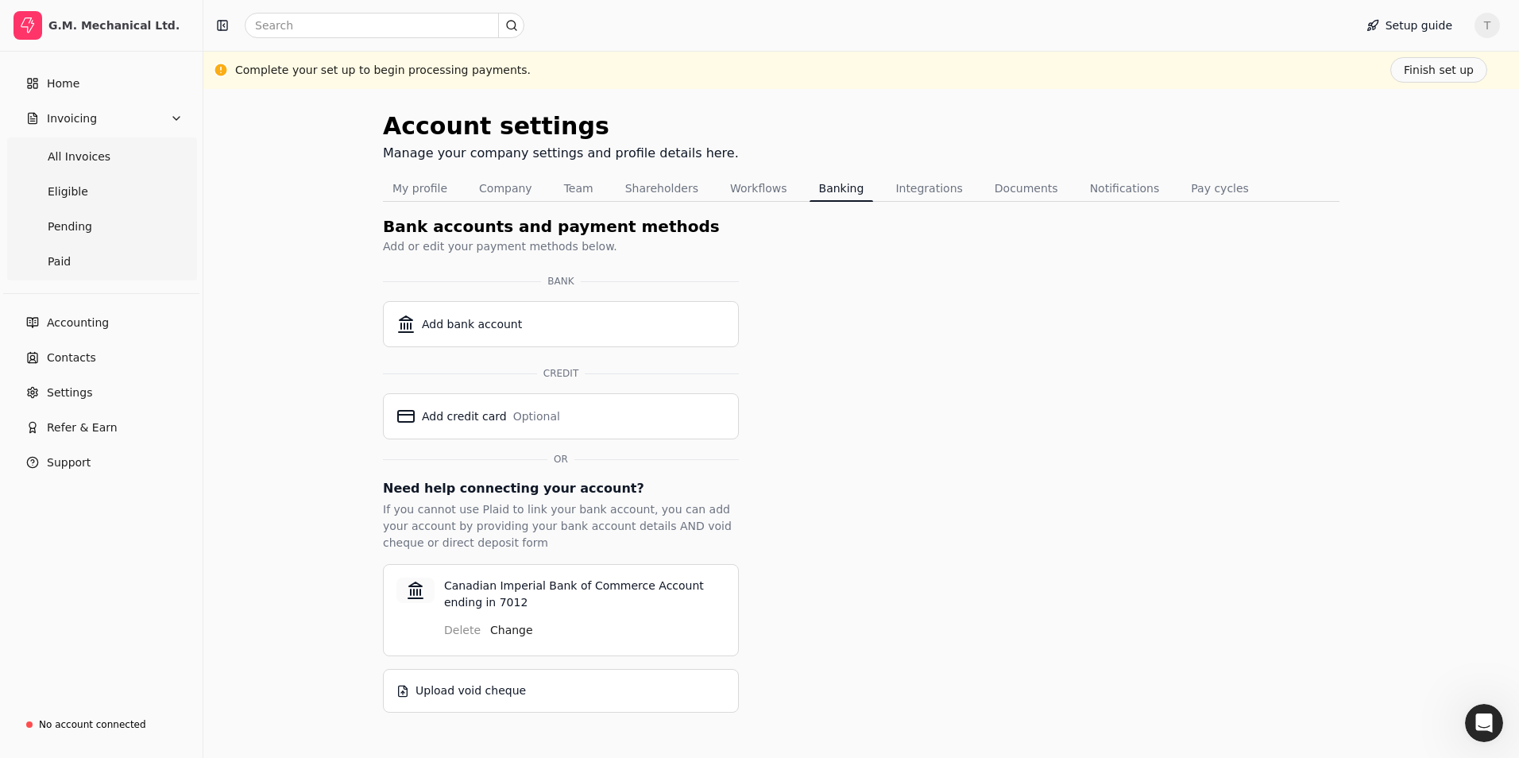
click at [460, 628] on div "Delete Change" at bounding box center [584, 627] width 281 height 32
click at [505, 631] on button "Change" at bounding box center [511, 629] width 43 height 25
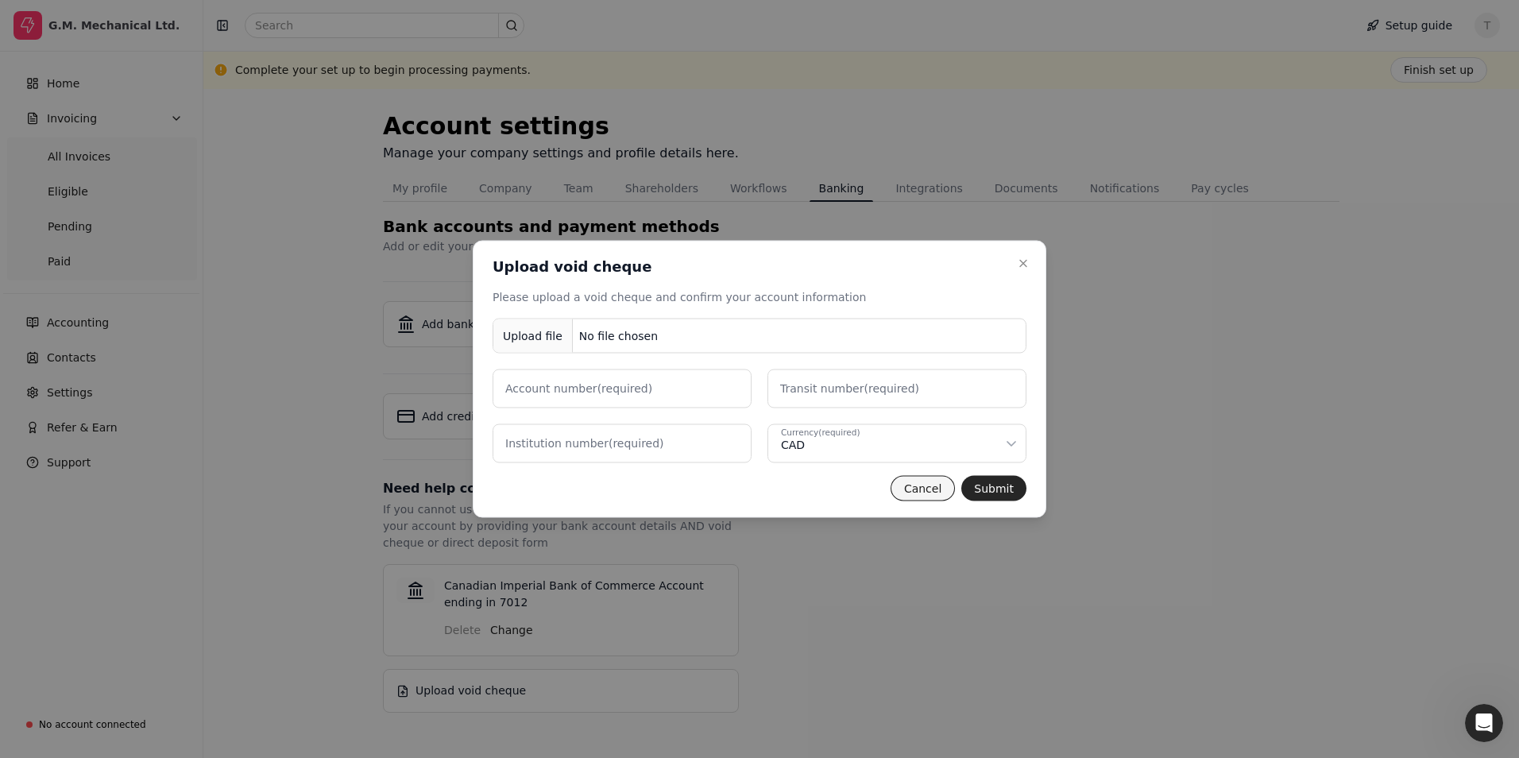
click at [929, 493] on button "Cancel" at bounding box center [923, 488] width 64 height 25
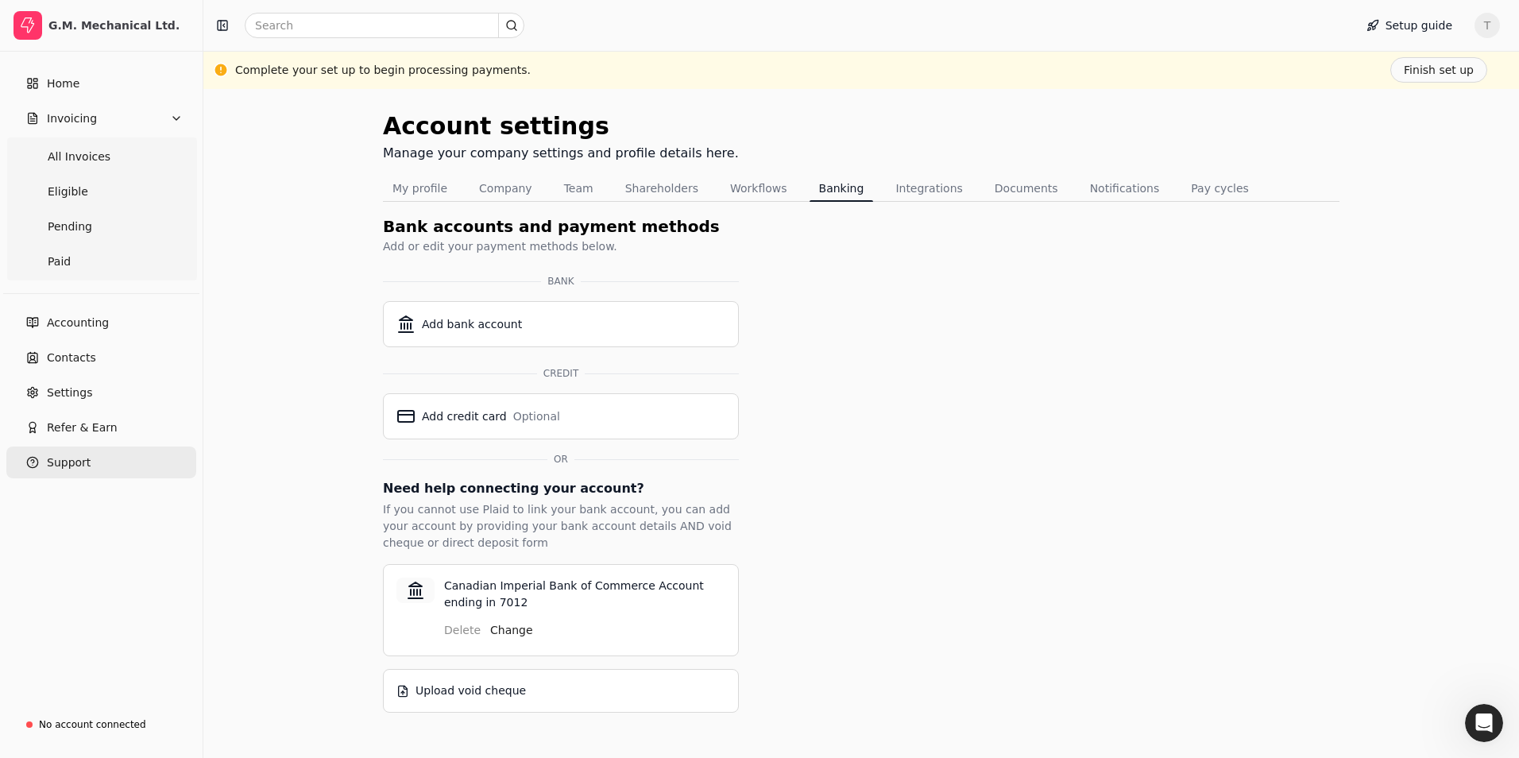
click at [73, 463] on span "Support" at bounding box center [69, 462] width 44 height 17
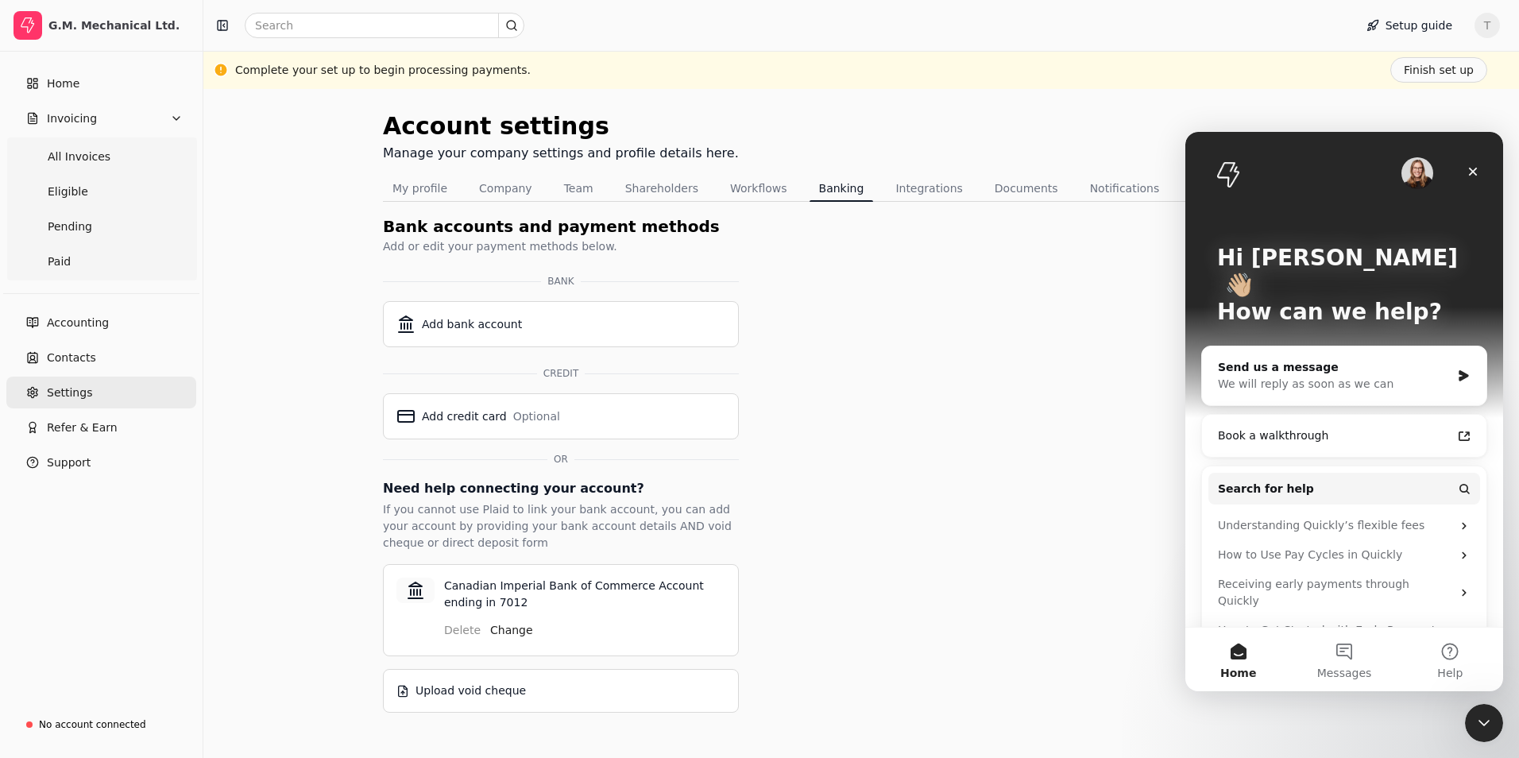
click at [56, 389] on span "Settings" at bounding box center [69, 393] width 45 height 17
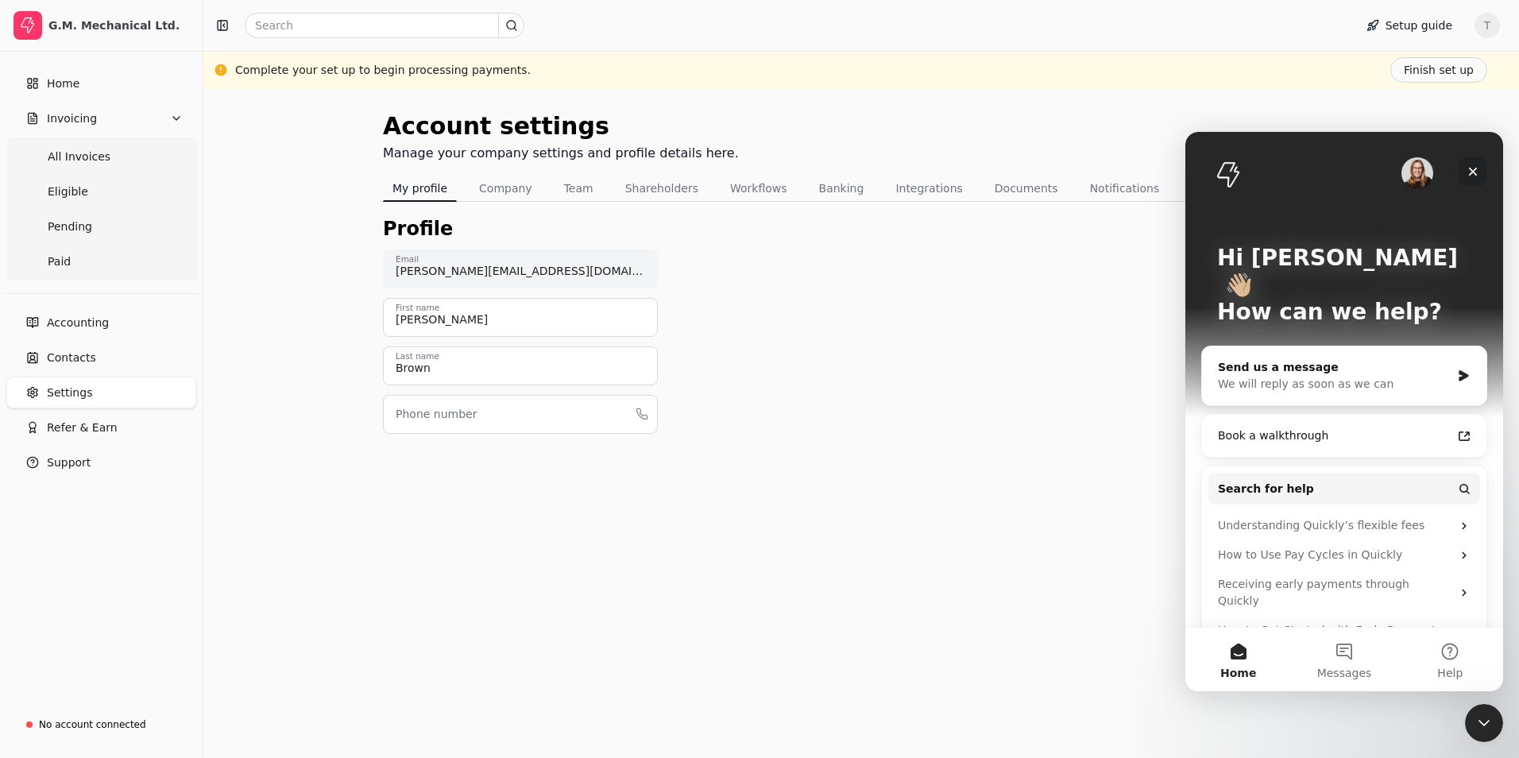
click at [1470, 169] on icon "Close" at bounding box center [1473, 172] width 9 height 9
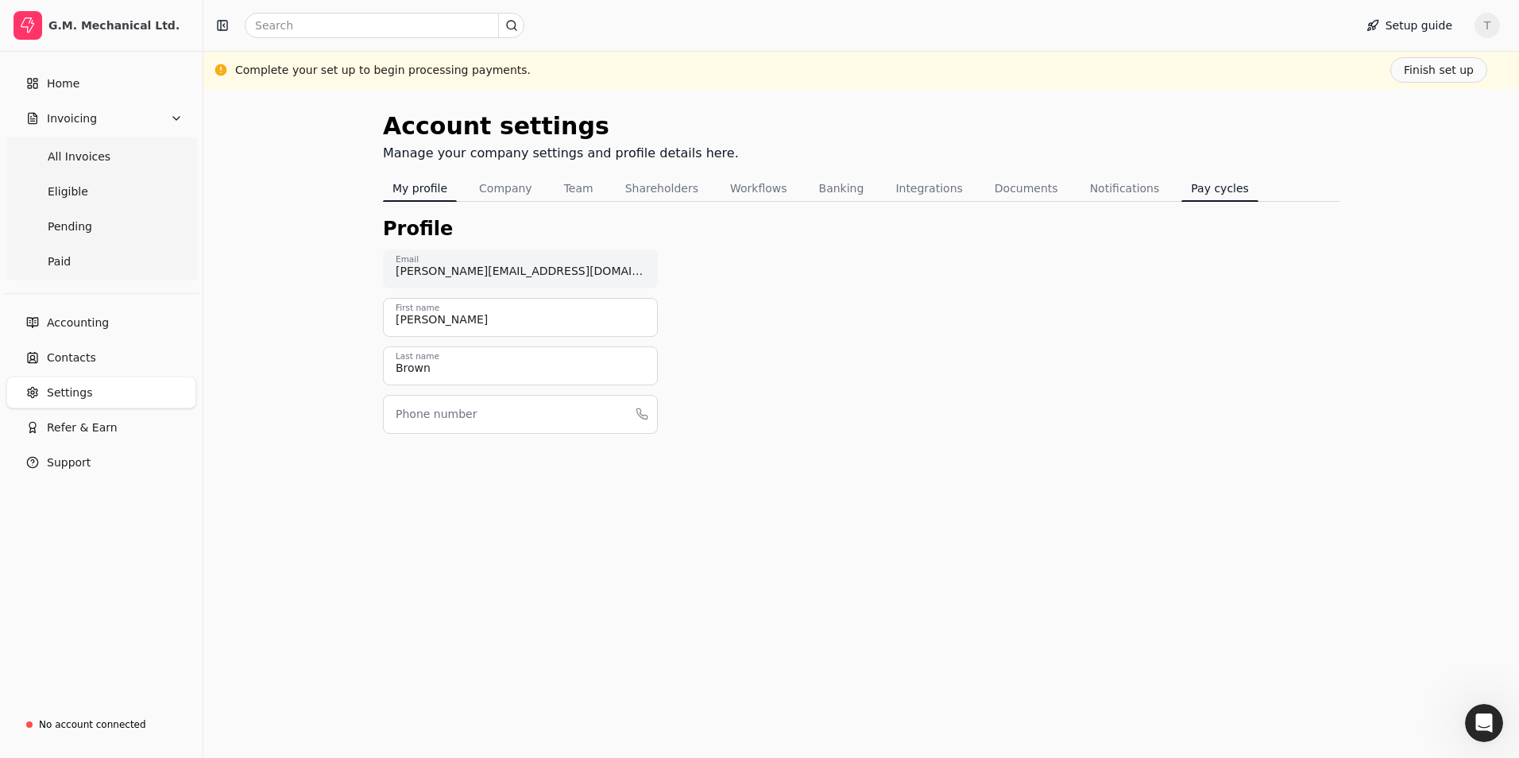
click at [1181, 191] on button "Pay cycles" at bounding box center [1219, 188] width 77 height 25
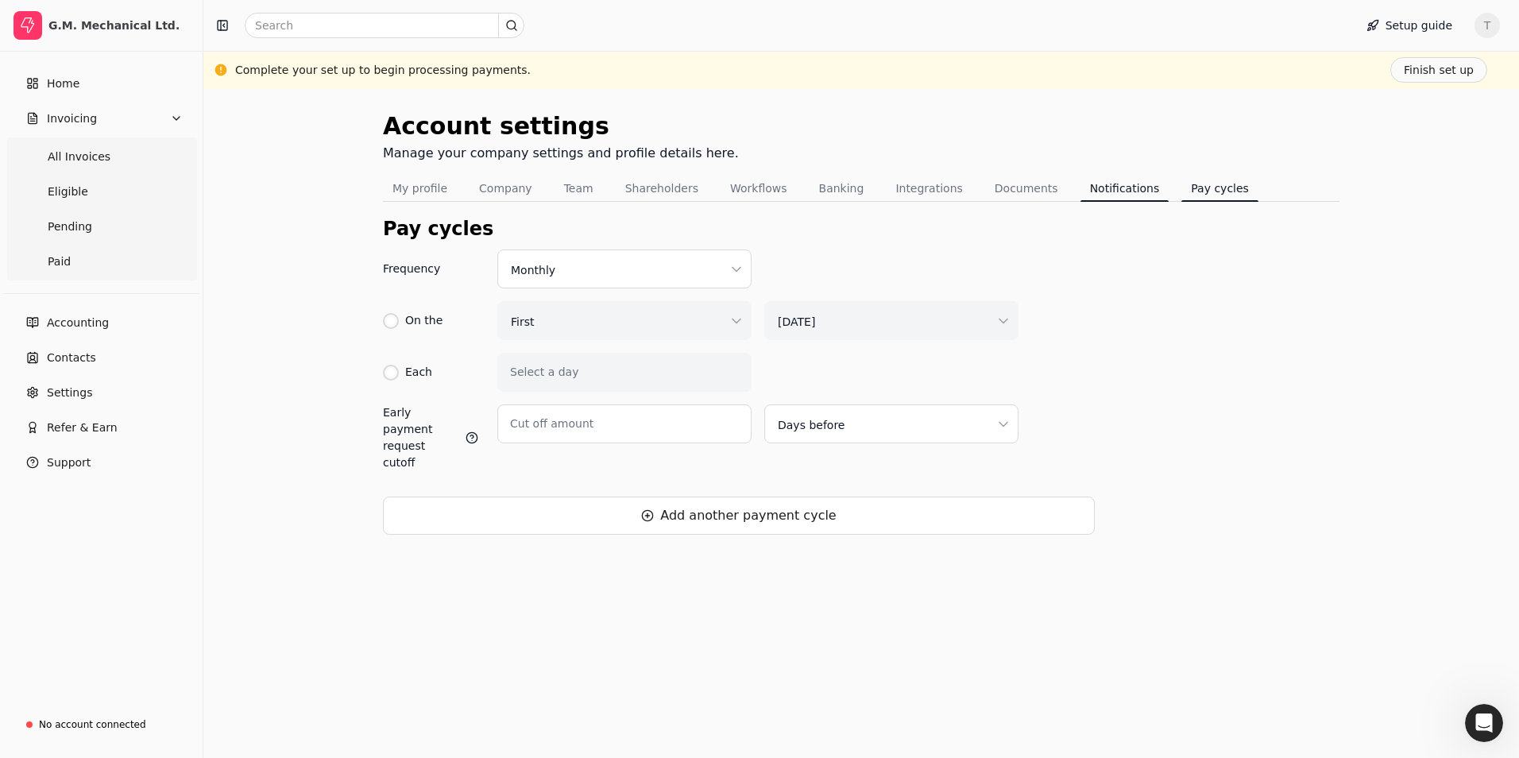
click at [1081, 186] on button "Notifications" at bounding box center [1125, 188] width 89 height 25
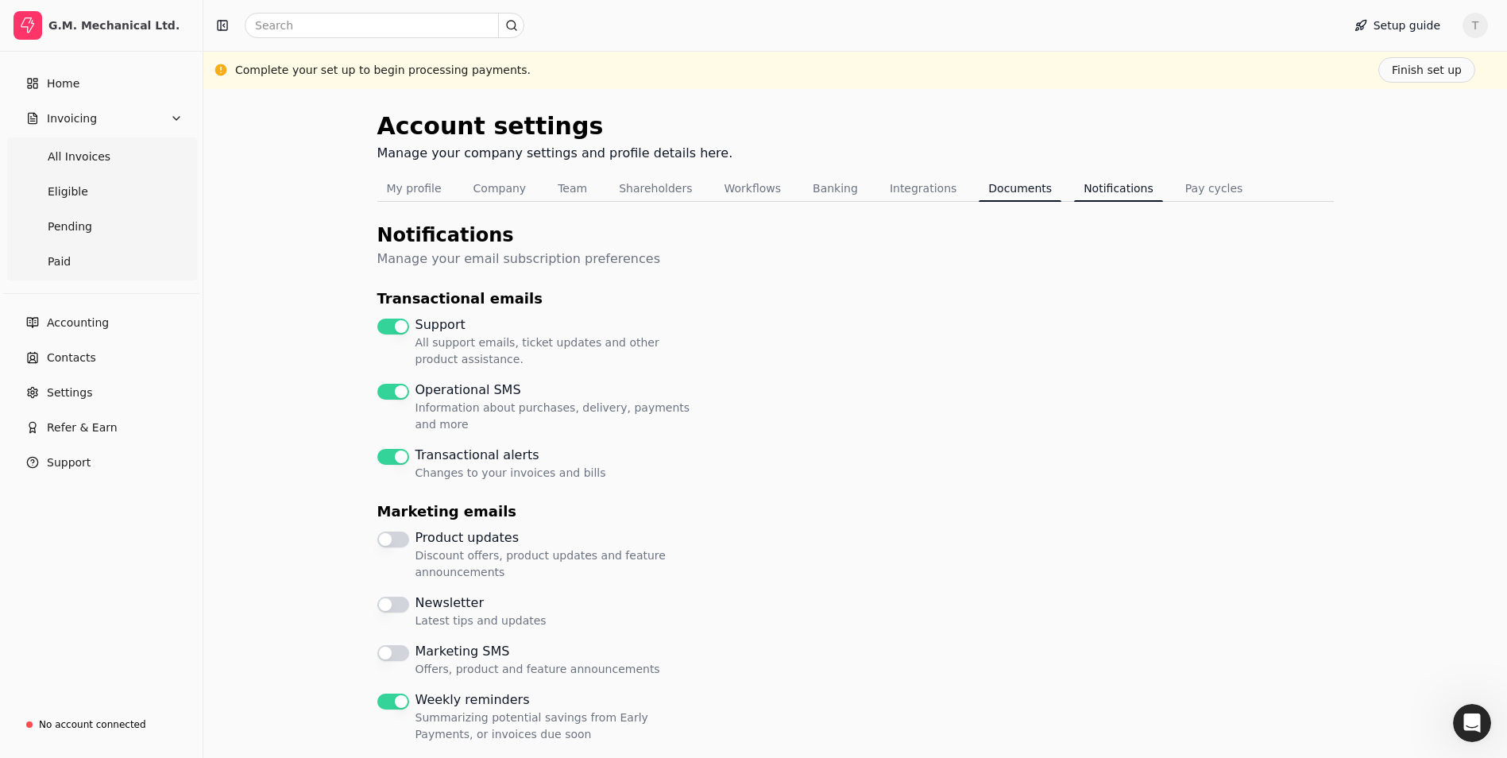
click at [980, 188] on button "Documents" at bounding box center [1020, 188] width 83 height 25
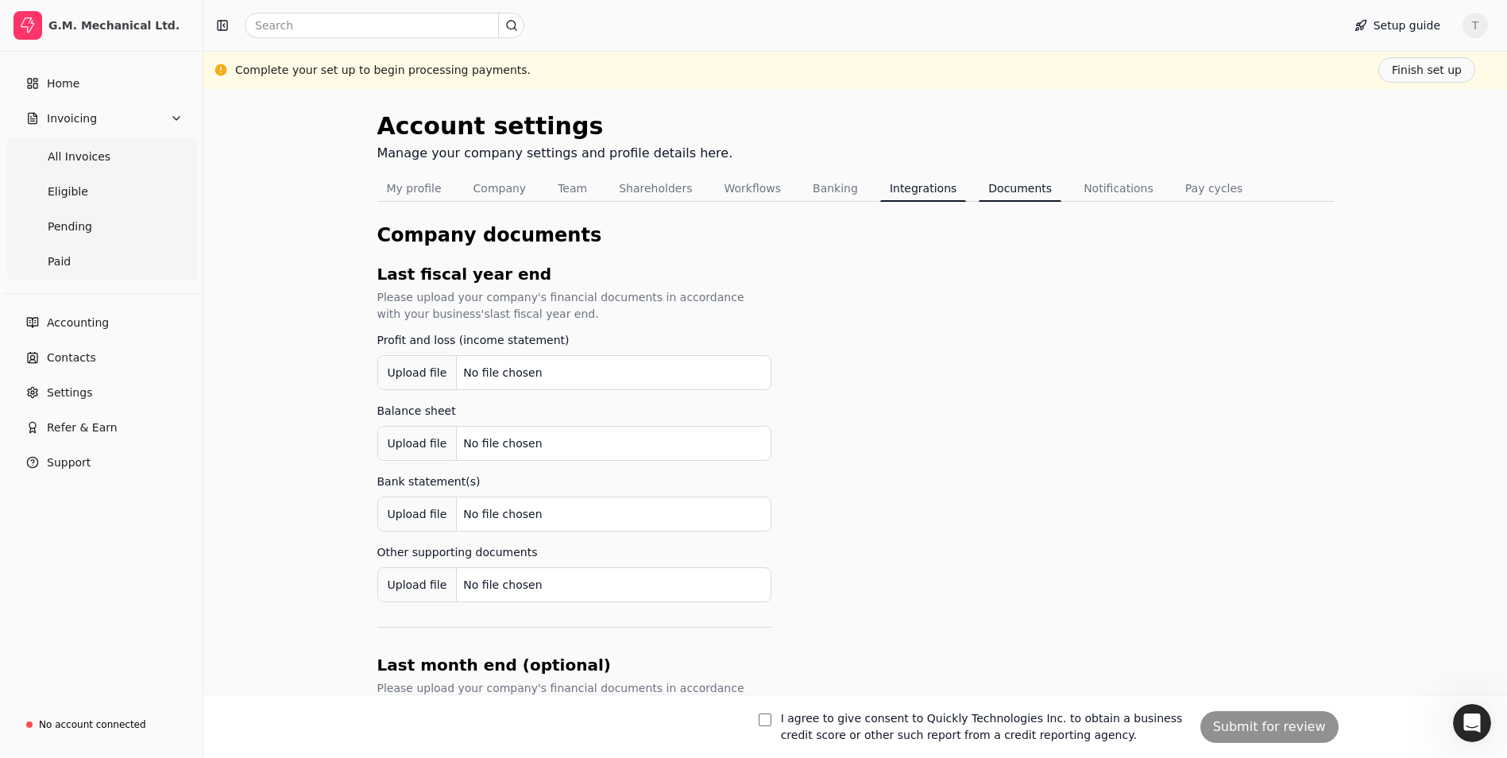
click at [902, 185] on button "Integrations" at bounding box center [923, 188] width 86 height 25
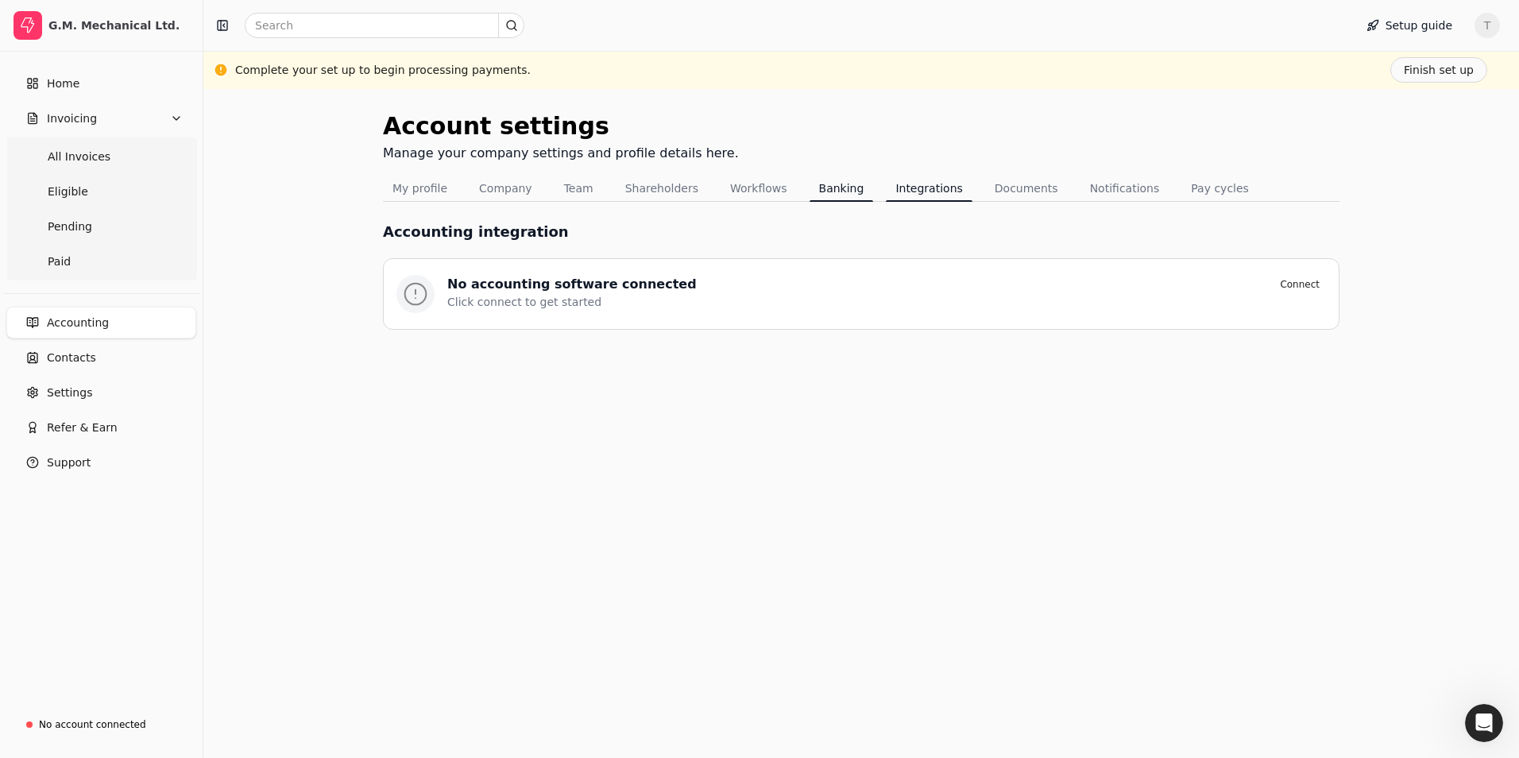
click at [814, 187] on button "Banking" at bounding box center [842, 188] width 64 height 25
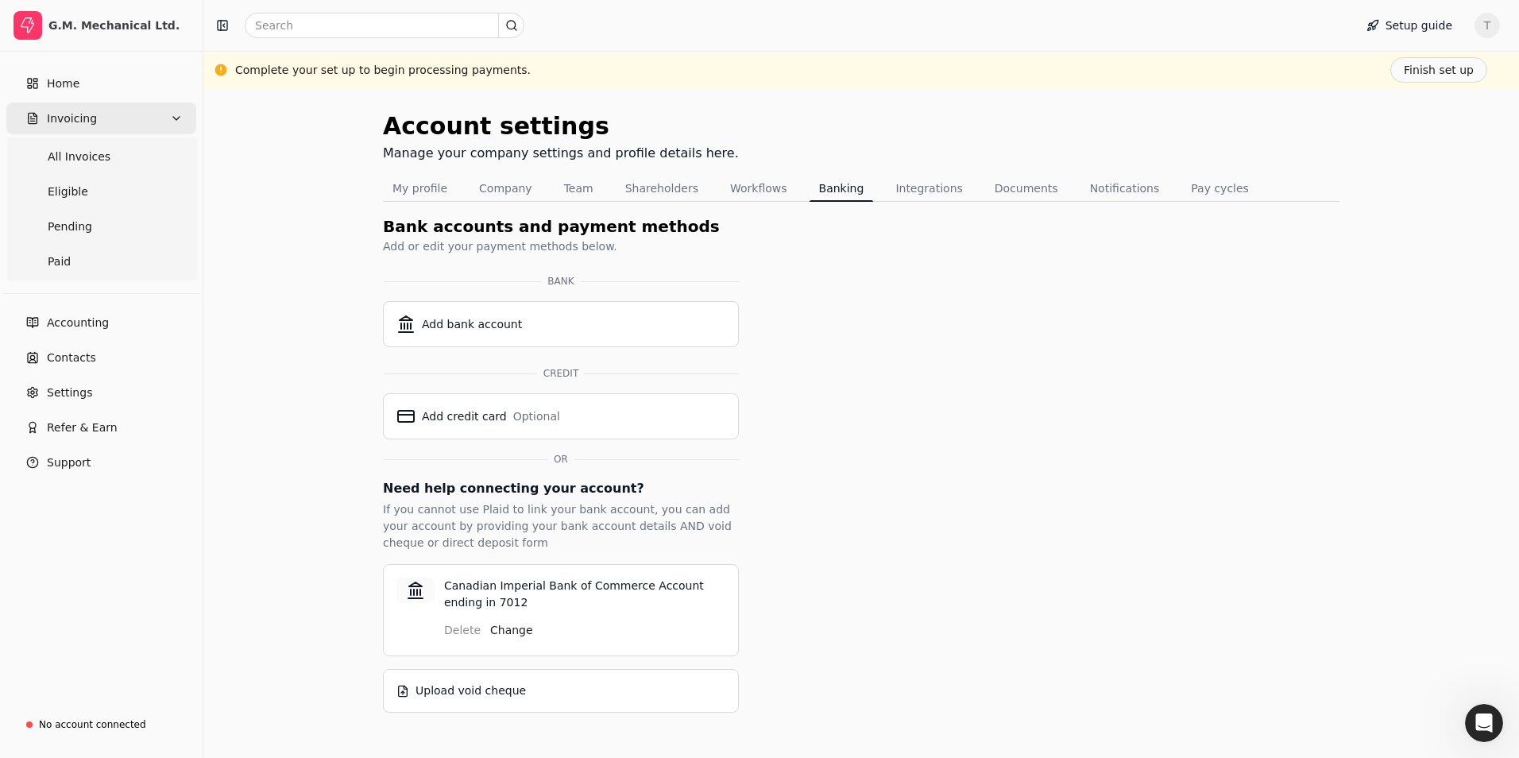
click at [80, 119] on span "Invoicing" at bounding box center [72, 118] width 50 height 17
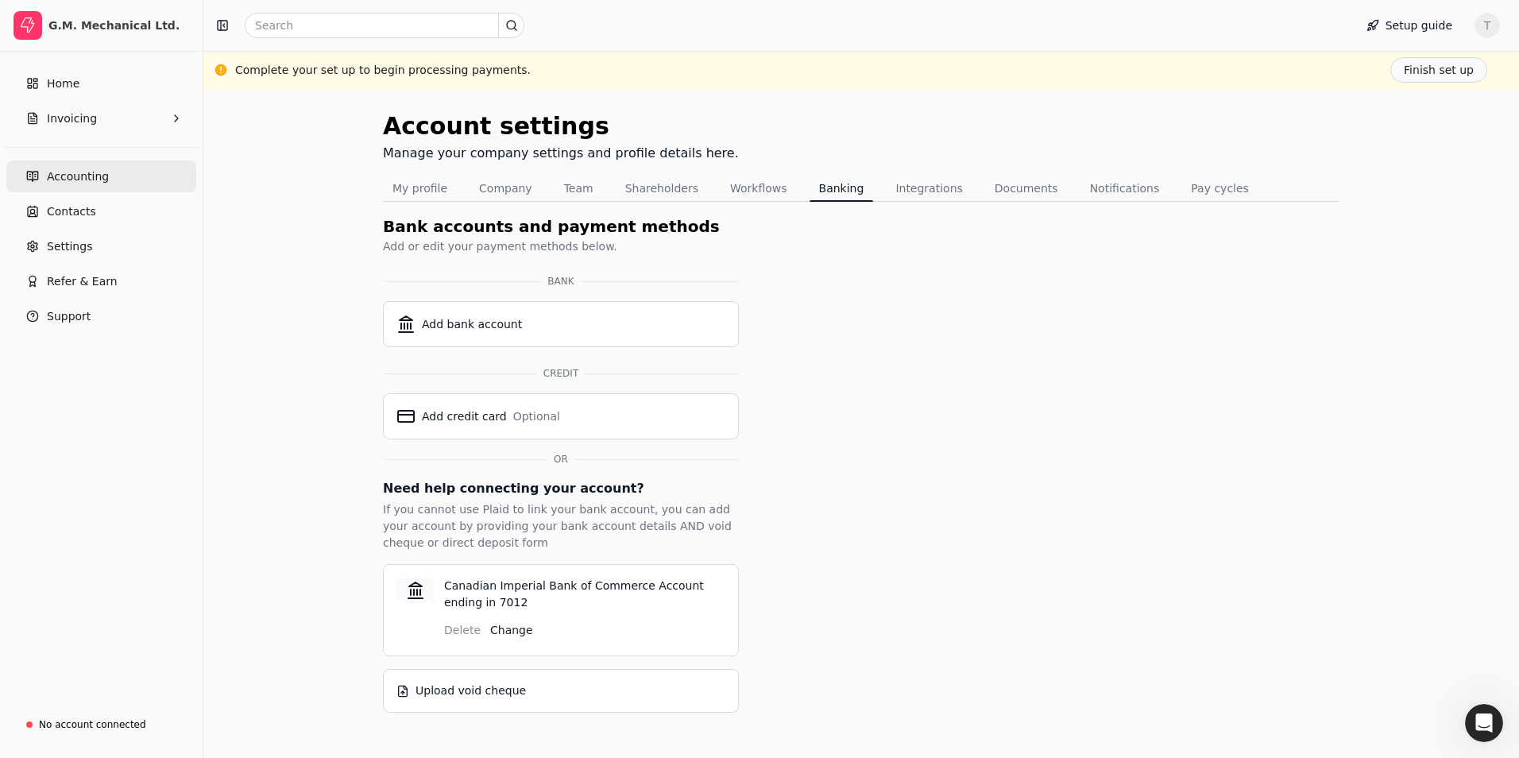
click at [74, 172] on span "Accounting" at bounding box center [78, 176] width 62 height 17
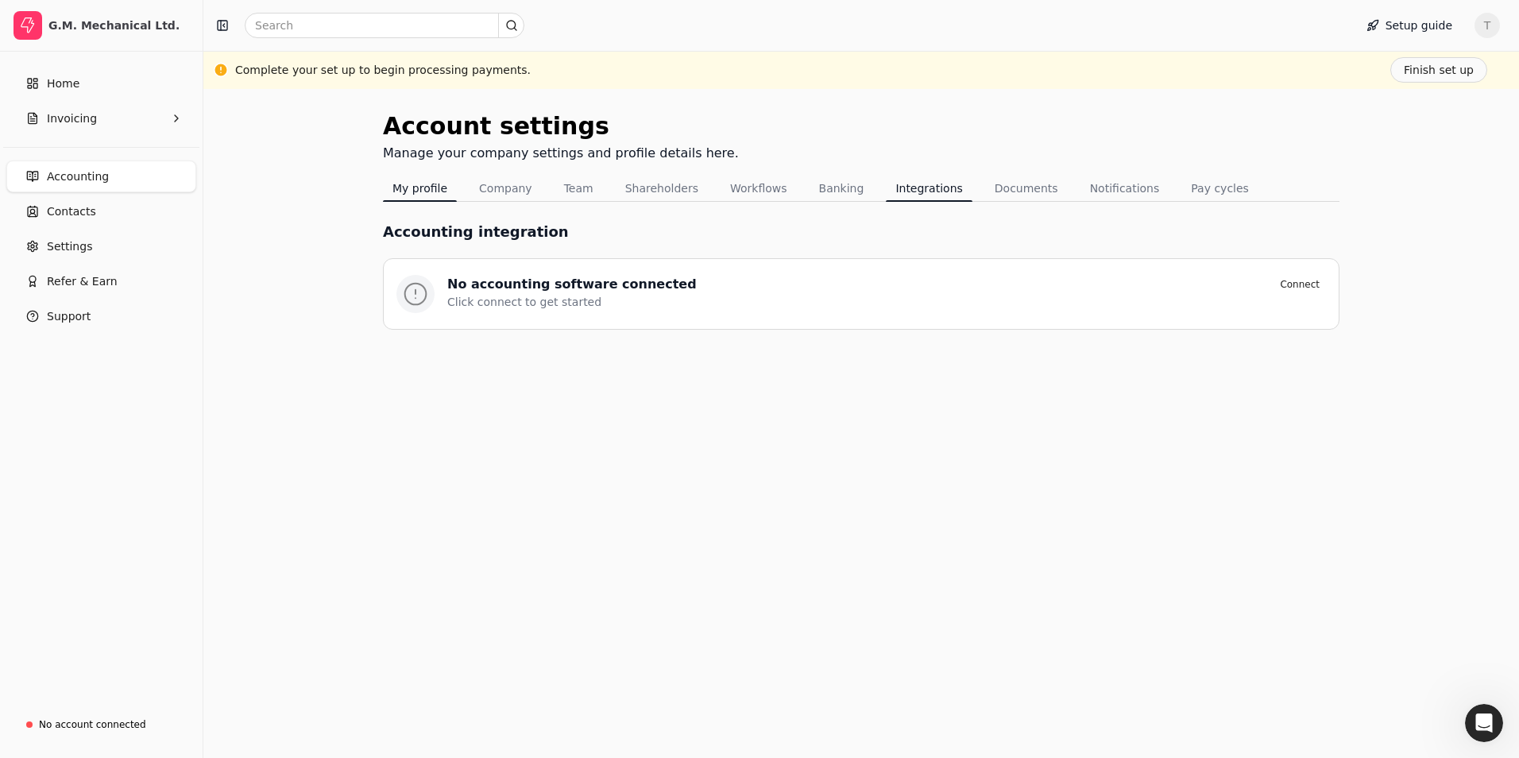
click at [426, 180] on button "My profile" at bounding box center [420, 188] width 74 height 25
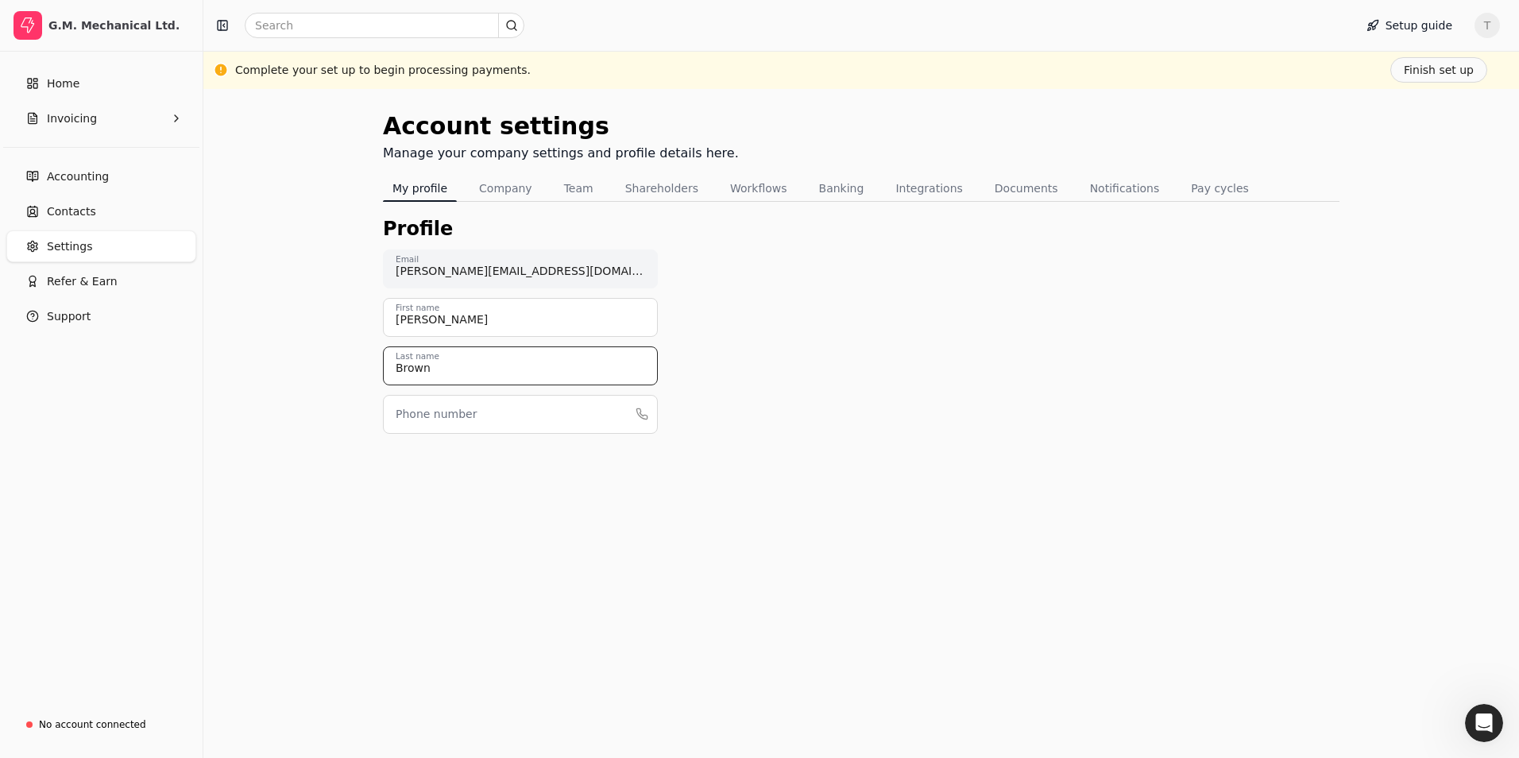
drag, startPoint x: 509, startPoint y: 368, endPoint x: 296, endPoint y: 362, distance: 213.0
click at [296, 362] on div "Account settings Manage your company settings and profile details here. My prof…" at bounding box center [861, 423] width 1316 height 669
drag, startPoint x: 460, startPoint y: 317, endPoint x: 354, endPoint y: 309, distance: 106.8
click at [354, 309] on div "Account settings Manage your company settings and profile details here. My prof…" at bounding box center [861, 423] width 1316 height 669
click at [1288, 729] on button "Save" at bounding box center [1286, 729] width 56 height 32
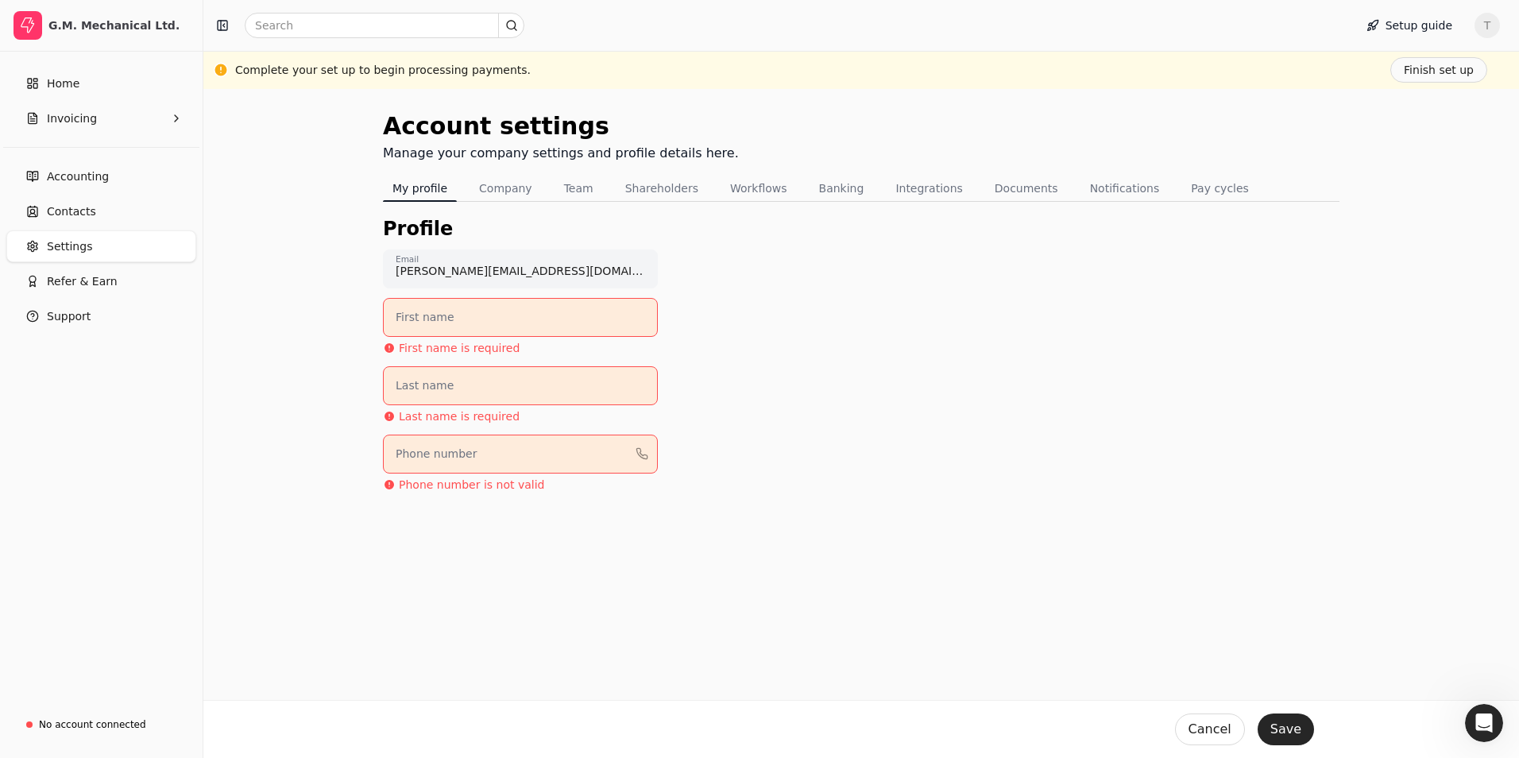
click at [353, 263] on div "Account settings Manage your company settings and profile details here. My prof…" at bounding box center [861, 423] width 1316 height 669
click at [546, 292] on div "[PERSON_NAME][EMAIL_ADDRESS][DOMAIN_NAME] Email First name First name is requir…" at bounding box center [520, 371] width 275 height 244
click at [1490, 31] on span "T" at bounding box center [1487, 25] width 25 height 25
click at [1416, 80] on span "Personal settings" at bounding box center [1401, 86] width 95 height 17
click at [85, 315] on span "Support" at bounding box center [69, 316] width 44 height 17
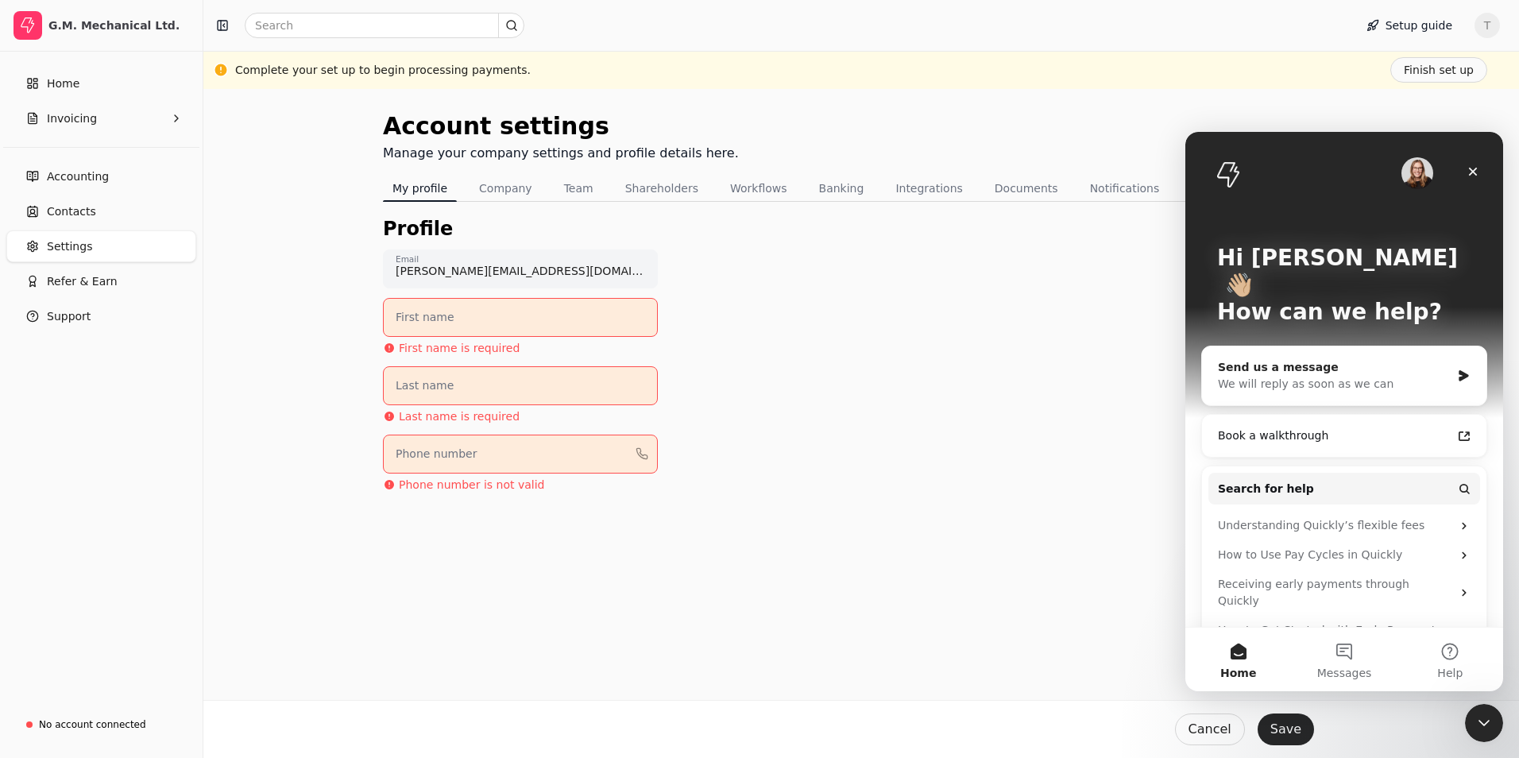
click at [1463, 370] on icon "Intercom messenger" at bounding box center [1464, 375] width 10 height 11
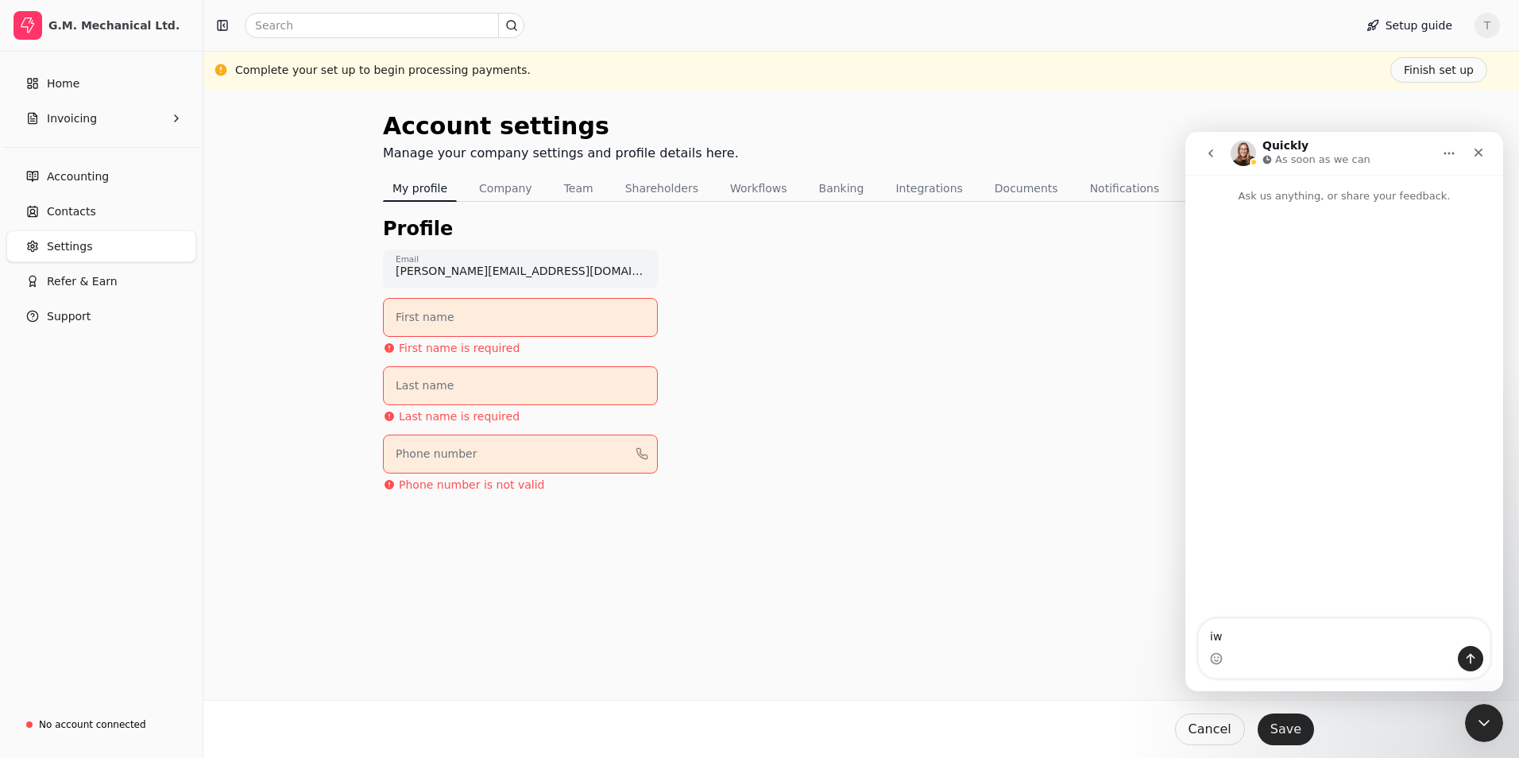
type textarea "i"
click at [1444, 633] on textarea "after reading the agreement we have chosen not to use this application. how do …" at bounding box center [1344, 616] width 291 height 59
type textarea "after reading the agreement we have chosen not to use this application. how do …"
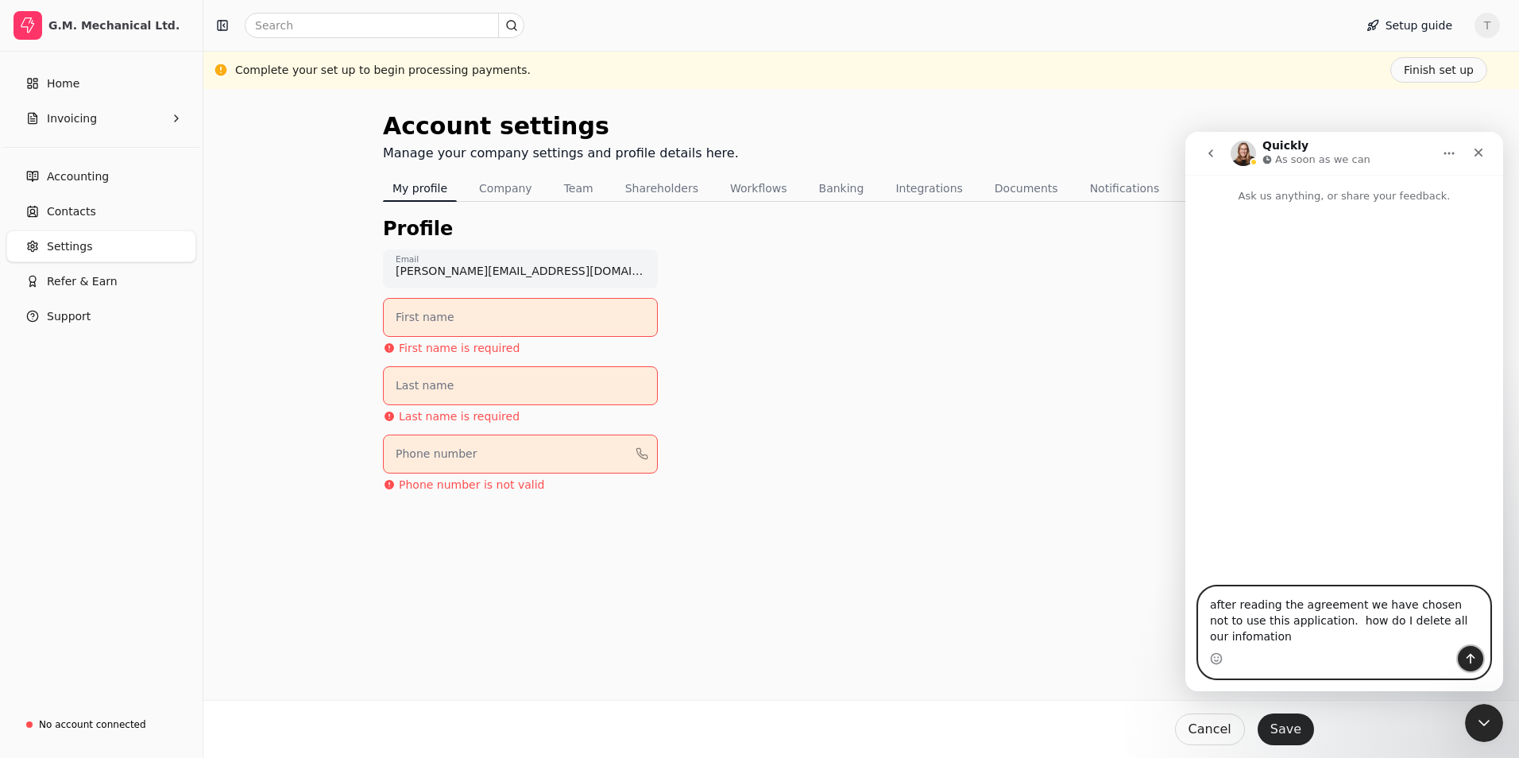
click at [1470, 655] on icon "Send a message…" at bounding box center [1471, 659] width 9 height 10
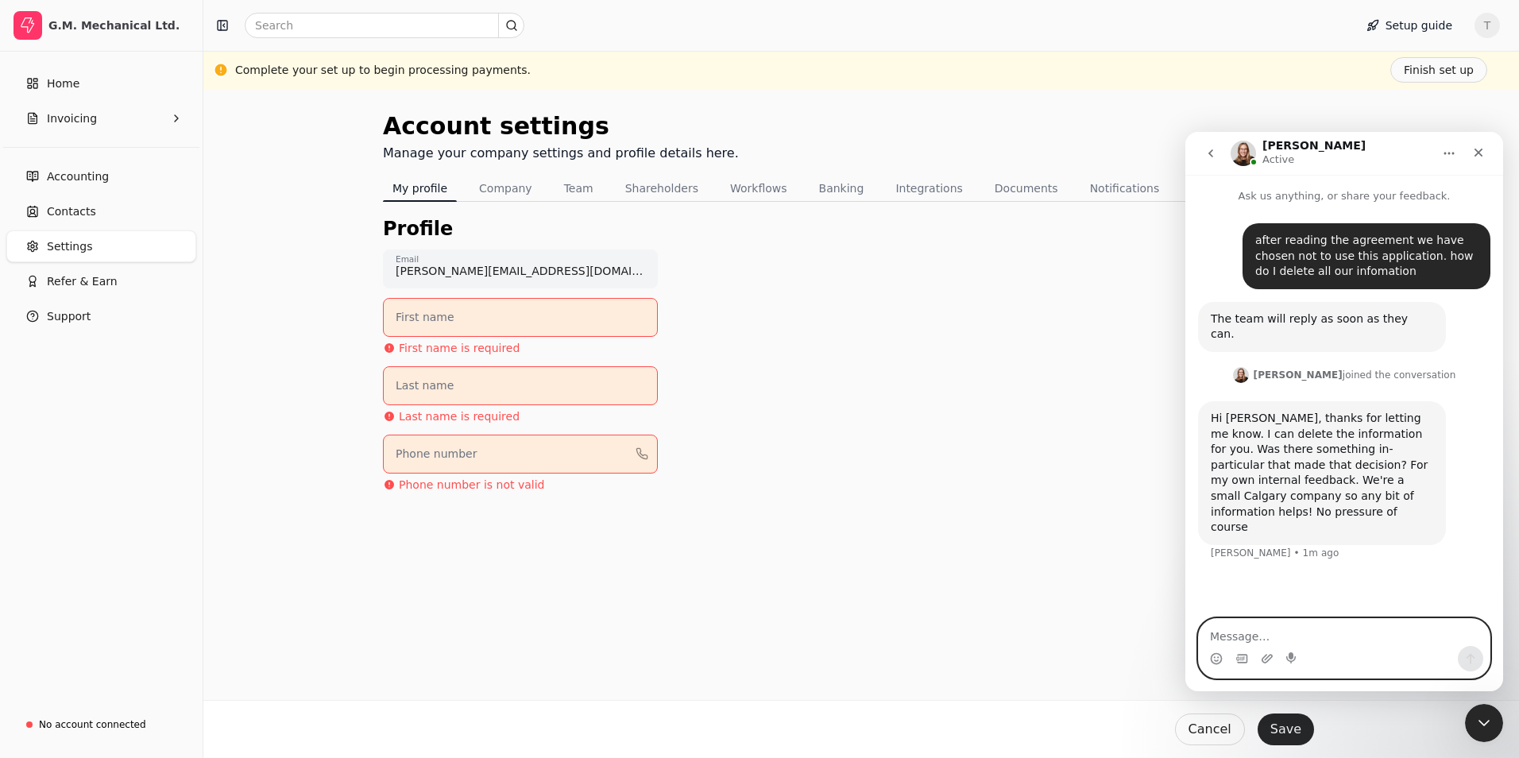
click at [1225, 630] on textarea "Message…" at bounding box center [1344, 632] width 291 height 27
type textarea "i checked with the owner and he is not interested in paying the fees at this ti…"
click at [1471, 660] on icon "Send a message…" at bounding box center [1470, 658] width 13 height 13
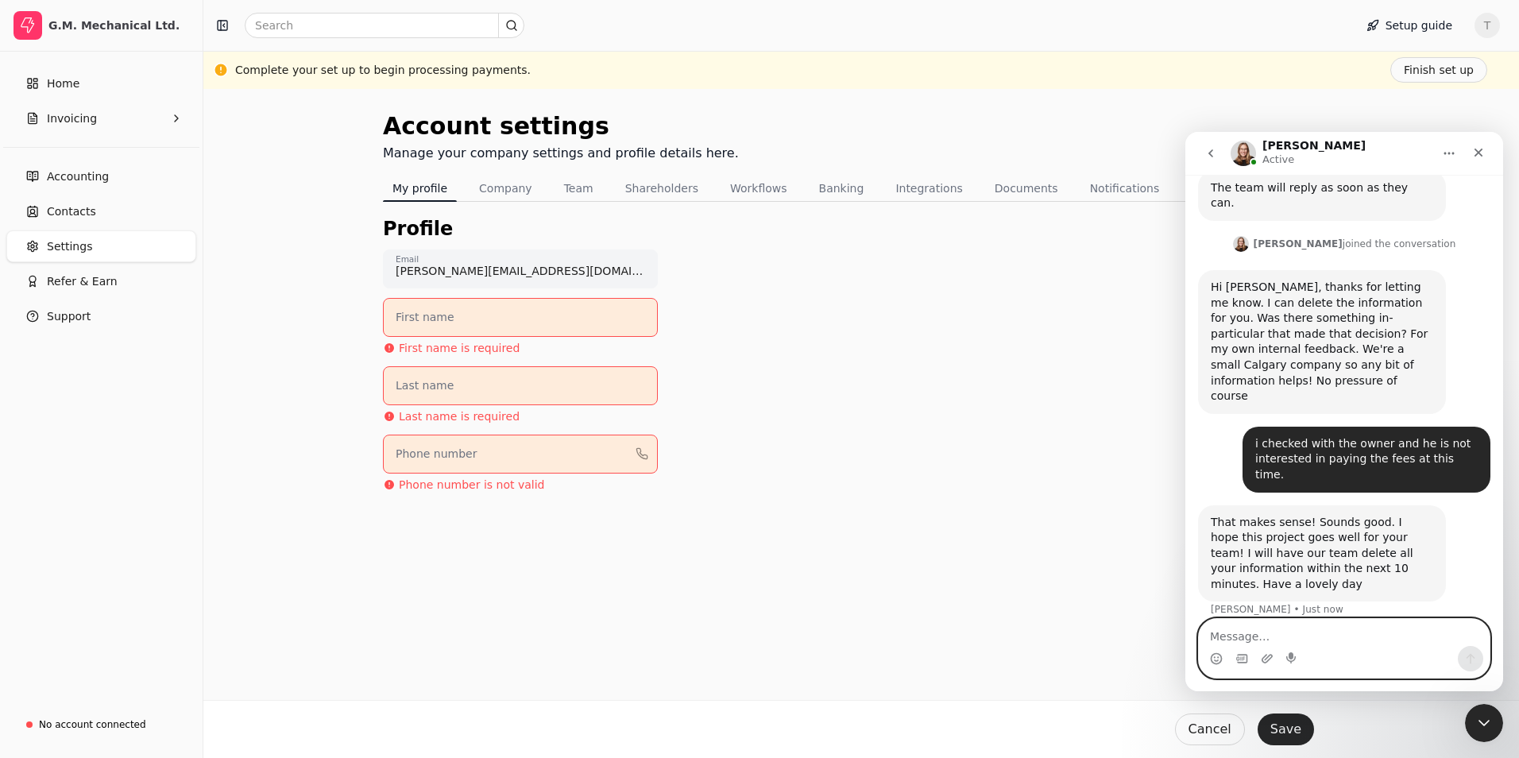
scroll to position [70, 0]
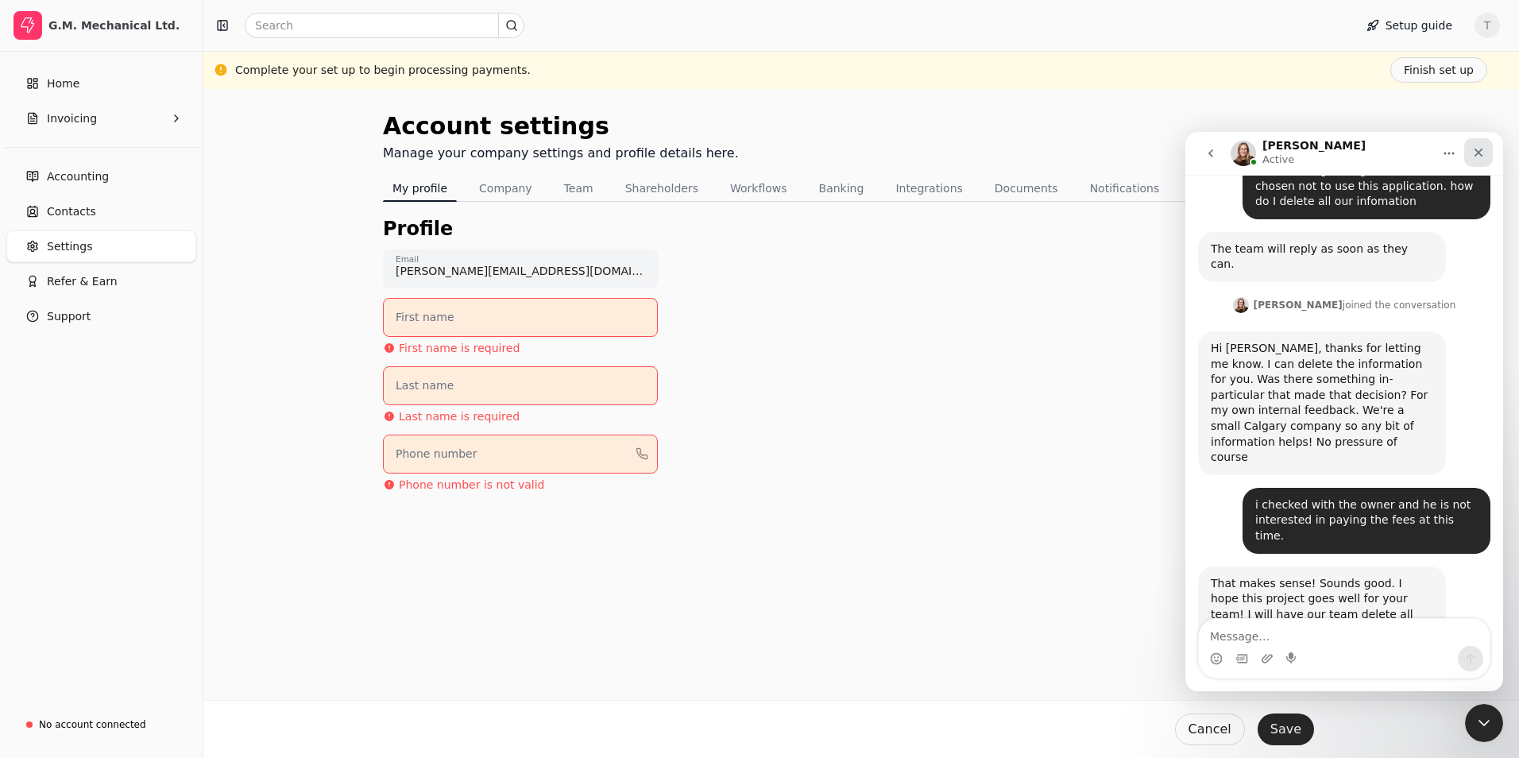
click at [1479, 153] on icon "Close" at bounding box center [1479, 153] width 9 height 9
